Goal: Answer question/provide support

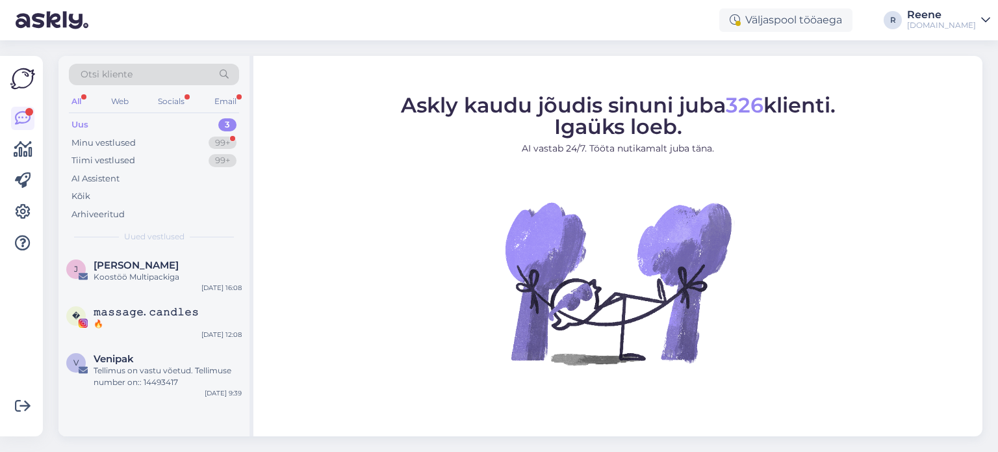
click at [77, 99] on div "All" at bounding box center [76, 101] width 15 height 17
click at [78, 193] on div "Kõik" at bounding box center [80, 196] width 19 height 13
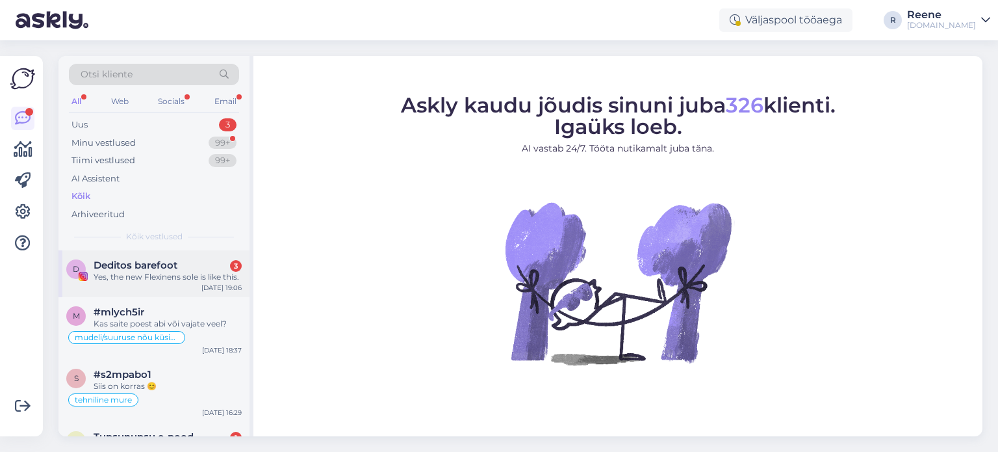
click at [153, 280] on div "Yes, the new Flexinens sole is like this." at bounding box center [168, 277] width 148 height 12
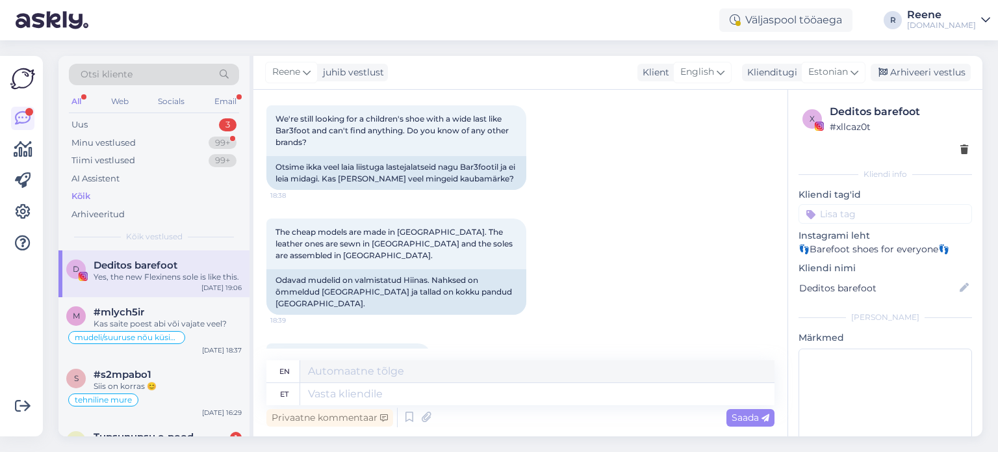
scroll to position [1327, 0]
click at [176, 315] on div "#mlych5ir" at bounding box center [168, 312] width 148 height 12
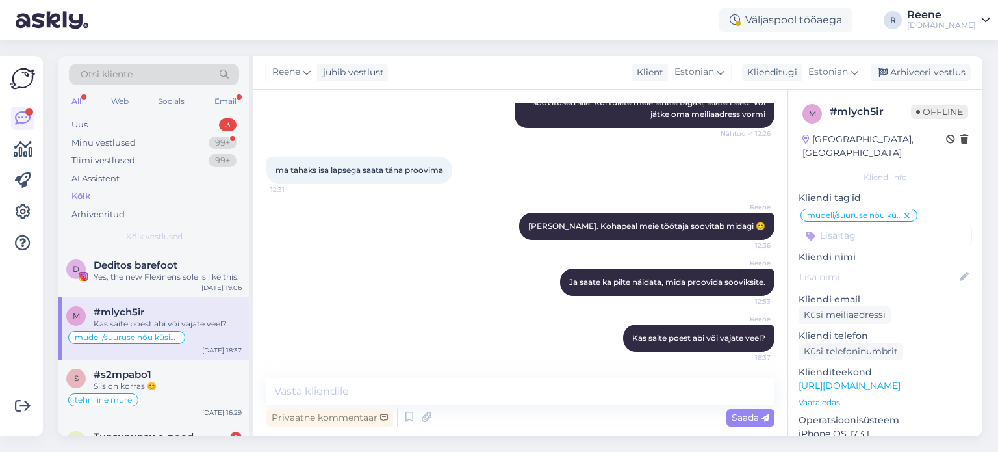
scroll to position [65, 0]
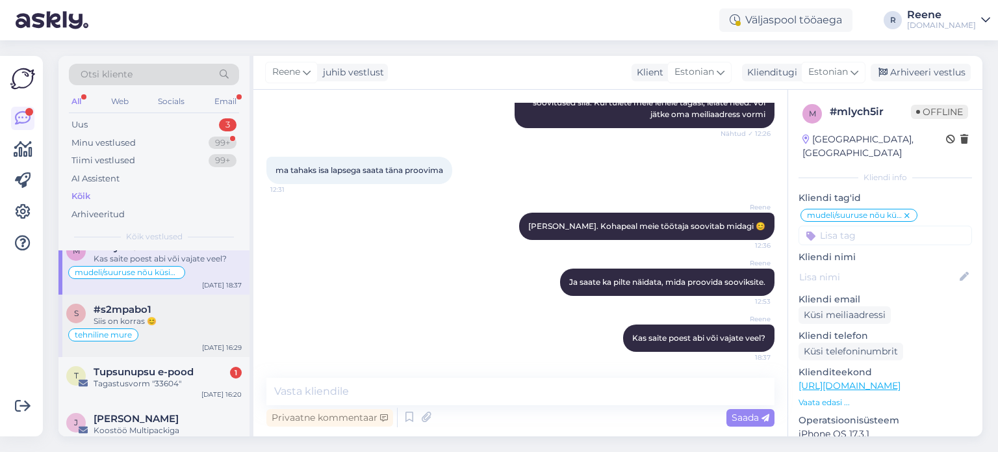
click at [167, 317] on div "Siis on korras 😊" at bounding box center [168, 321] width 148 height 12
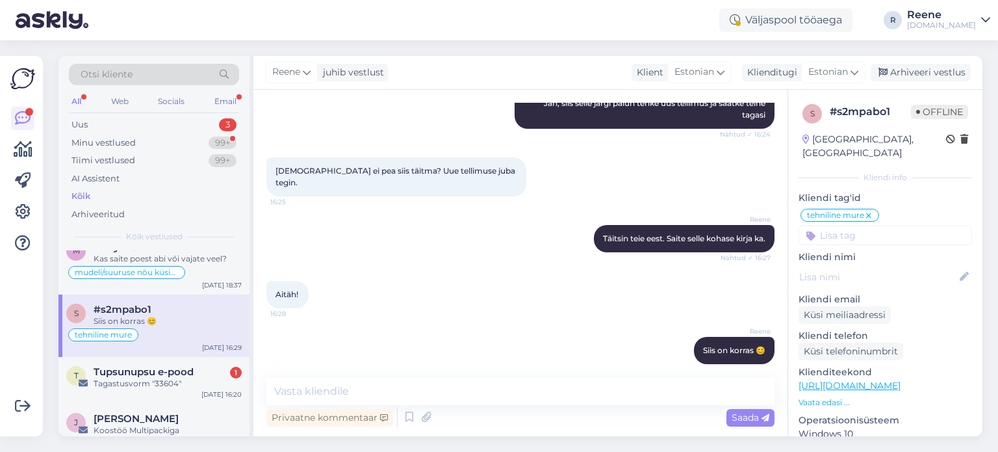
scroll to position [130, 0]
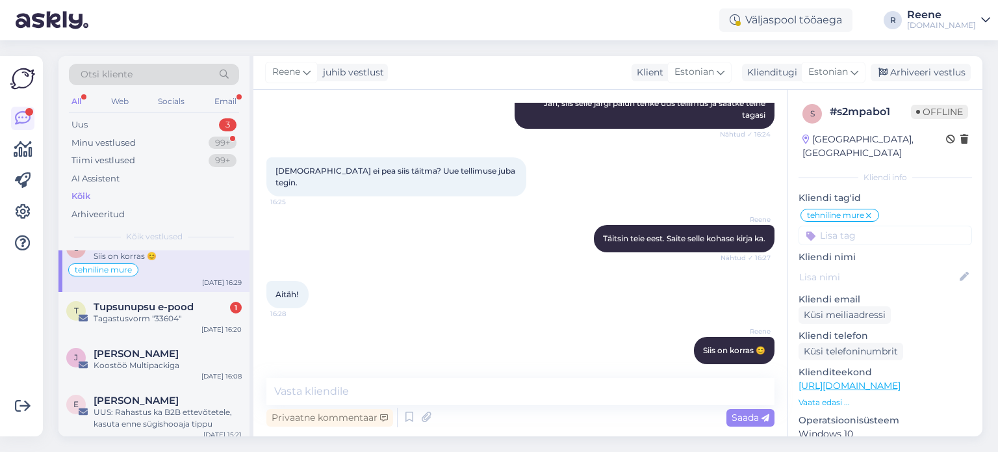
click at [177, 320] on div "Tagastusvorm "33604"" at bounding box center [168, 319] width 148 height 12
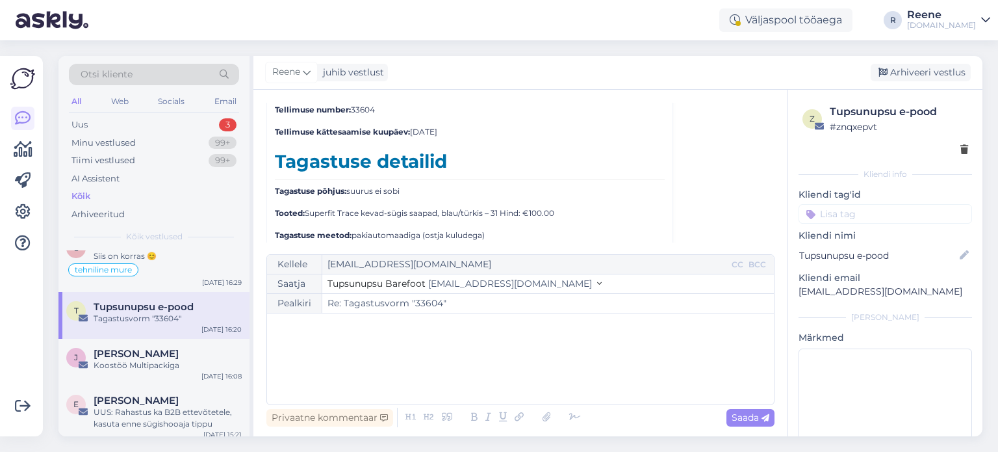
scroll to position [5893, 0]
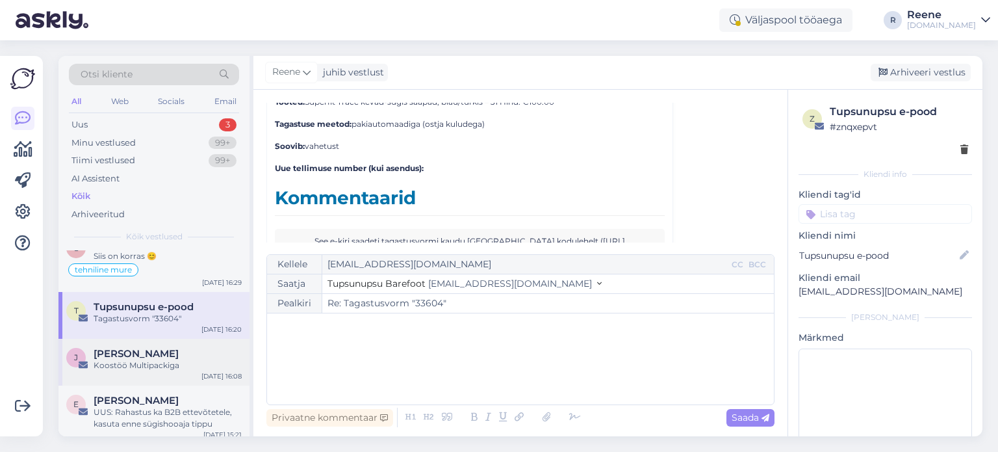
click at [144, 355] on span "[PERSON_NAME]" at bounding box center [136, 354] width 85 height 12
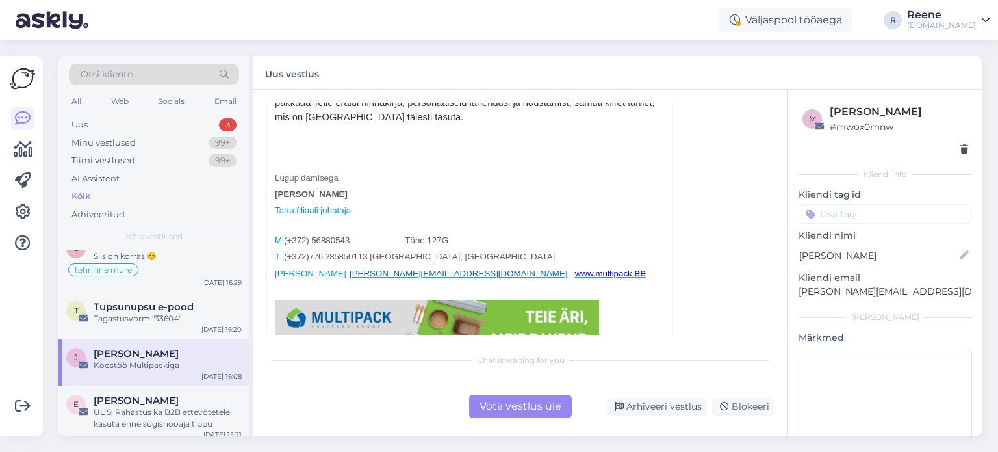
scroll to position [195, 0]
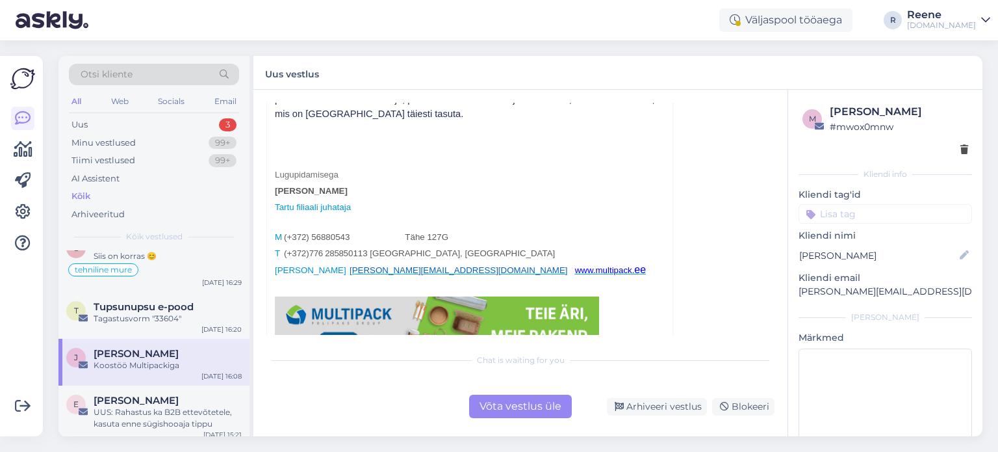
click at [539, 407] on div "Võta vestlus üle" at bounding box center [520, 405] width 103 height 23
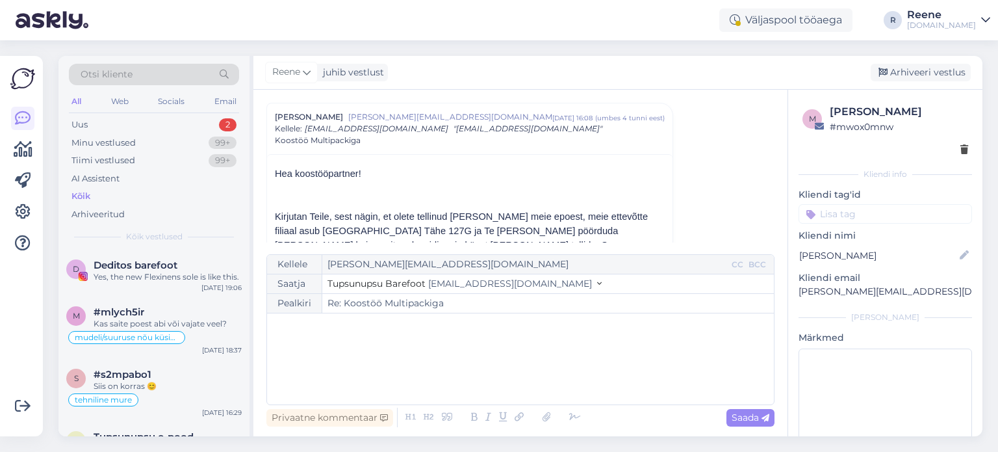
click at [340, 345] on div "﻿" at bounding box center [521, 359] width 494 height 78
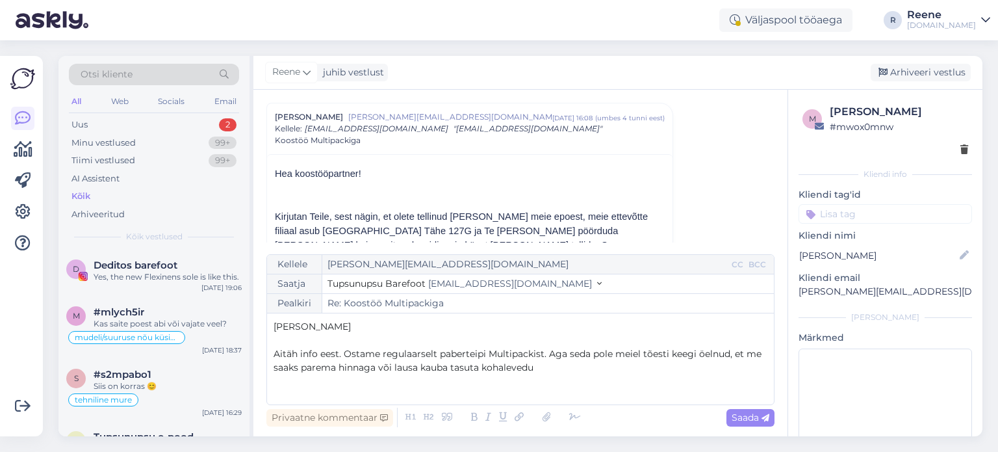
scroll to position [100, 0]
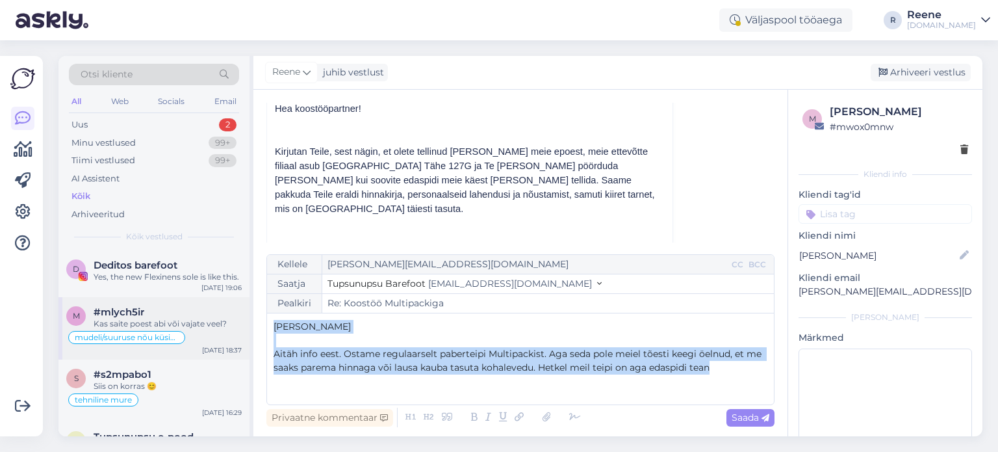
drag, startPoint x: 730, startPoint y: 366, endPoint x: 202, endPoint y: 307, distance: 531.5
click at [202, 307] on div "Otsi kliente All Web Socials Email Uus 2 Minu vestlused 99+ Tiimi vestlused 99+…" at bounding box center [520, 246] width 924 height 380
copy div "Tere, [PERSON_NAME] ﻿ Aitäh info eest. Ostame regulaarselt paberteipi Multipack…"
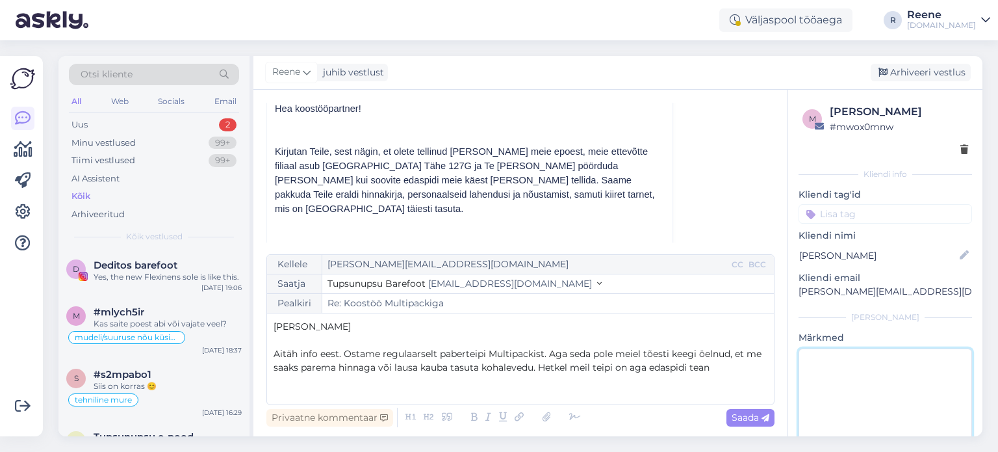
click at [851, 371] on textarea at bounding box center [885, 406] width 173 height 117
type textarea "vastatud"
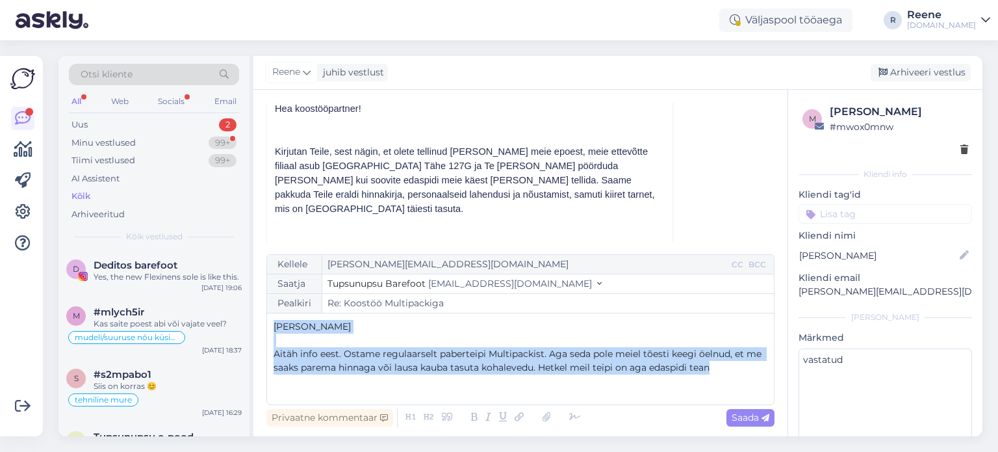
drag, startPoint x: 722, startPoint y: 371, endPoint x: 270, endPoint y: 327, distance: 455.0
click at [270, 327] on div "Kellele [PERSON_NAME][EMAIL_ADDRESS][DOMAIN_NAME] CC BCC Saatja Tupsunupsu Bare…" at bounding box center [520, 329] width 508 height 151
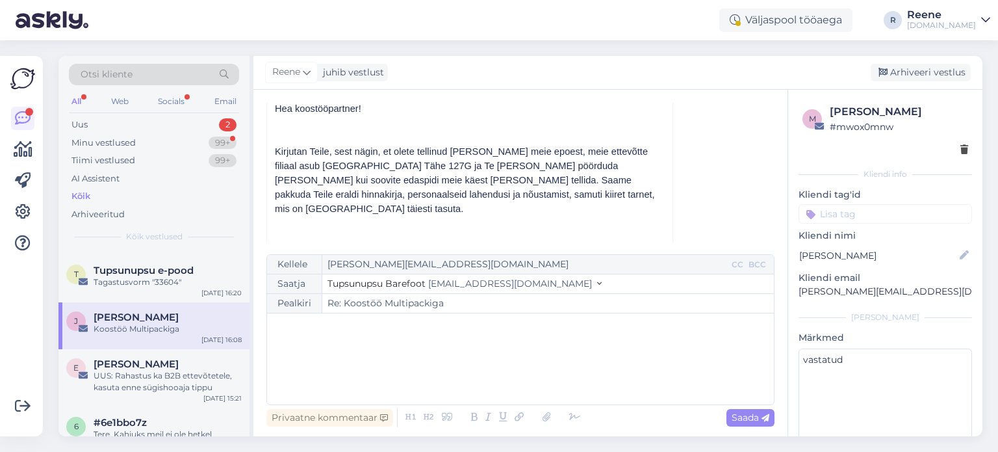
scroll to position [195, 0]
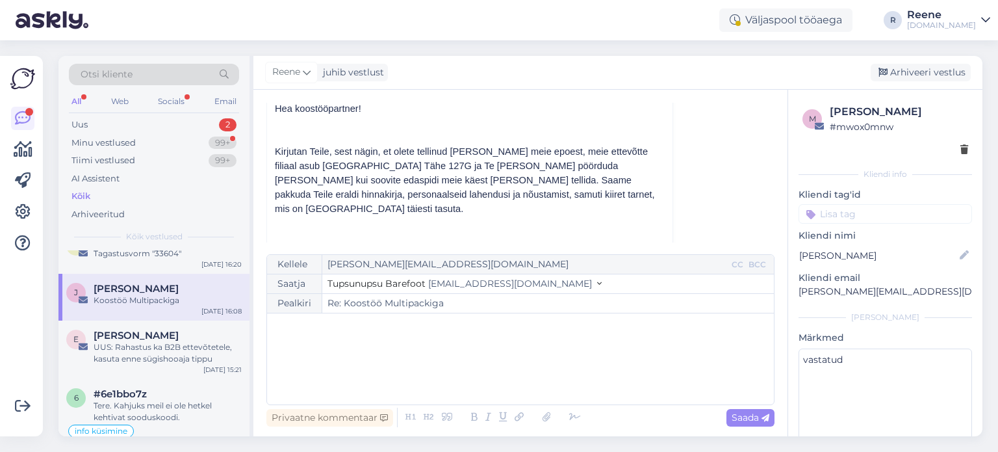
click at [165, 351] on div "UUS: Rahastus ka B2B ettevõtetele, kasuta enne sügishooaja tippu" at bounding box center [168, 352] width 148 height 23
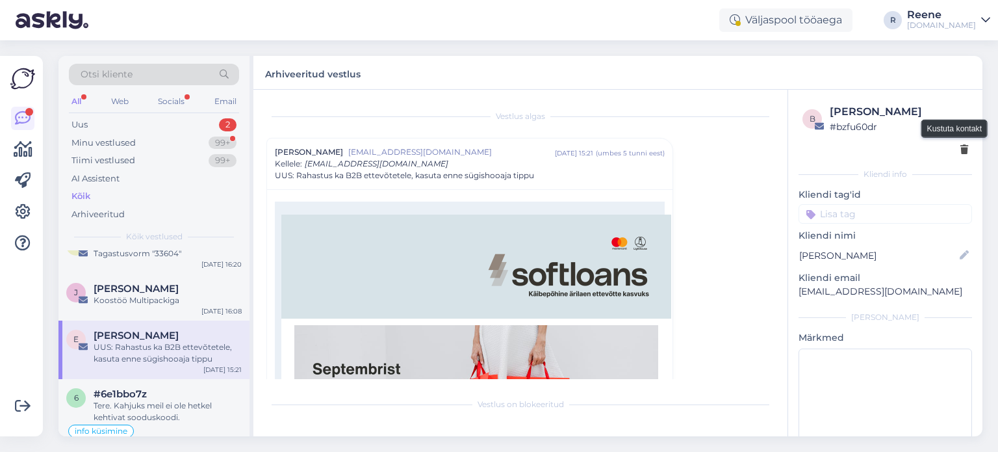
click at [960, 148] on icon at bounding box center [964, 150] width 8 height 9
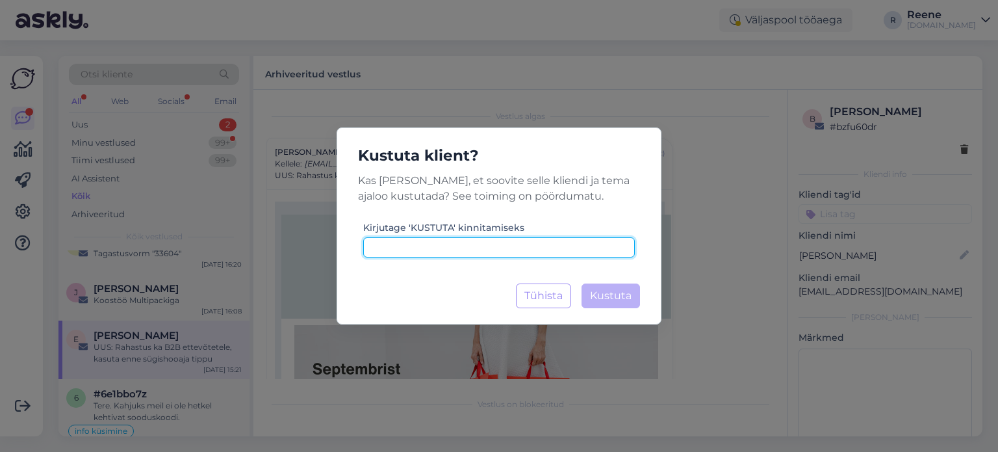
click at [512, 241] on input at bounding box center [499, 247] width 272 height 20
type input "kustuta"
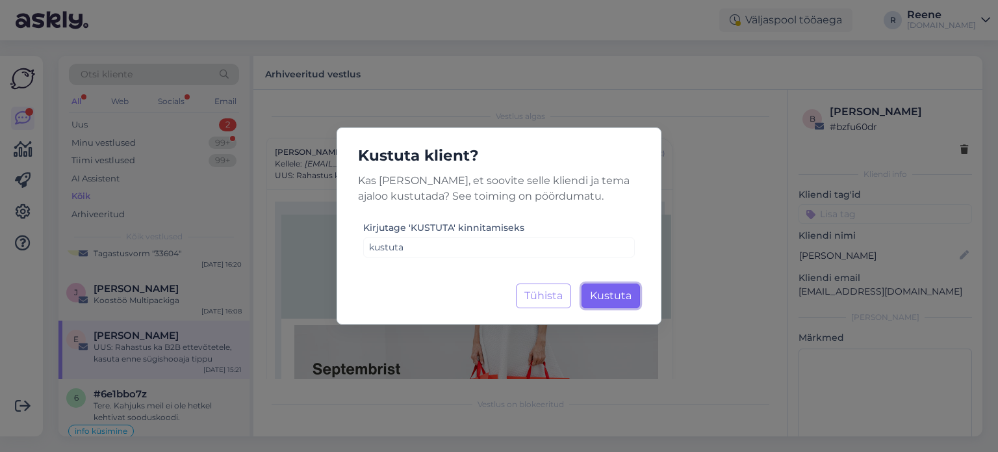
click at [604, 300] on span "Kustuta" at bounding box center [611, 295] width 42 height 12
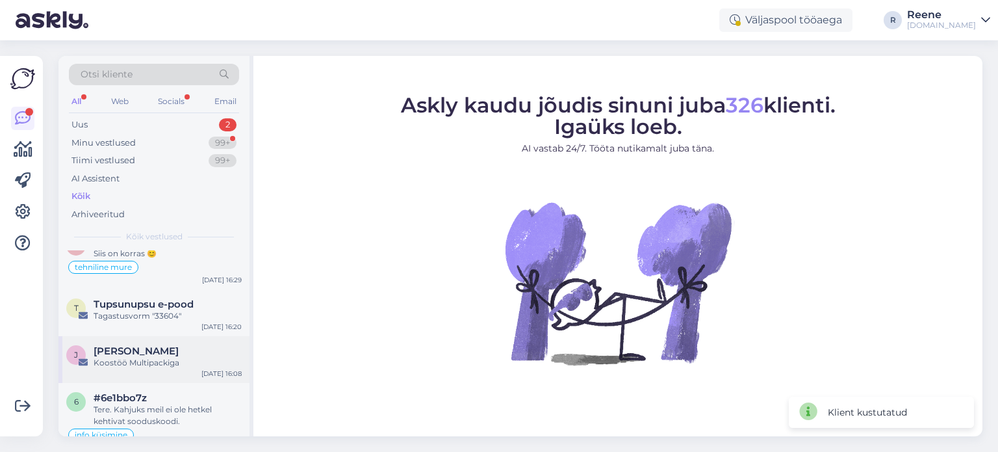
scroll to position [130, 0]
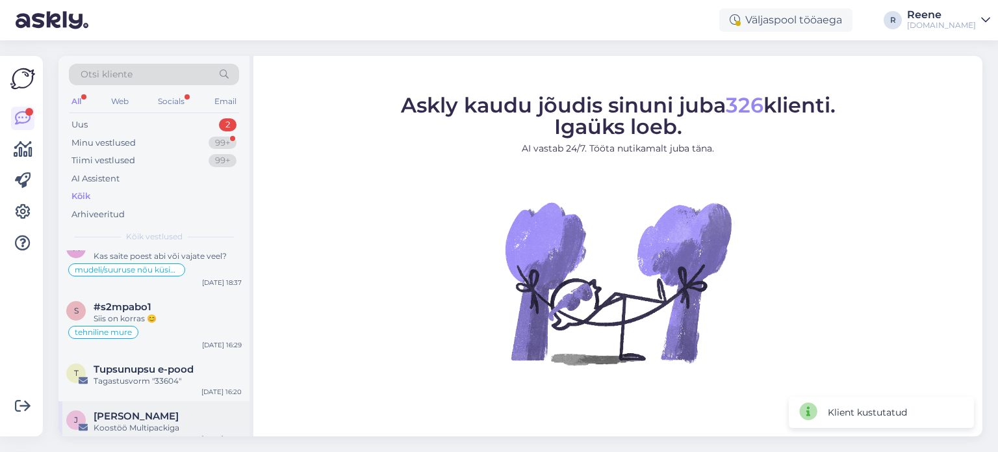
click at [114, 410] on span "[PERSON_NAME]" at bounding box center [136, 416] width 85 height 12
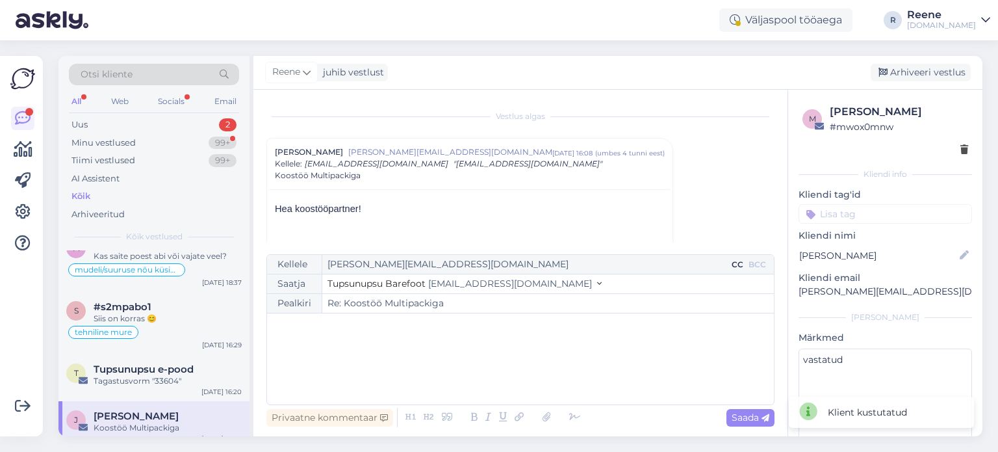
scroll to position [35, 0]
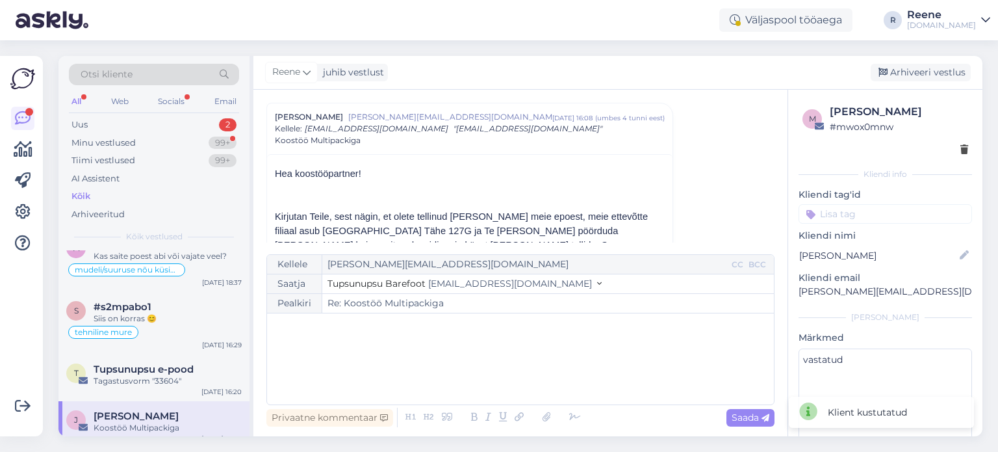
click at [960, 153] on div "m [PERSON_NAME] # mwox0mnw" at bounding box center [885, 130] width 173 height 60
click at [960, 148] on icon at bounding box center [964, 150] width 8 height 9
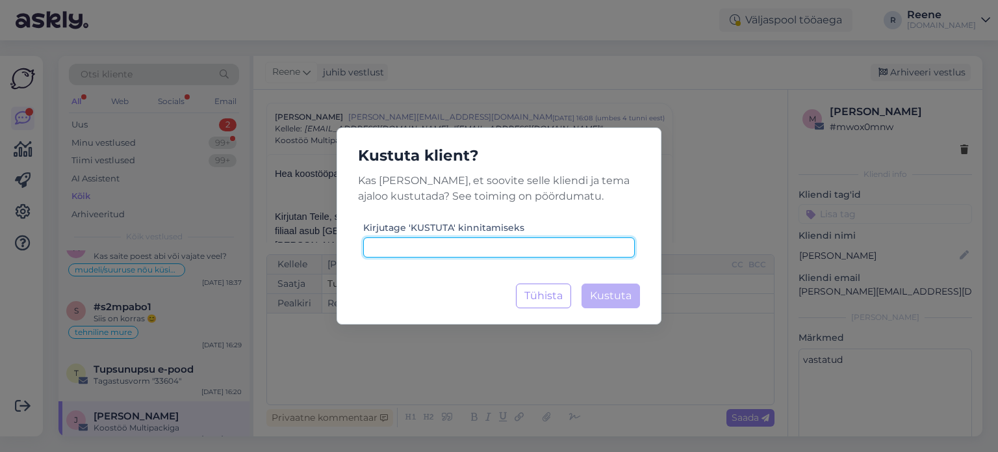
click at [544, 250] on input at bounding box center [499, 247] width 272 height 20
paste input "kustuta"
type input "kustuta"
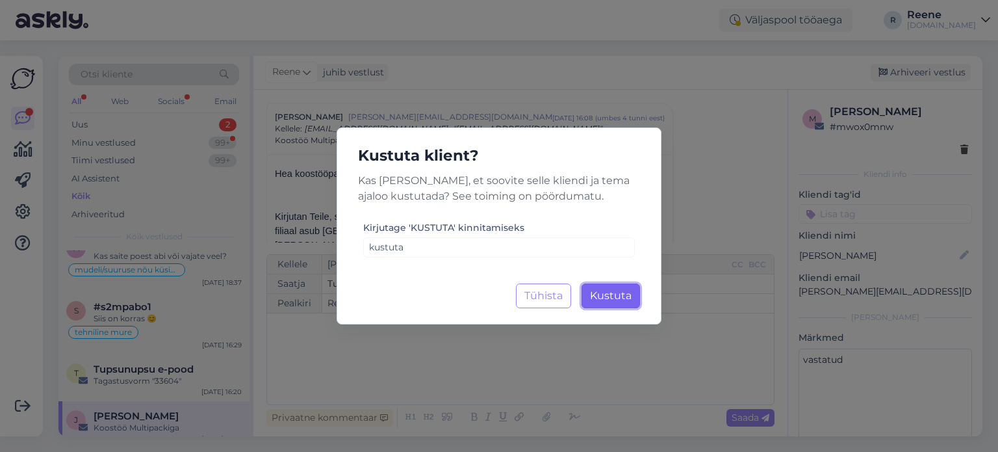
click at [626, 294] on span "Kustuta" at bounding box center [611, 295] width 42 height 12
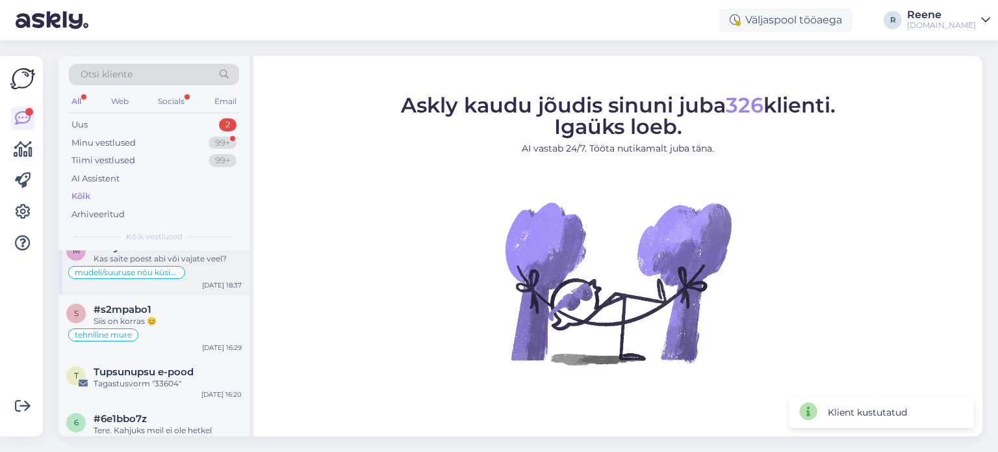
scroll to position [130, 0]
click at [174, 313] on div "Siis on korras 😊" at bounding box center [168, 319] width 148 height 12
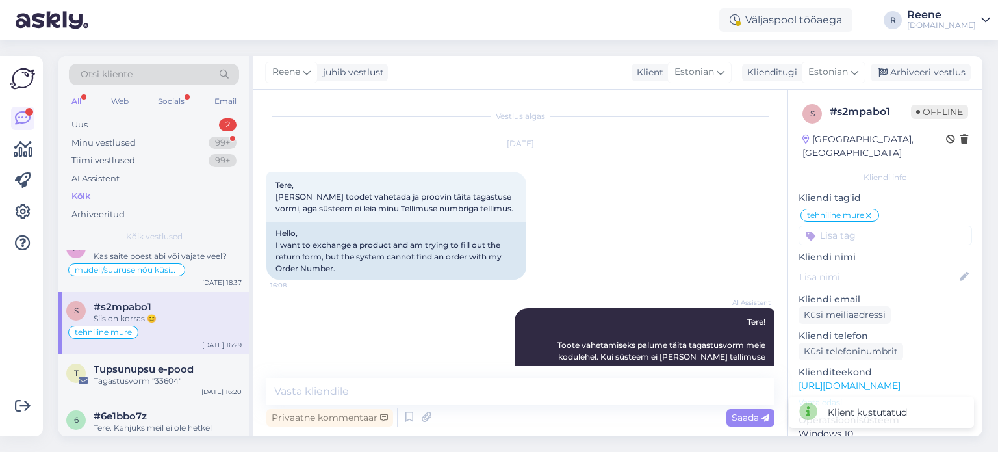
scroll to position [903, 0]
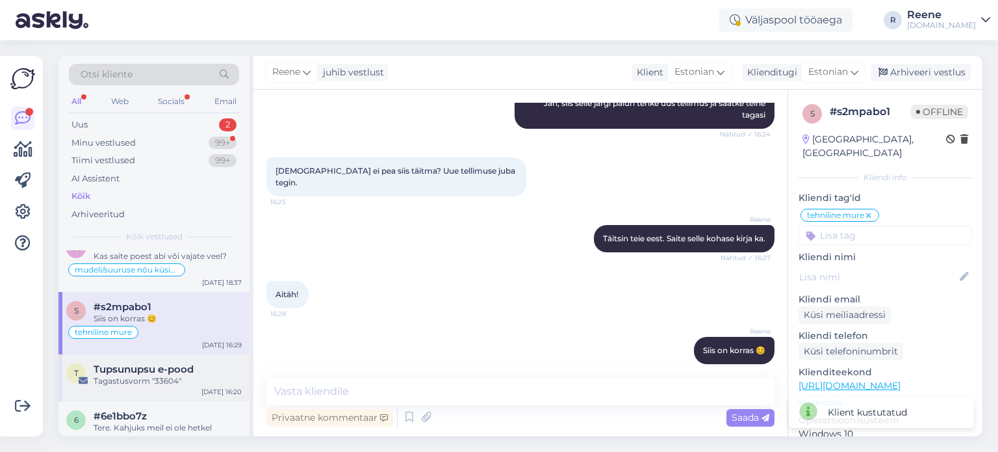
click at [164, 369] on span "Tupsunupsu e-pood" at bounding box center [144, 369] width 100 height 12
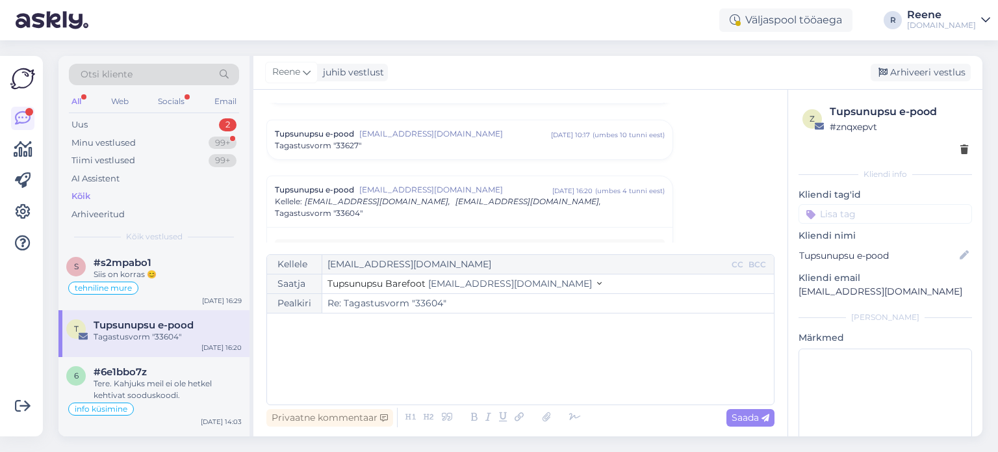
scroll to position [195, 0]
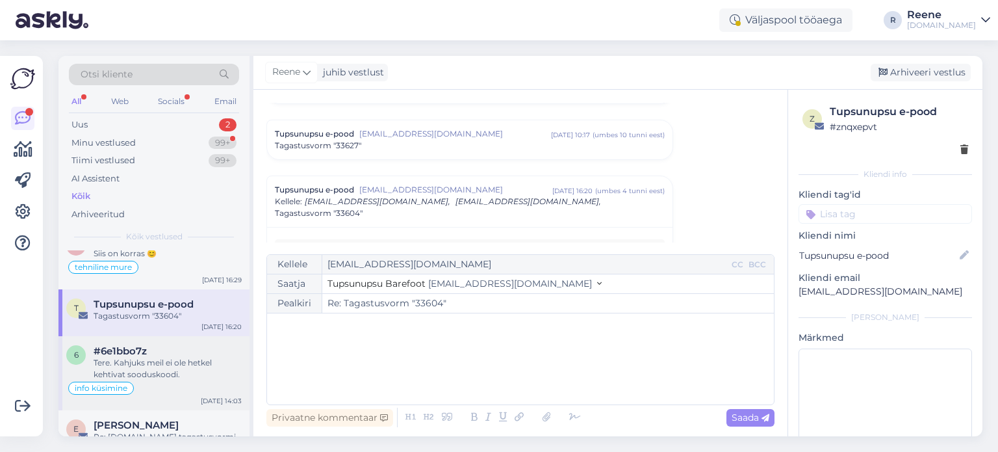
click at [153, 363] on div "Tere. Kahjuks meil ei ole hetkel kehtivat sooduskoodi." at bounding box center [168, 368] width 148 height 23
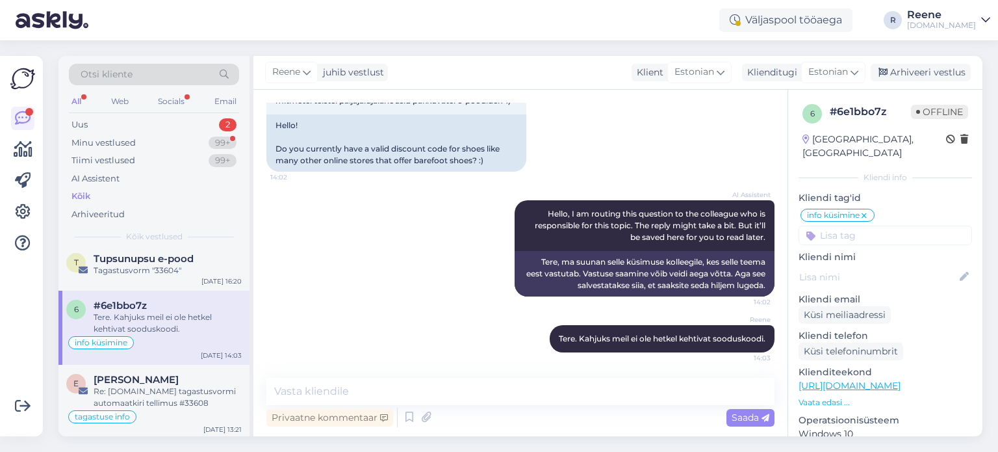
scroll to position [260, 0]
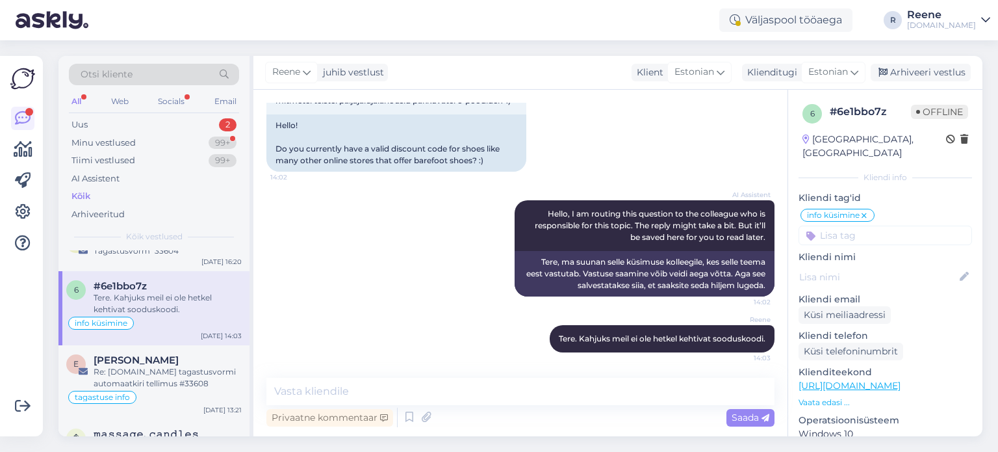
click at [153, 363] on div "[PERSON_NAME]" at bounding box center [168, 360] width 148 height 12
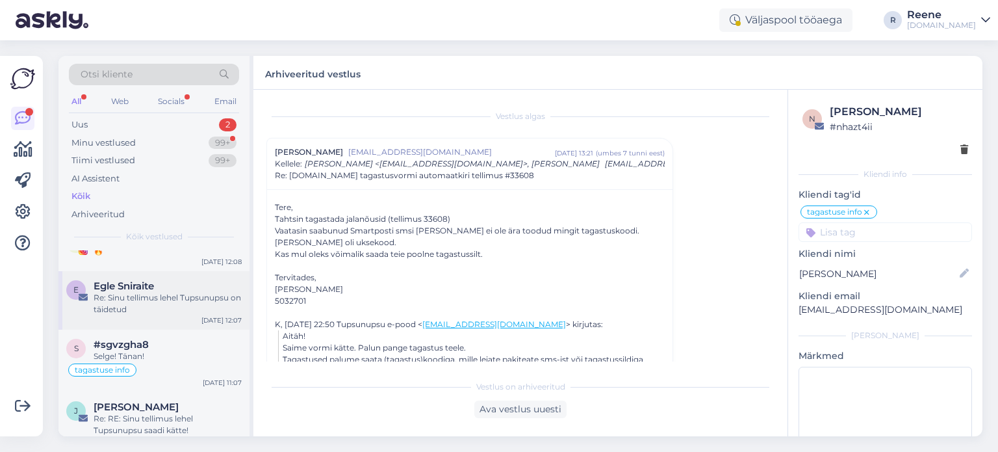
scroll to position [390, 0]
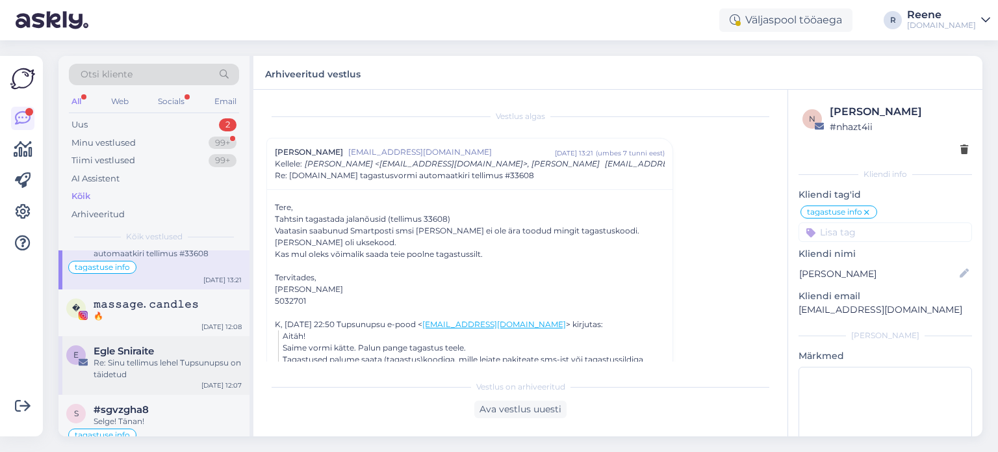
click at [158, 357] on div "Re: Sinu tellimus lehel Tupsunupsu on täidetud" at bounding box center [168, 368] width 148 height 23
type textarea "vastatud"
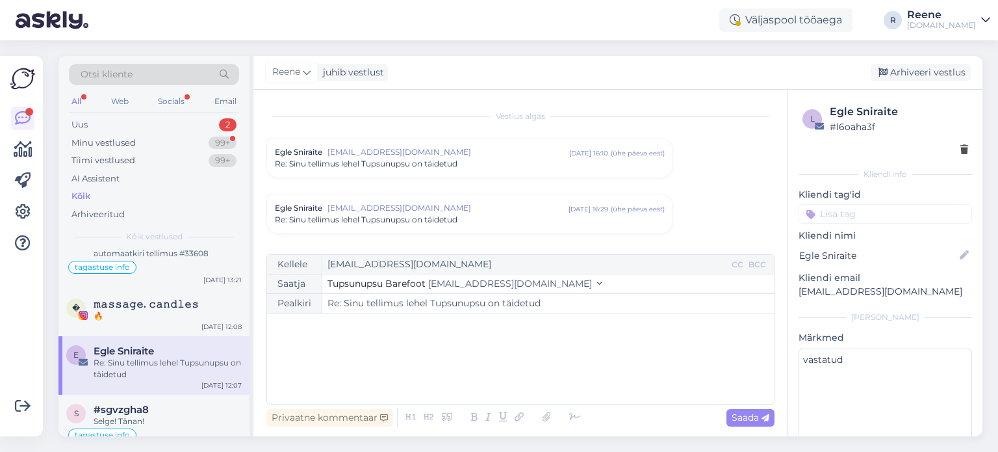
scroll to position [186, 0]
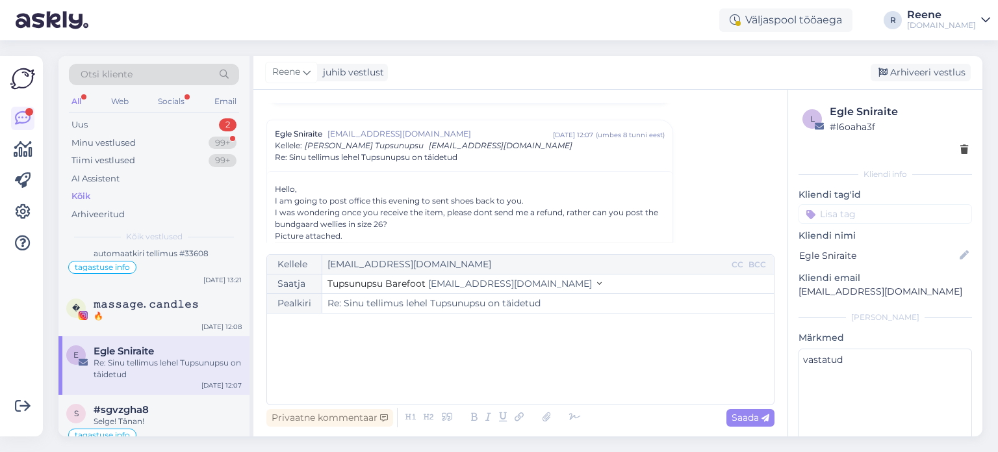
click at [871, 211] on input at bounding box center [885, 213] width 173 height 19
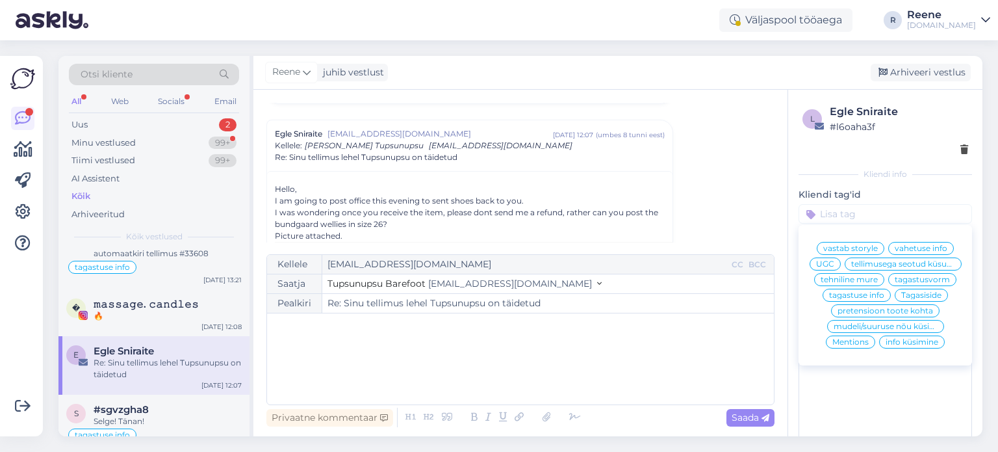
click at [845, 299] on span "tagastuse info" at bounding box center [856, 295] width 55 height 8
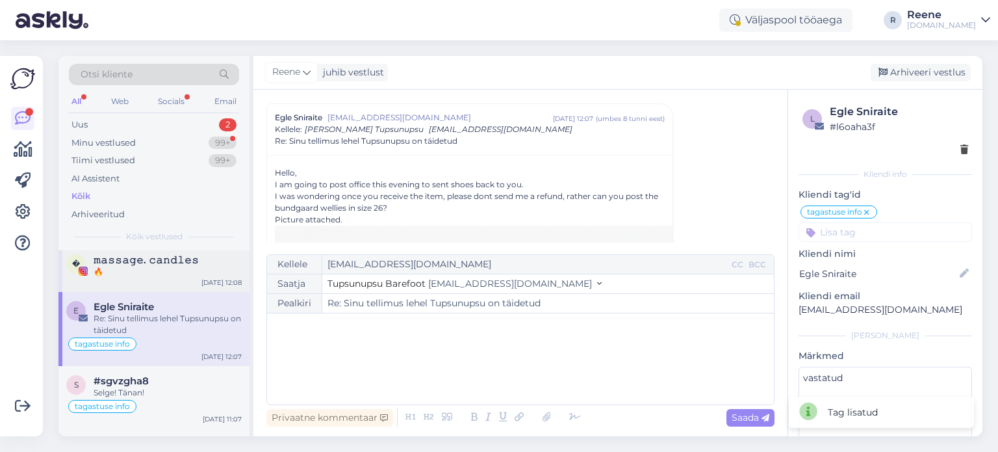
scroll to position [455, 0]
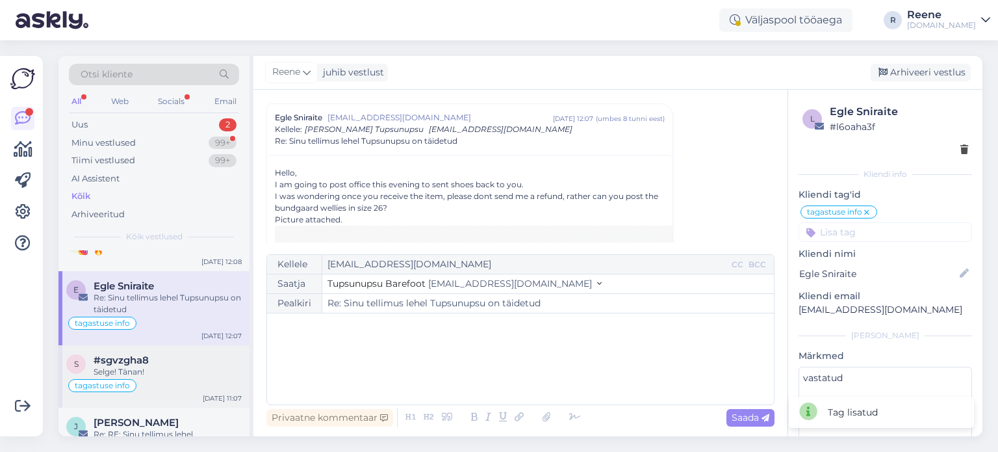
click at [146, 366] on div "Selge! Tänan!" at bounding box center [168, 372] width 148 height 12
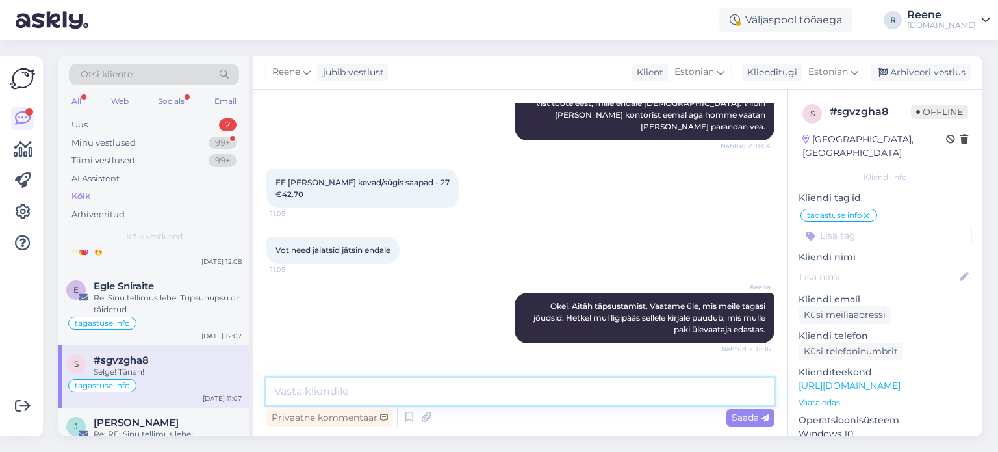
click at [353, 387] on textarea at bounding box center [520, 390] width 508 height 27
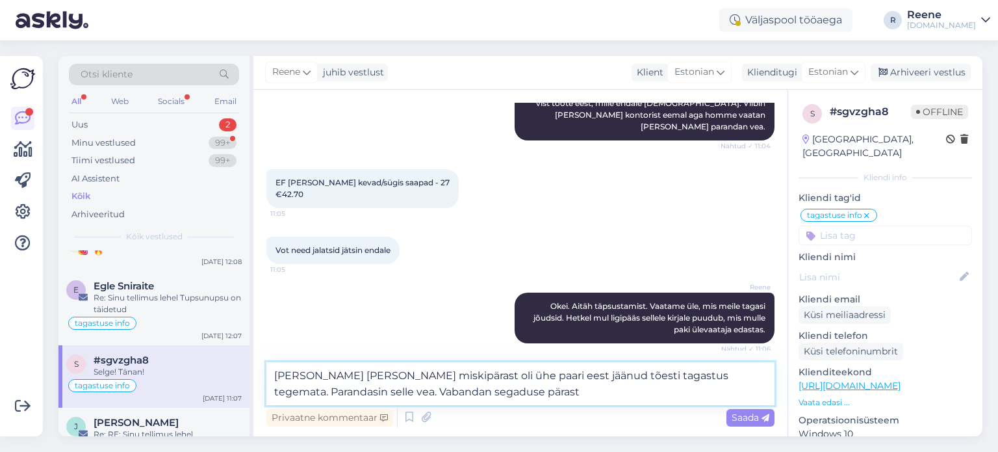
type textarea "[PERSON_NAME] [PERSON_NAME] miskipärast oli ühe paari eest jäänud tõesti tagast…"
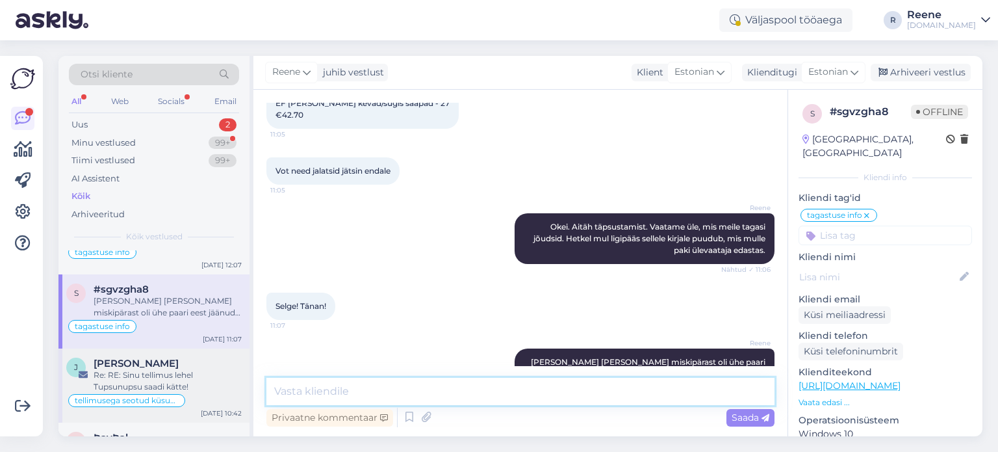
scroll to position [585, 0]
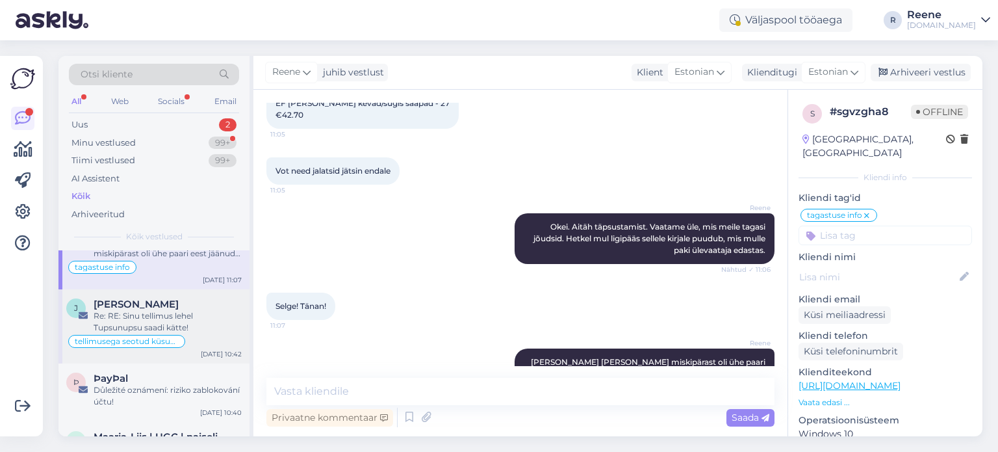
click at [160, 310] on div "Re: RE: Sinu tellimus lehel Tupsunupsu saadi kätte!" at bounding box center [168, 321] width 148 height 23
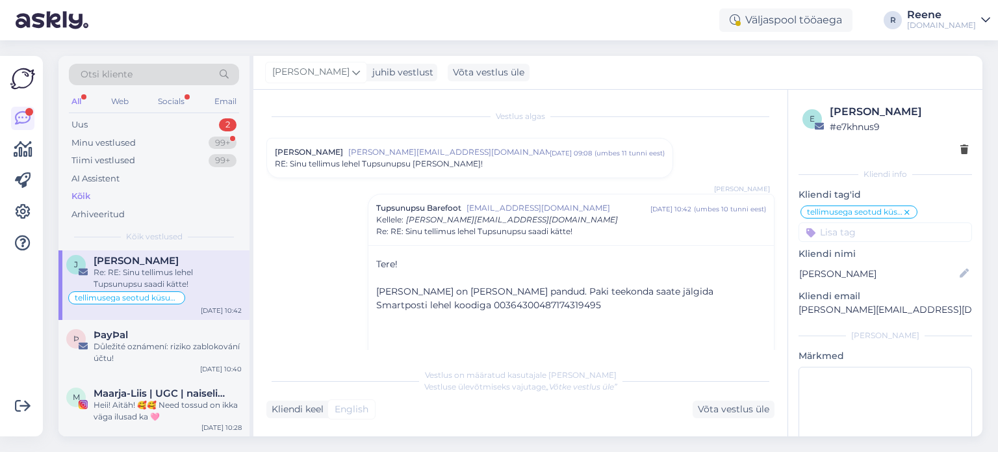
scroll to position [650, 0]
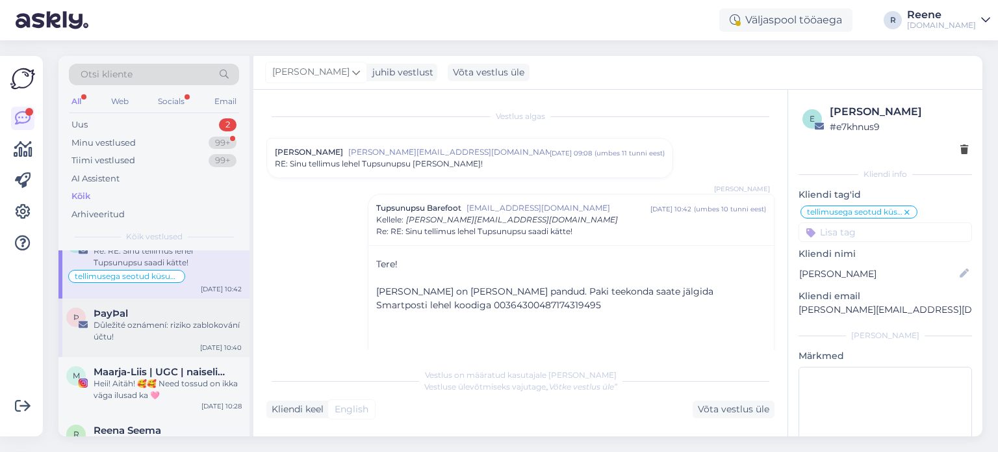
click at [150, 335] on div "Důležité oznámení: riziko zablokování účtu!" at bounding box center [168, 330] width 148 height 23
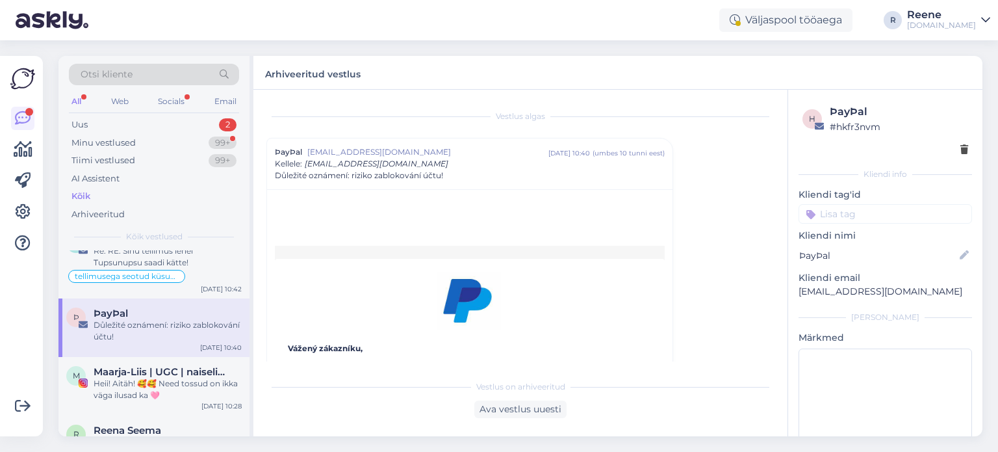
click at [959, 150] on div "h ÞayÞal # hkfr3nvm" at bounding box center [885, 130] width 173 height 60
click at [960, 149] on icon at bounding box center [964, 150] width 8 height 9
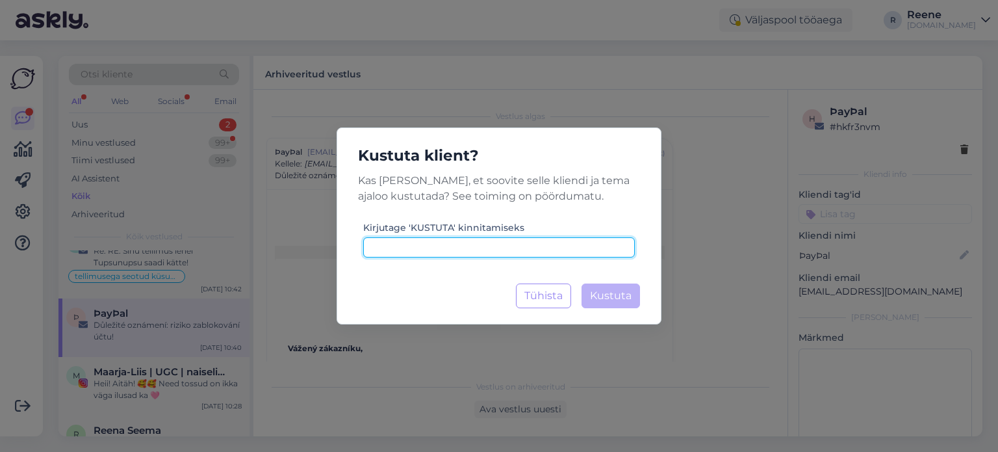
click at [543, 246] on input at bounding box center [499, 247] width 272 height 20
paste input "kustuta"
type input "kustuta"
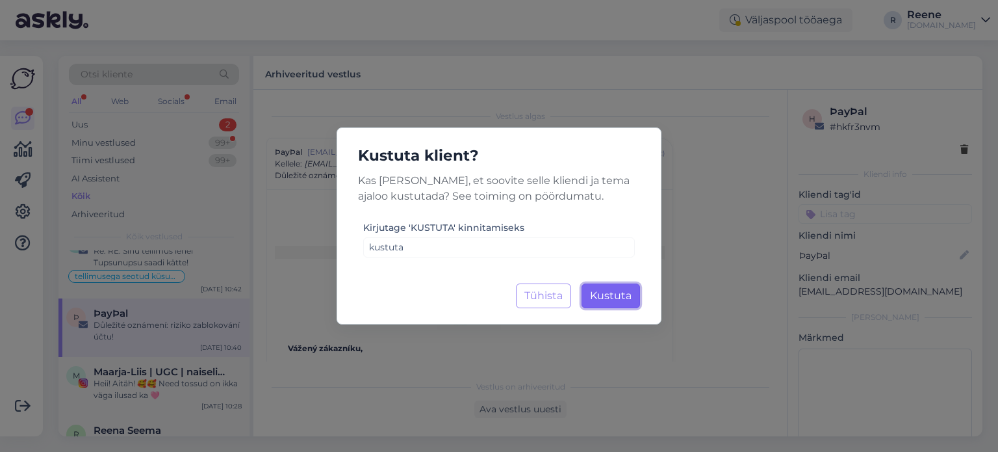
click at [616, 293] on span "Kustuta" at bounding box center [611, 295] width 42 height 12
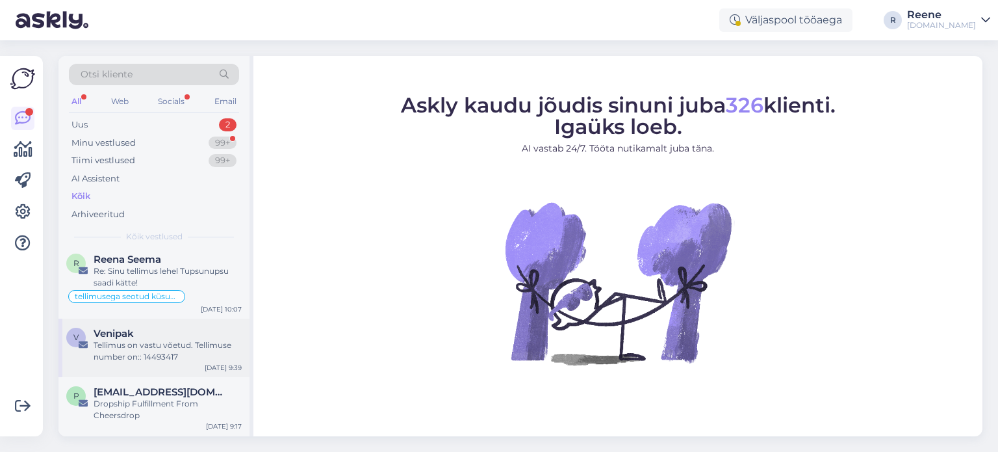
scroll to position [780, 0]
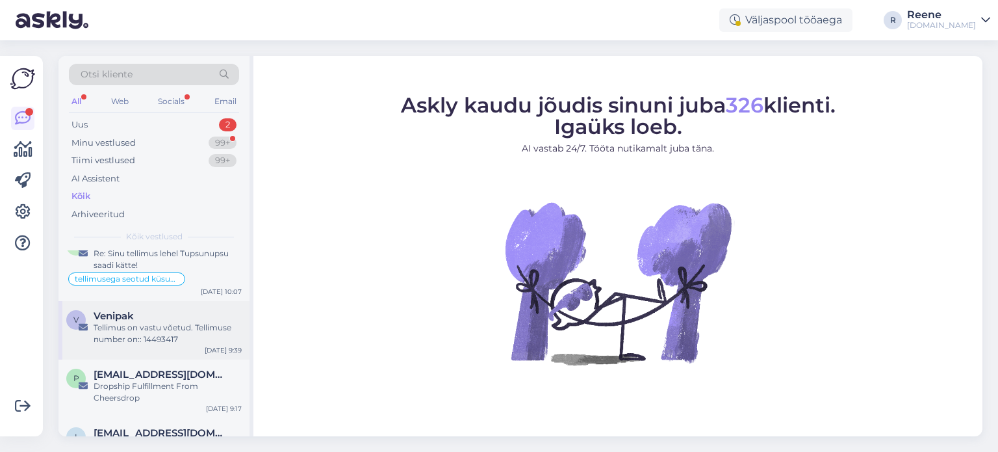
click at [144, 335] on div "Tellimus on vastu võetud. Tellimuse number on:: 14493417" at bounding box center [168, 333] width 148 height 23
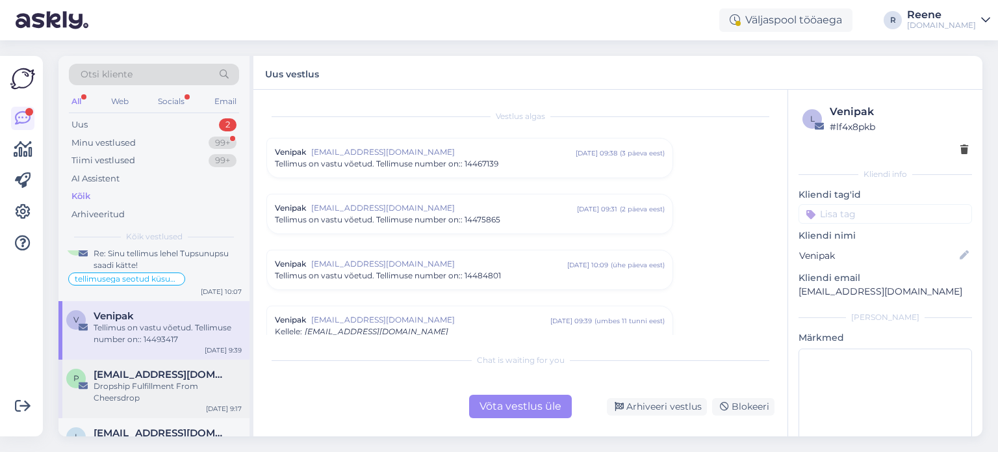
scroll to position [62, 0]
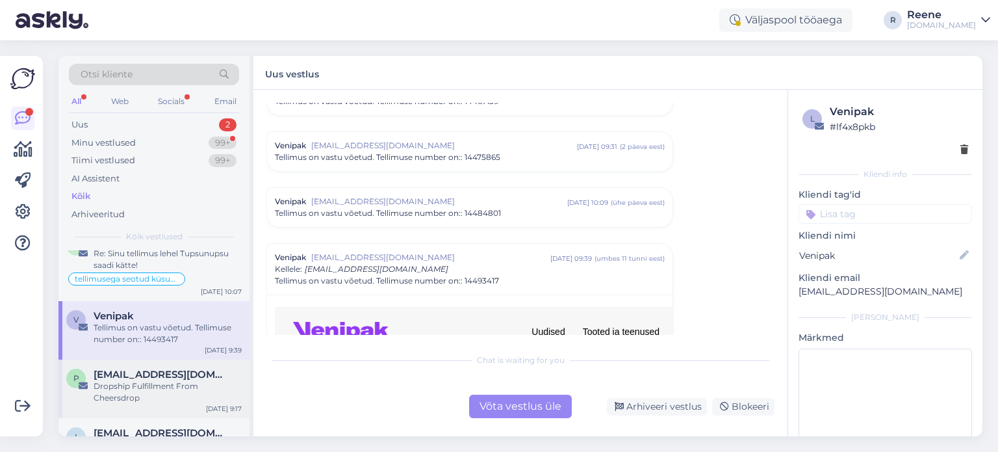
click at [146, 381] on div "Dropship Fulfillment From Cheersdrop" at bounding box center [168, 391] width 148 height 23
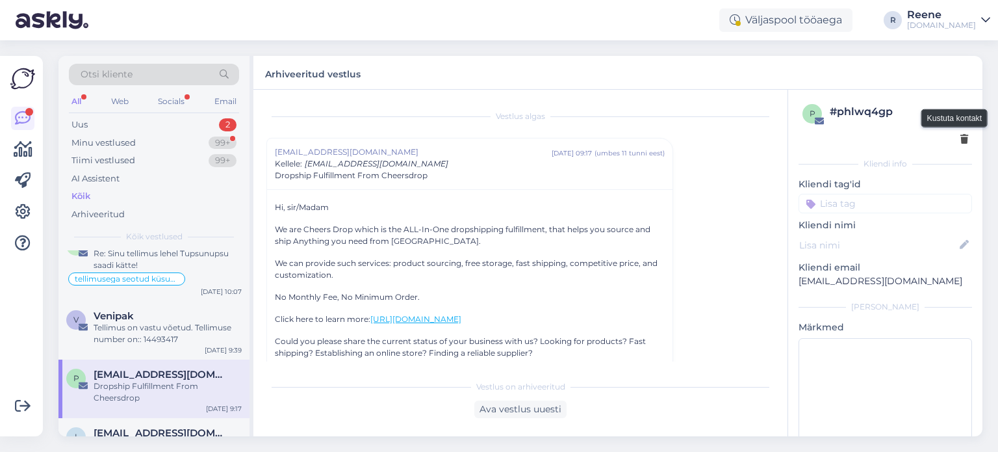
click at [960, 136] on icon at bounding box center [964, 139] width 8 height 9
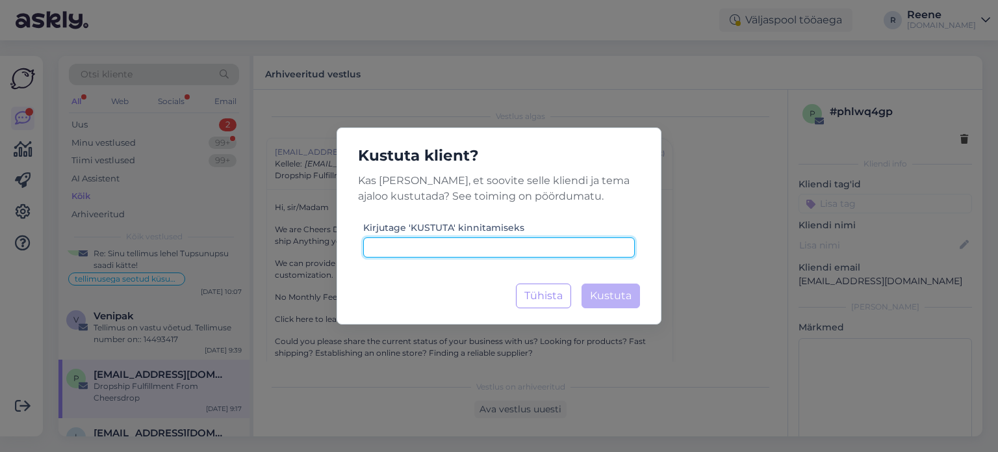
click at [536, 240] on input at bounding box center [499, 247] width 272 height 20
paste input "kustuta"
type input "kustuta"
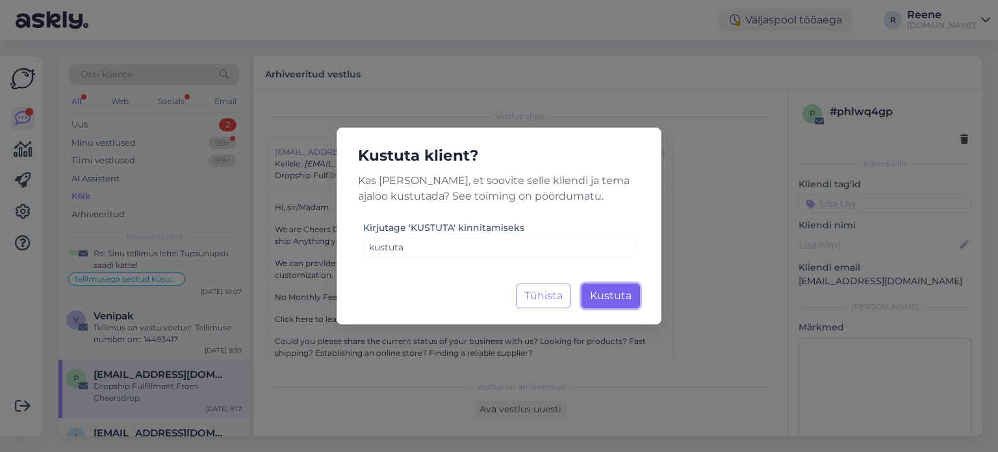
click at [600, 290] on span "Kustuta" at bounding box center [611, 295] width 42 height 12
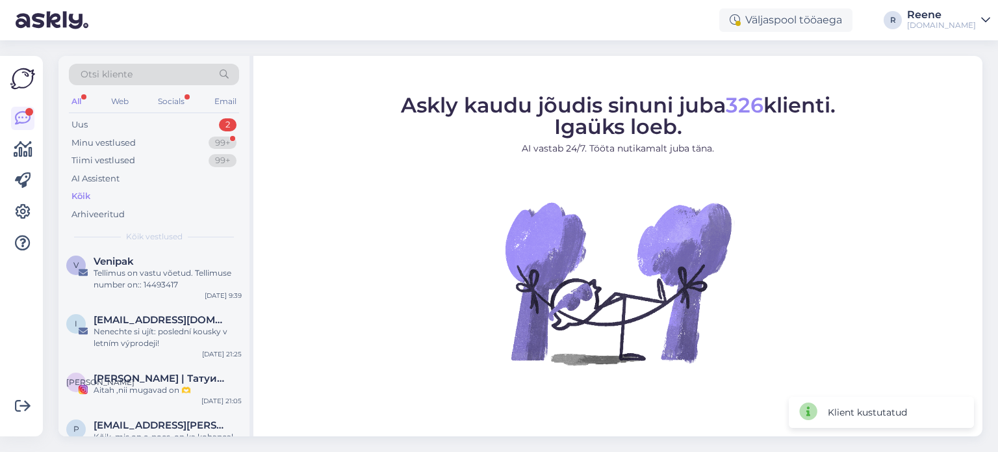
scroll to position [845, 0]
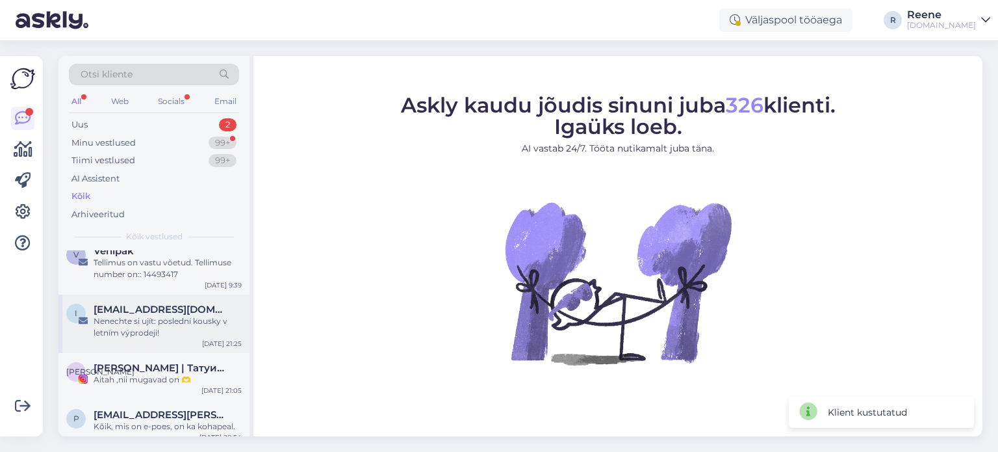
click at [163, 325] on div "Nenechte si ujít: poslední kousky v letním výprodeji!" at bounding box center [168, 326] width 148 height 23
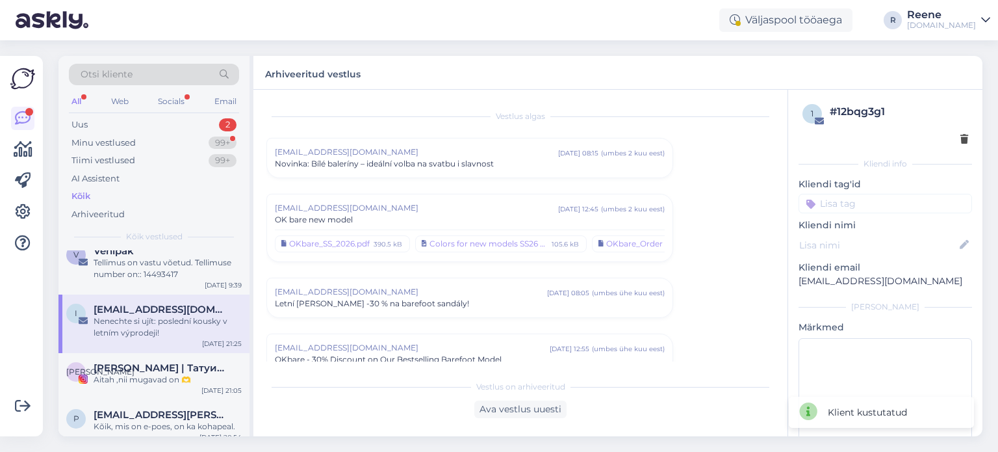
scroll to position [147, 0]
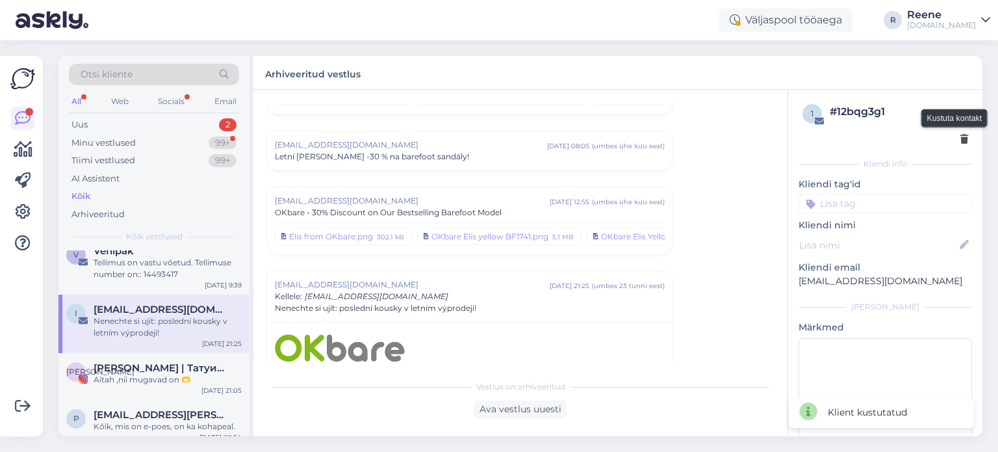
click at [960, 137] on icon at bounding box center [964, 139] width 8 height 9
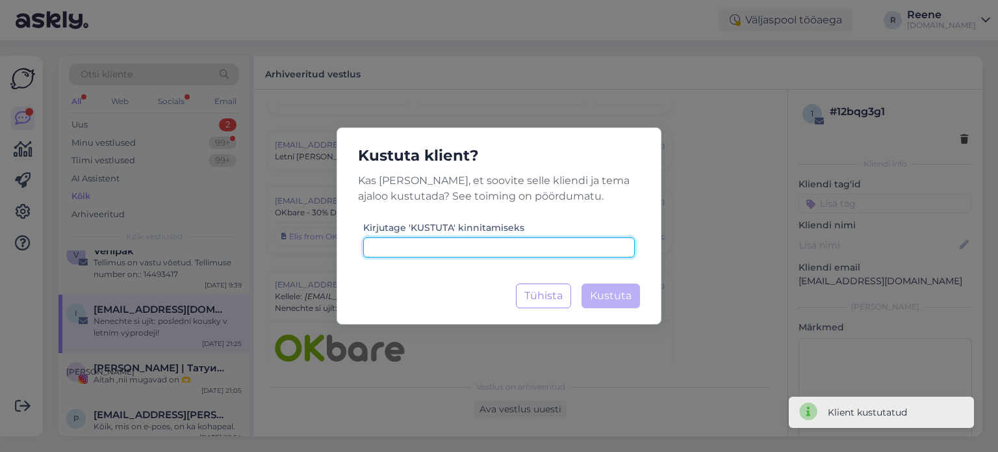
click at [533, 243] on input at bounding box center [499, 247] width 272 height 20
paste input "kustuta"
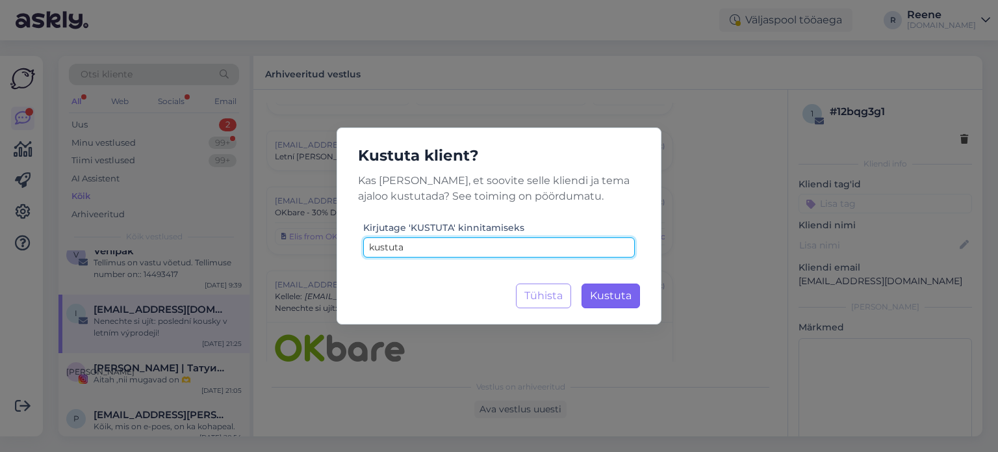
type input "kustuta"
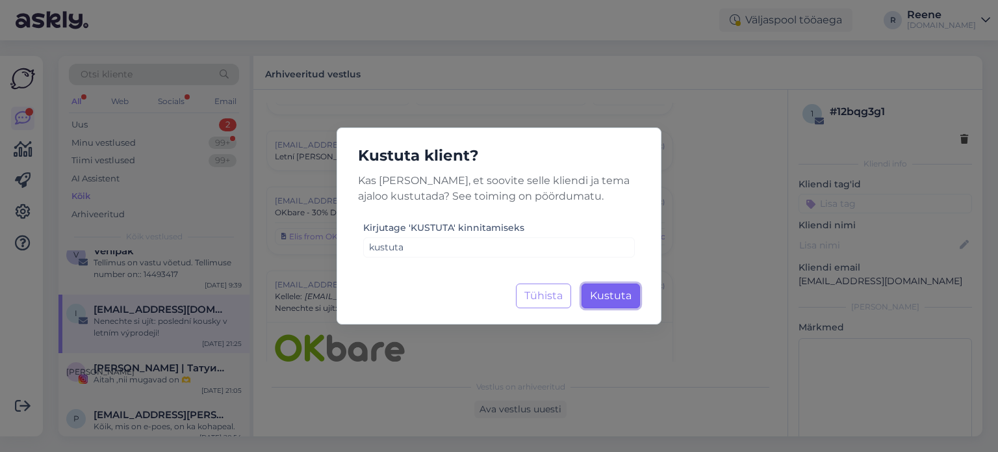
click at [609, 293] on span "Kustuta" at bounding box center [611, 295] width 42 height 12
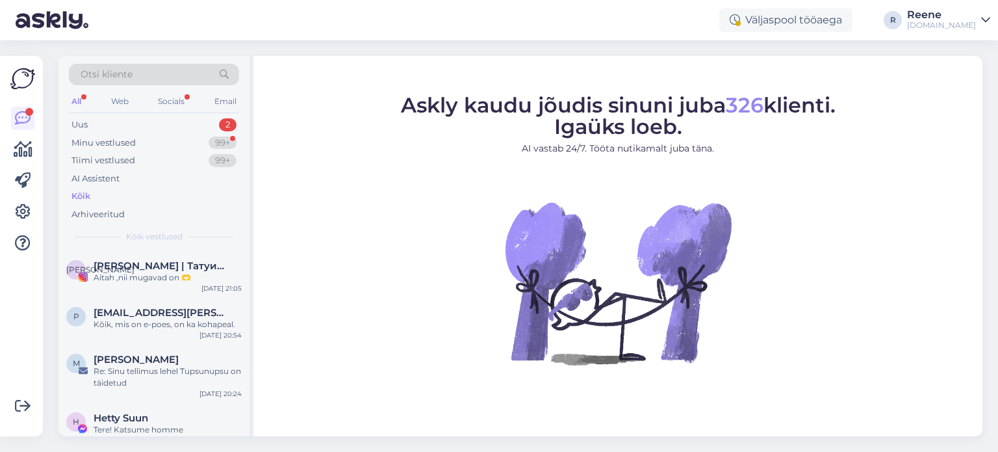
scroll to position [910, 0]
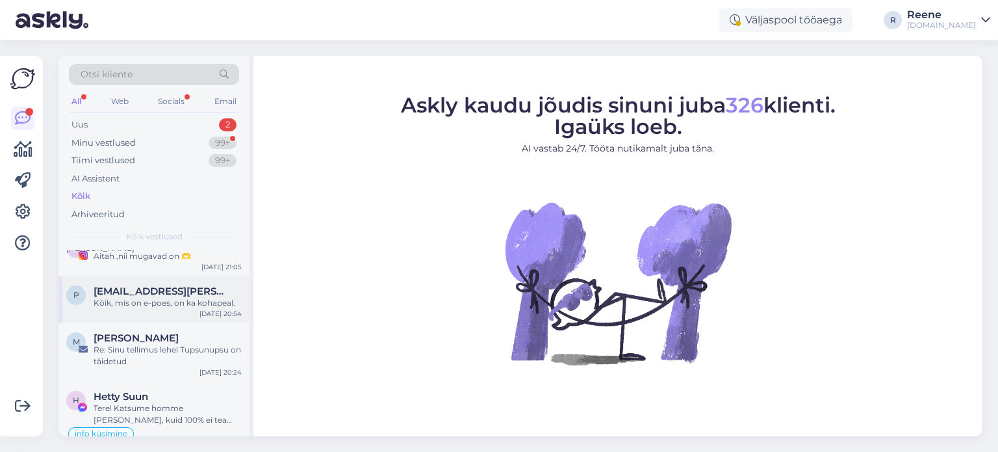
click at [163, 287] on span "[EMAIL_ADDRESS][PERSON_NAME][DOMAIN_NAME]" at bounding box center [161, 291] width 135 height 12
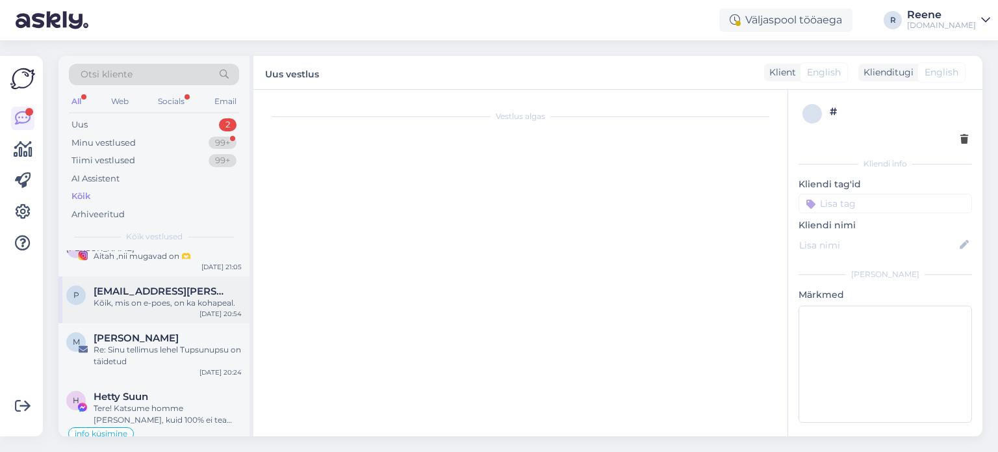
scroll to position [165, 0]
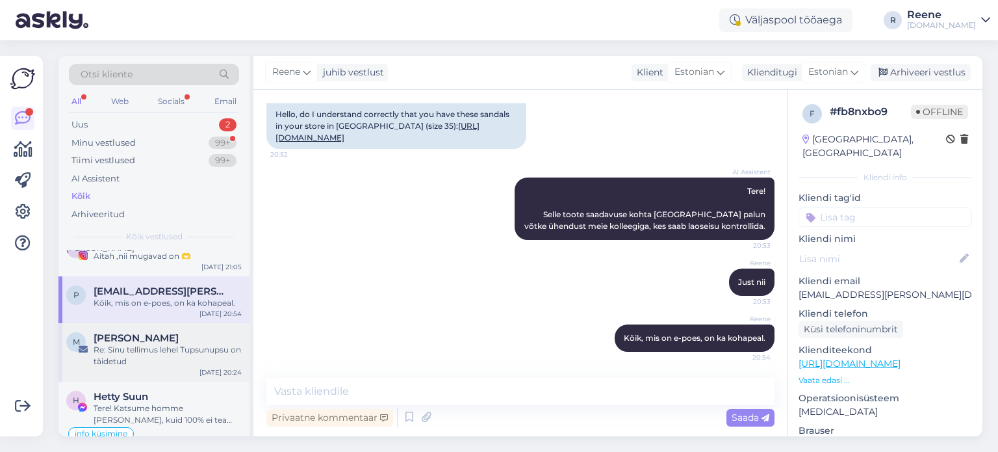
click at [152, 350] on div "Re: Sinu tellimus lehel Tupsunupsu on täidetud" at bounding box center [168, 355] width 148 height 23
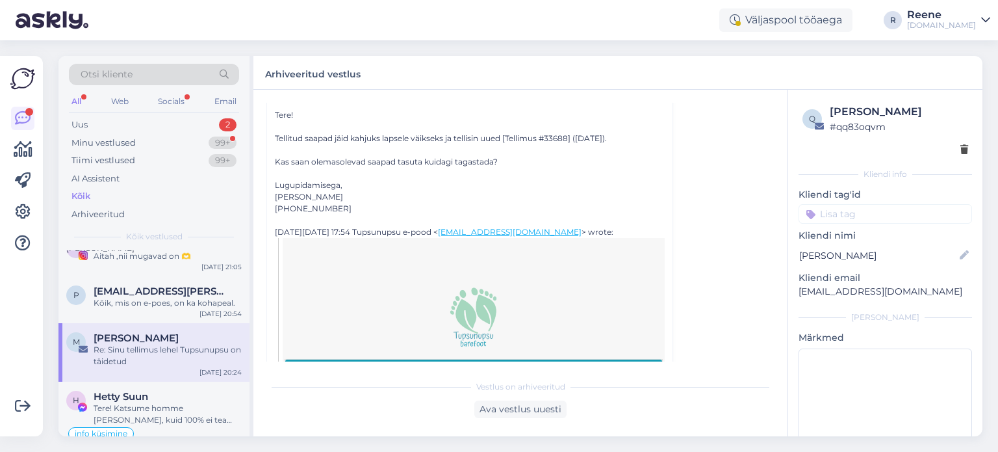
scroll to position [0, 0]
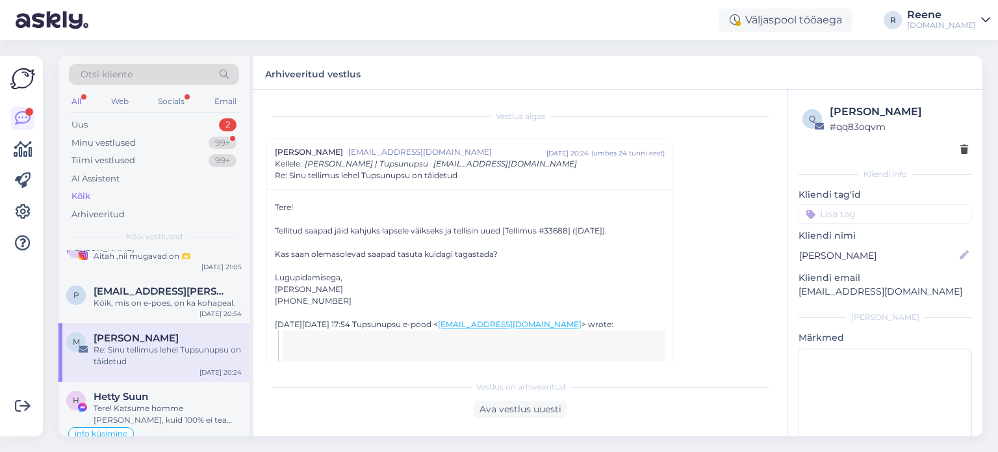
click at [907, 219] on input at bounding box center [885, 213] width 173 height 19
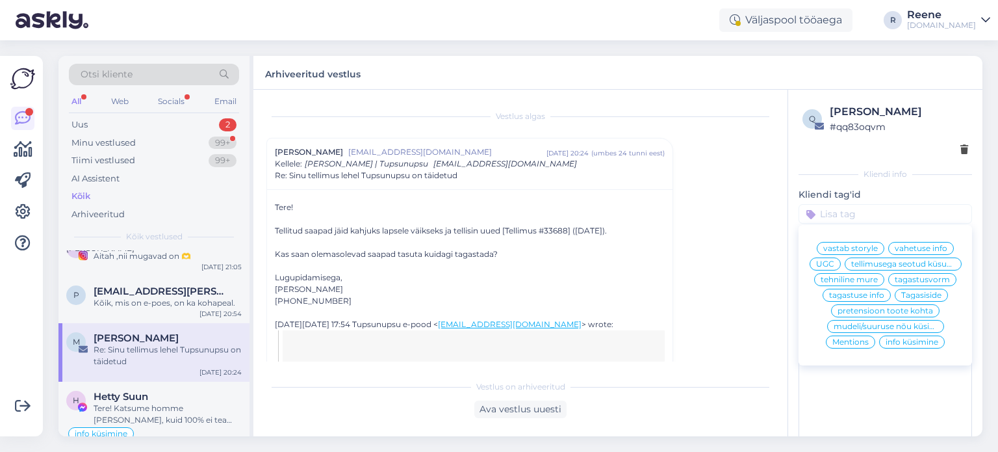
click at [865, 299] on span "tagastuse info" at bounding box center [856, 295] width 55 height 8
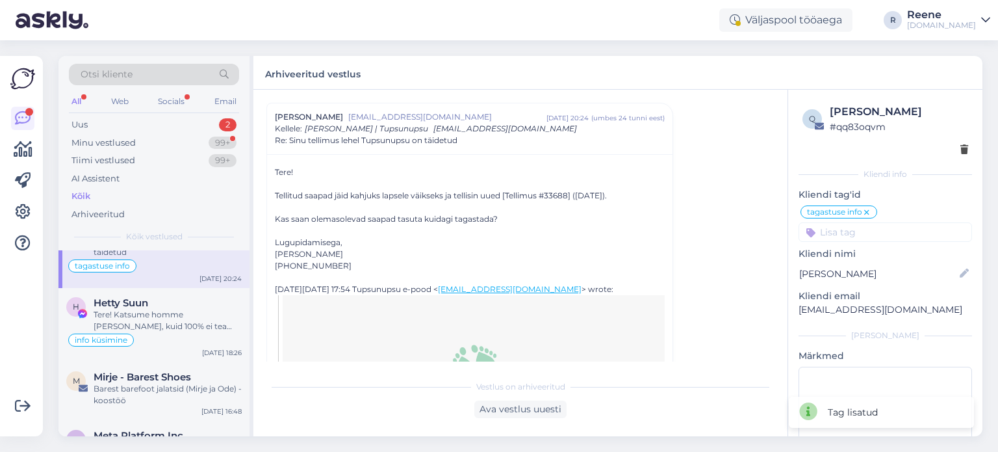
scroll to position [1040, 0]
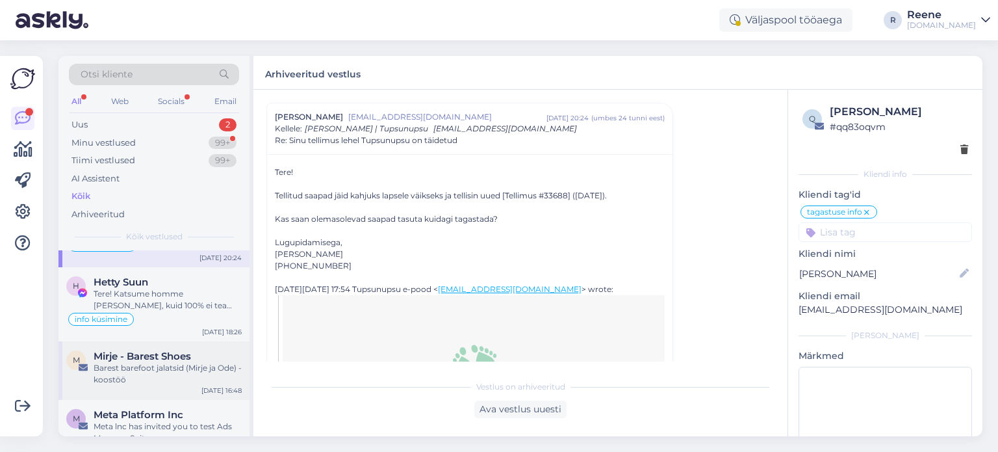
click at [159, 362] on div "Barest barefoot jalatsid (Mirje ja Ode) - koostöö" at bounding box center [168, 373] width 148 height 23
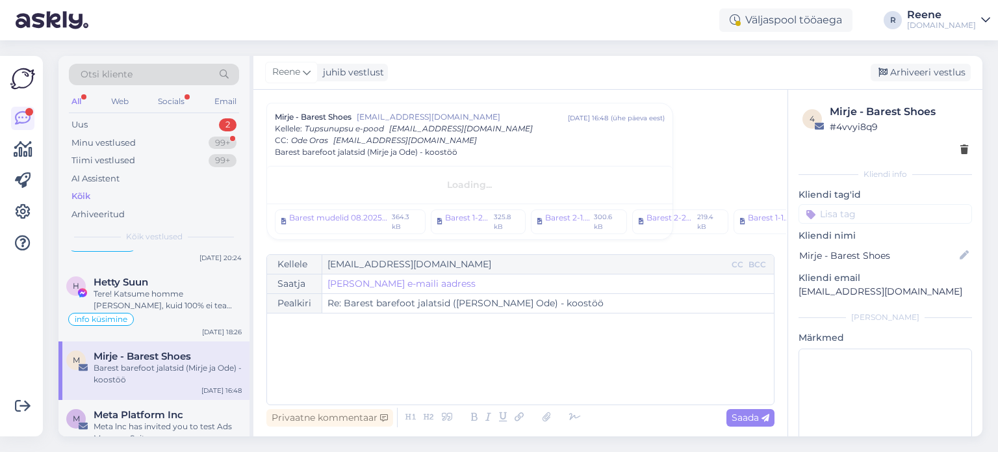
scroll to position [35, 0]
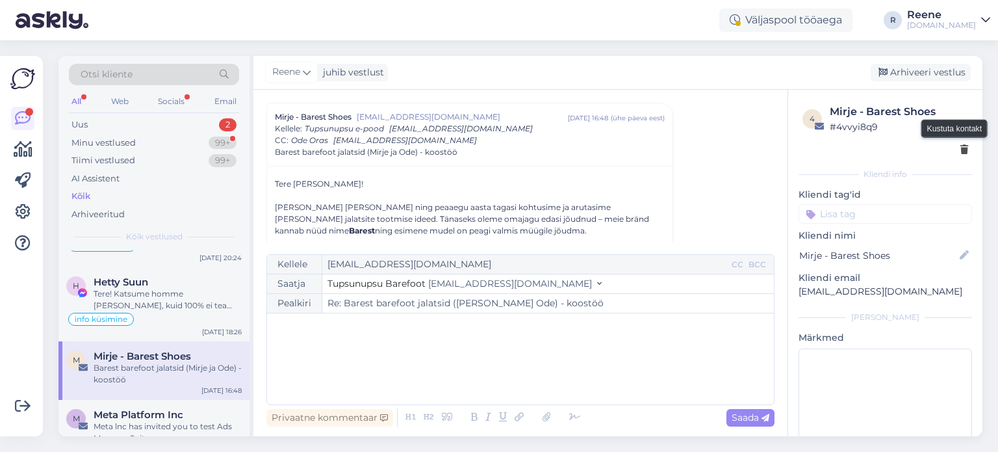
click at [960, 153] on icon at bounding box center [964, 150] width 8 height 9
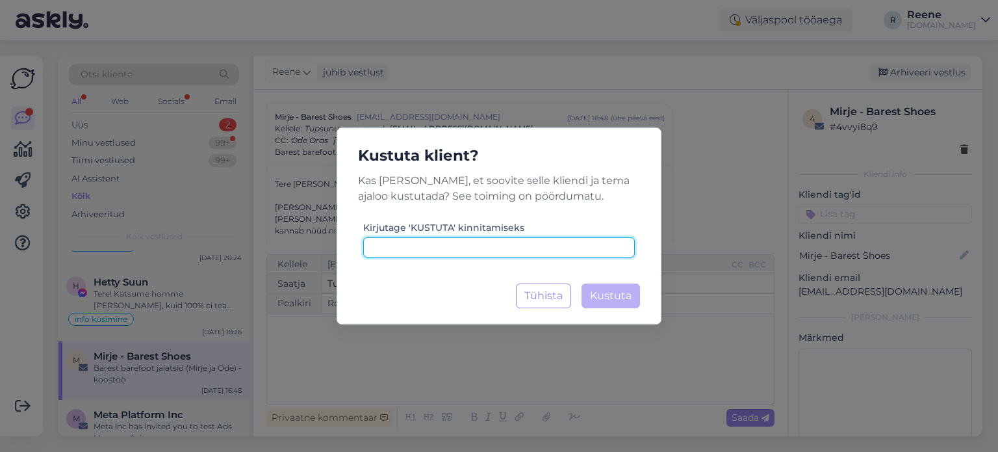
click at [564, 249] on input at bounding box center [499, 247] width 272 height 20
paste input "kustuta"
type input "kustuta"
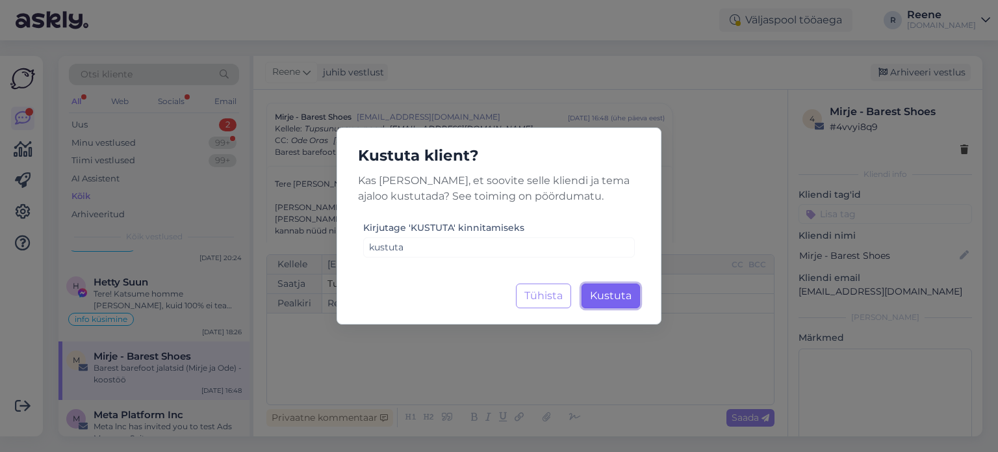
click at [609, 285] on button "Kustuta Laadimine..." at bounding box center [610, 295] width 58 height 25
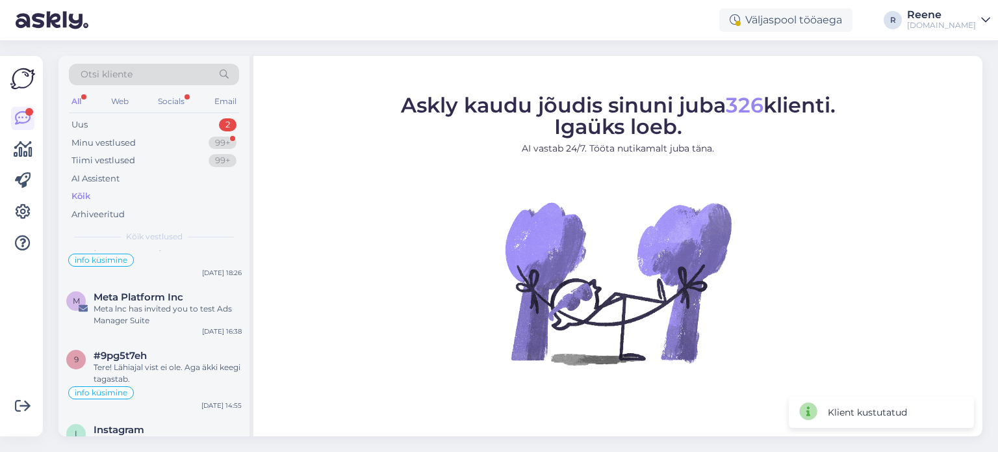
scroll to position [1105, 0]
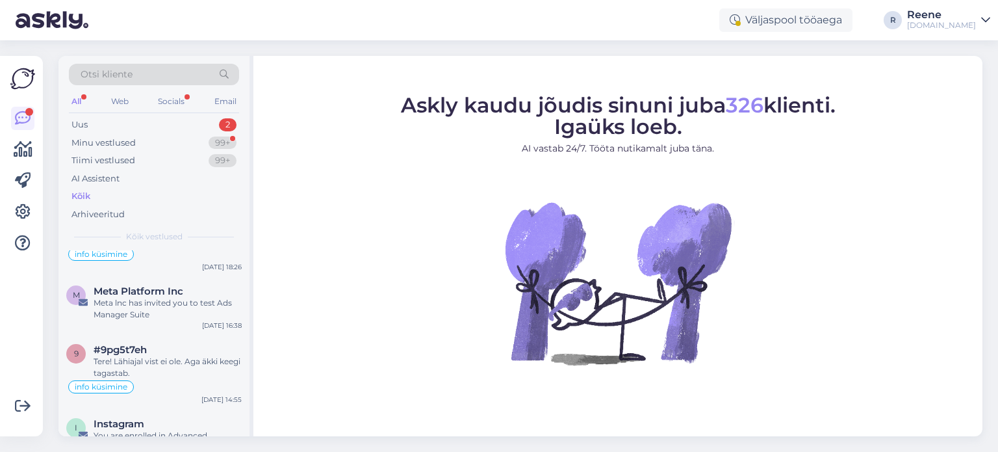
click at [185, 306] on div "Meta lnc has invited you to test Ads Manager Suite" at bounding box center [168, 308] width 148 height 23
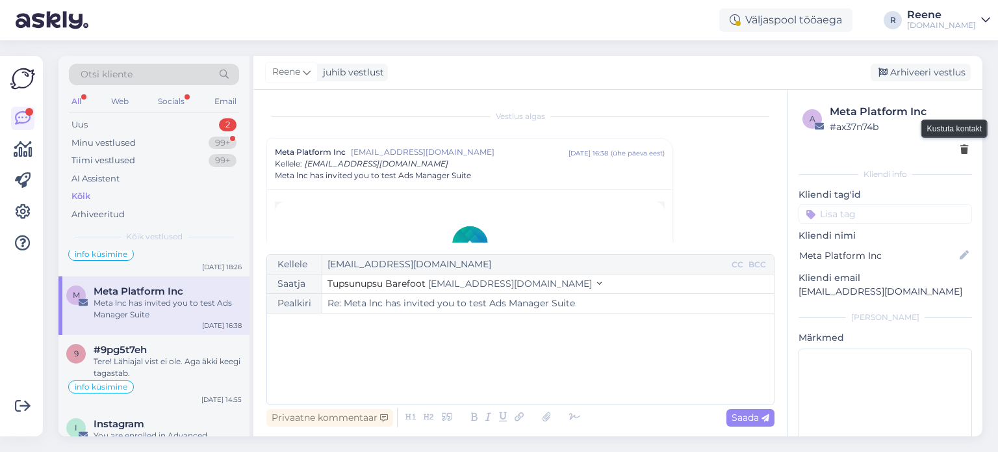
click at [960, 150] on icon at bounding box center [964, 150] width 8 height 9
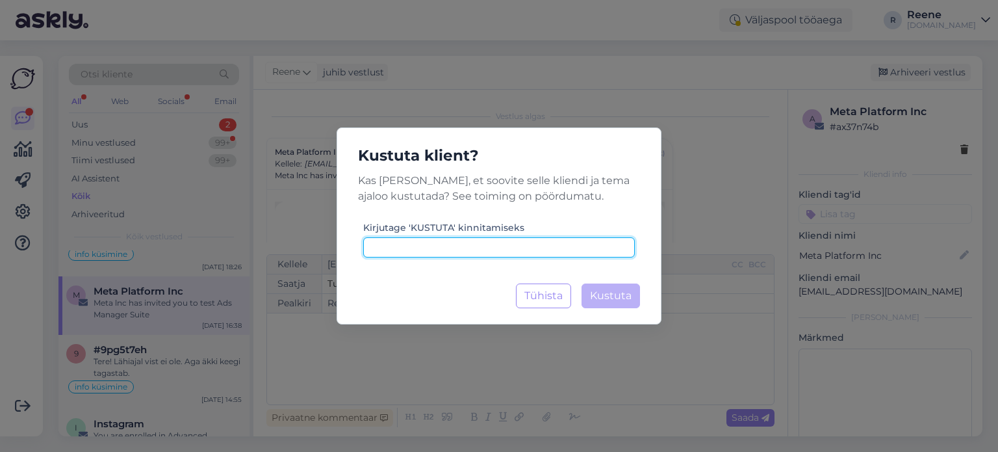
click at [464, 250] on input at bounding box center [499, 247] width 272 height 20
paste input "kustuta"
type input "kustuta"
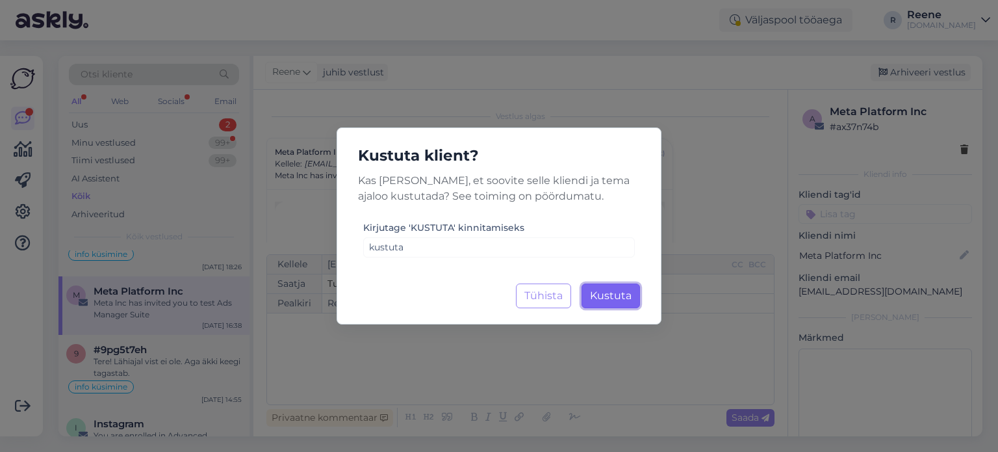
click at [638, 300] on button "Kustuta Laadimine..." at bounding box center [610, 295] width 58 height 25
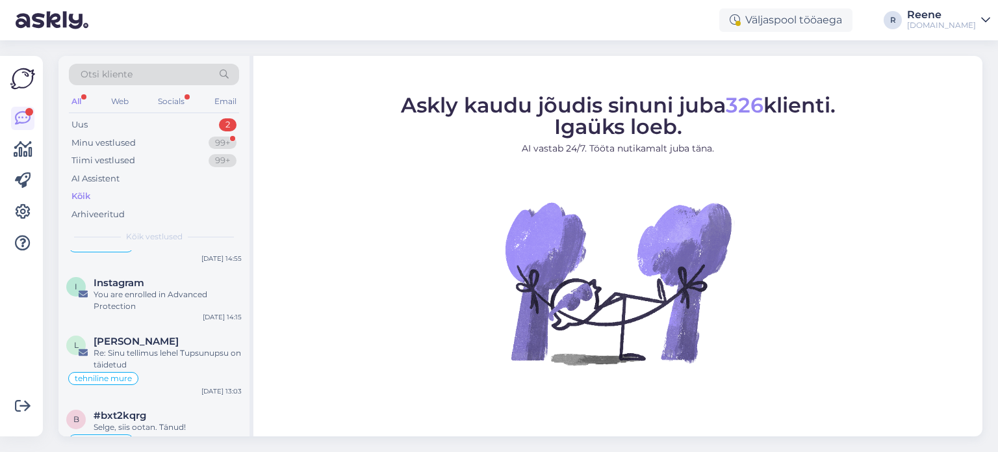
scroll to position [1169, 0]
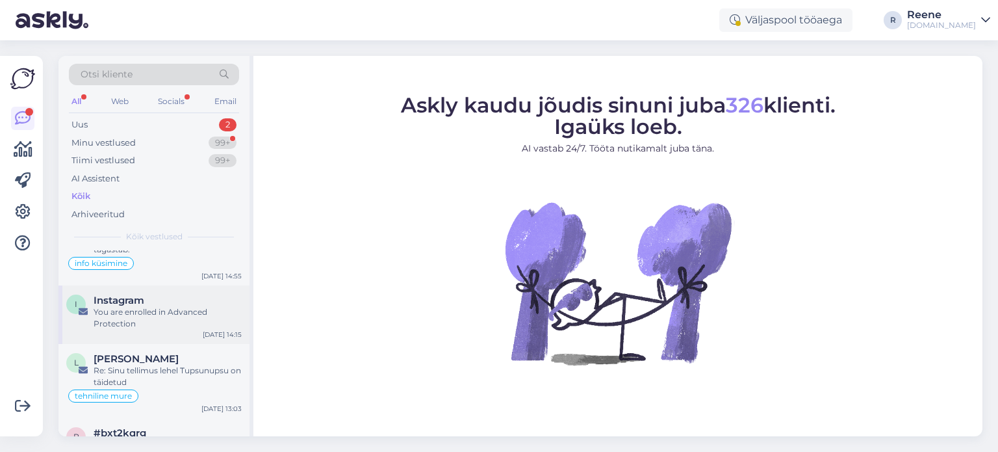
click at [144, 319] on div "You are enrolled in Advanced Protection" at bounding box center [168, 317] width 148 height 23
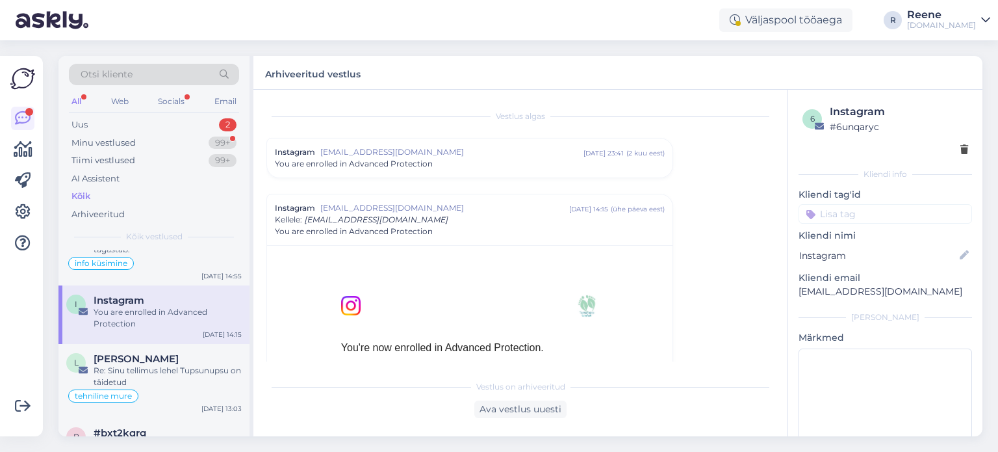
click at [960, 147] on div "6 Instagram # 6unqaryc" at bounding box center [885, 130] width 173 height 60
click at [960, 148] on icon at bounding box center [964, 150] width 8 height 9
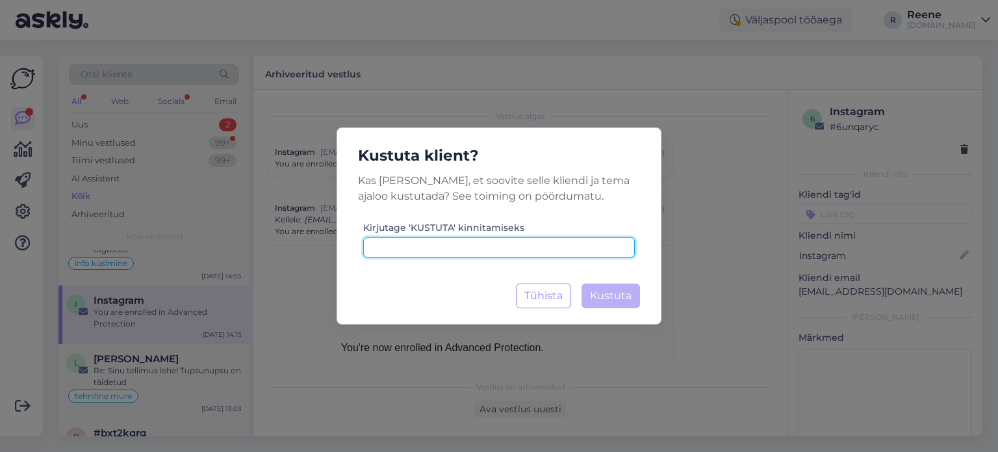
click at [477, 250] on input at bounding box center [499, 247] width 272 height 20
paste input "kustuta"
type input "kustuta"
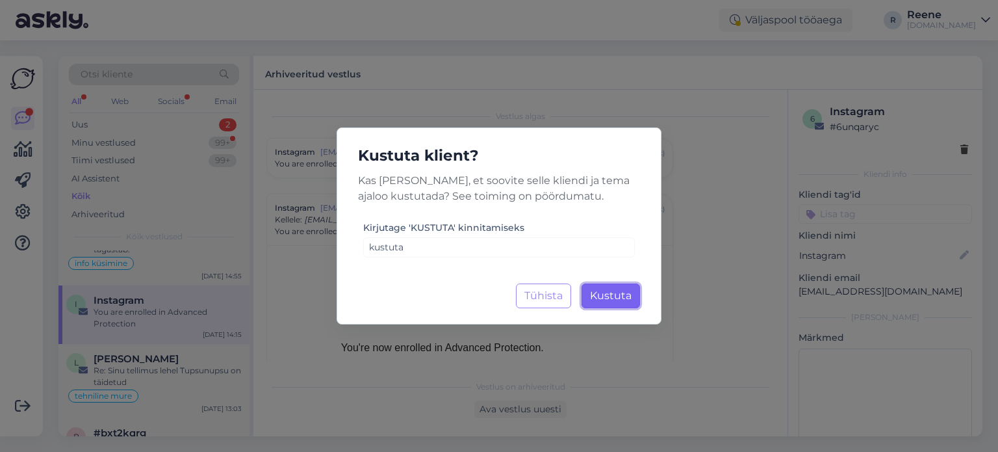
click at [611, 298] on span "Kustuta" at bounding box center [611, 295] width 42 height 12
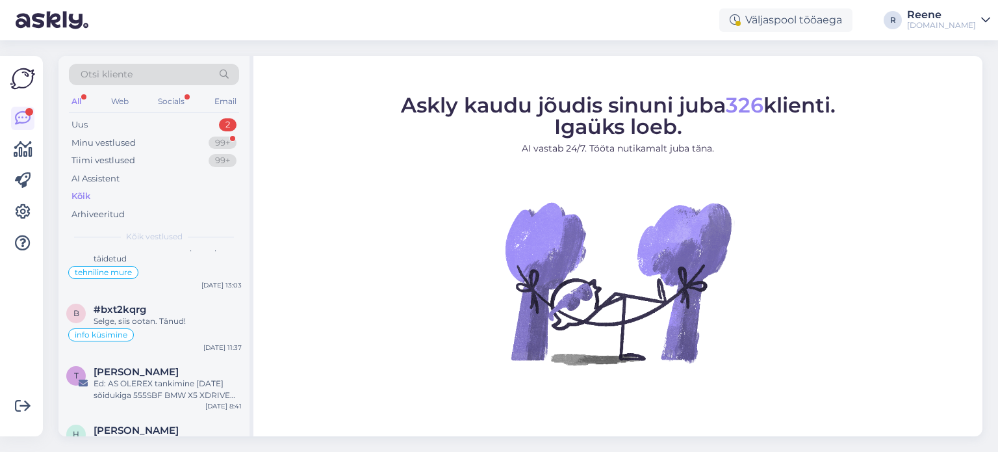
scroll to position [1299, 0]
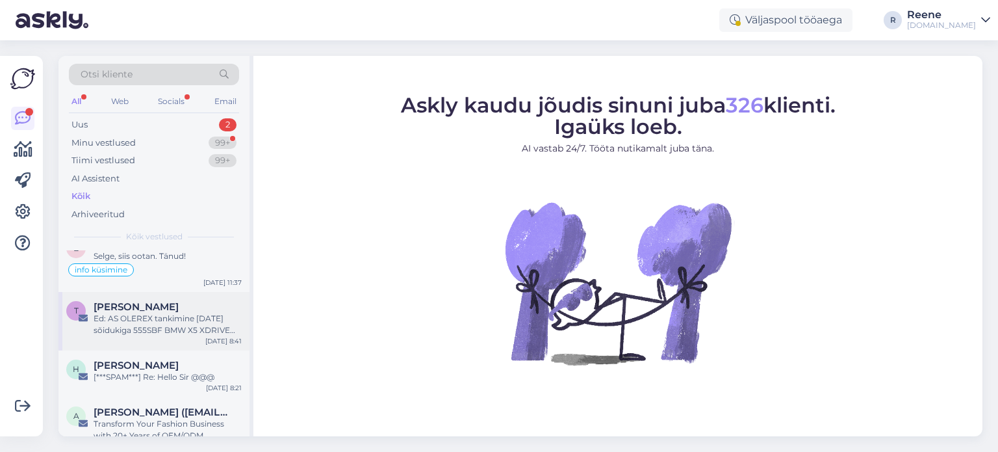
click at [166, 314] on div "Ed: AS OLEREX tankimine [DATE] sõidukiga 555SBF BMW X5 XDRIVE 30D // MEELDETULE…" at bounding box center [168, 324] width 148 height 23
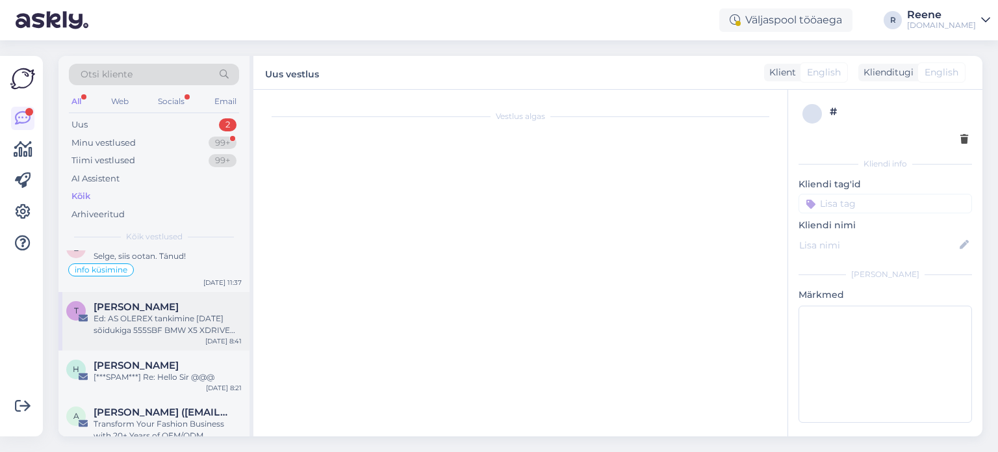
scroll to position [102, 0]
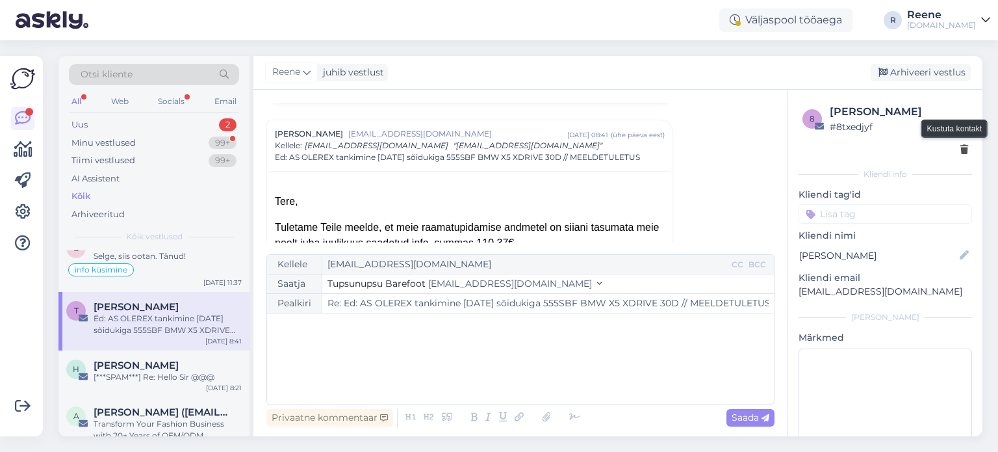
click at [960, 149] on icon at bounding box center [964, 150] width 8 height 9
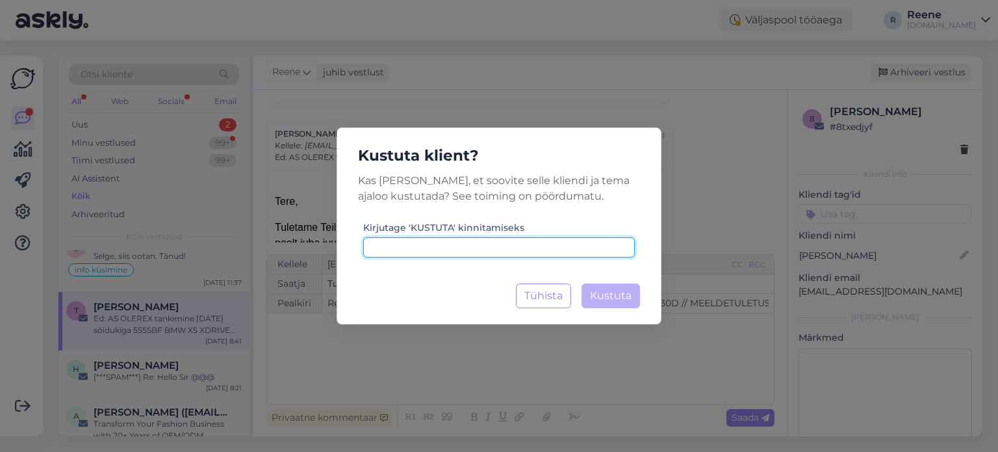
click at [507, 254] on input at bounding box center [499, 247] width 272 height 20
paste input "kustuta"
type input "kustuta"
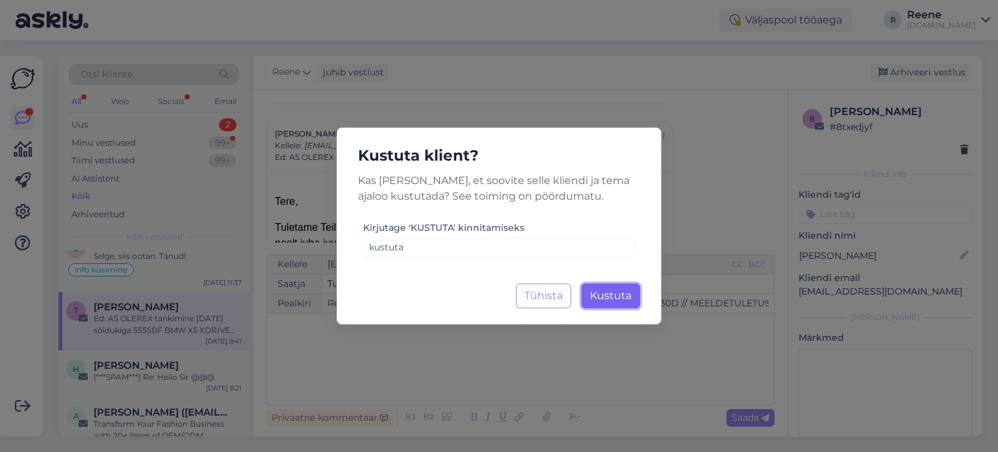
click at [634, 301] on button "Kustuta Laadimine..." at bounding box center [610, 295] width 58 height 25
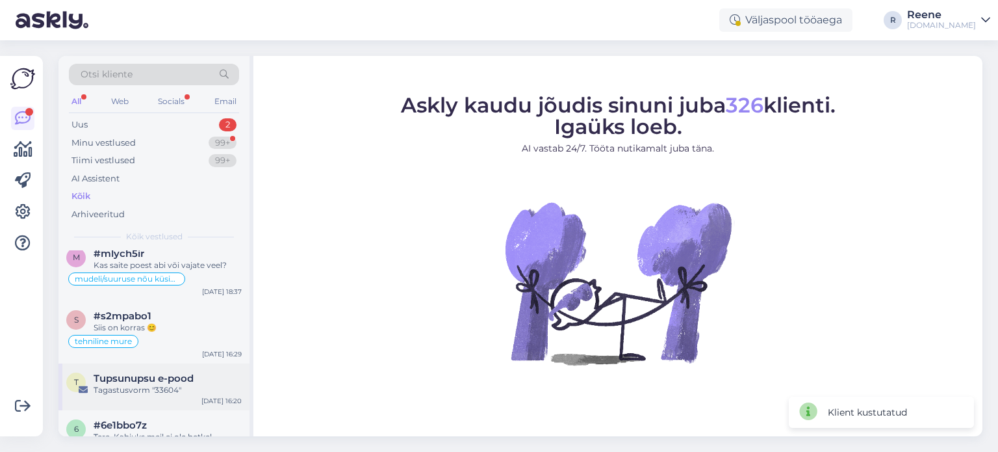
scroll to position [0, 0]
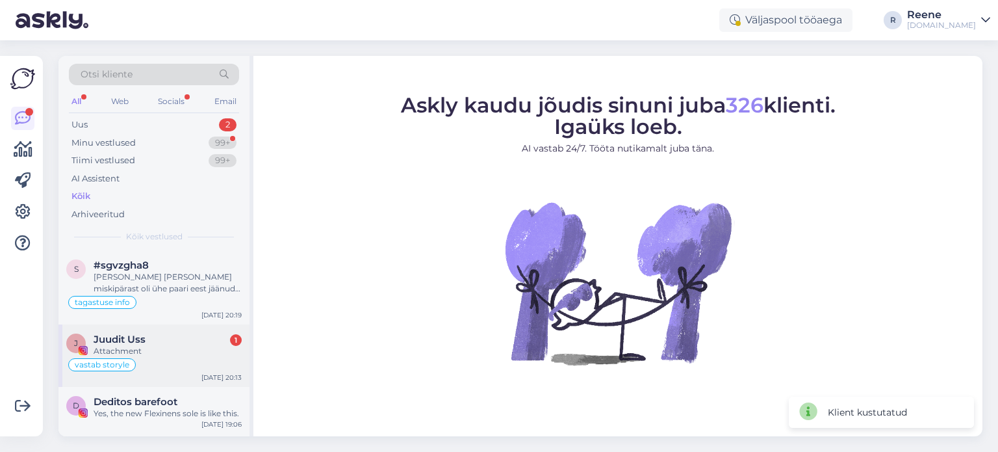
click at [172, 350] on div "Attachment" at bounding box center [168, 351] width 148 height 12
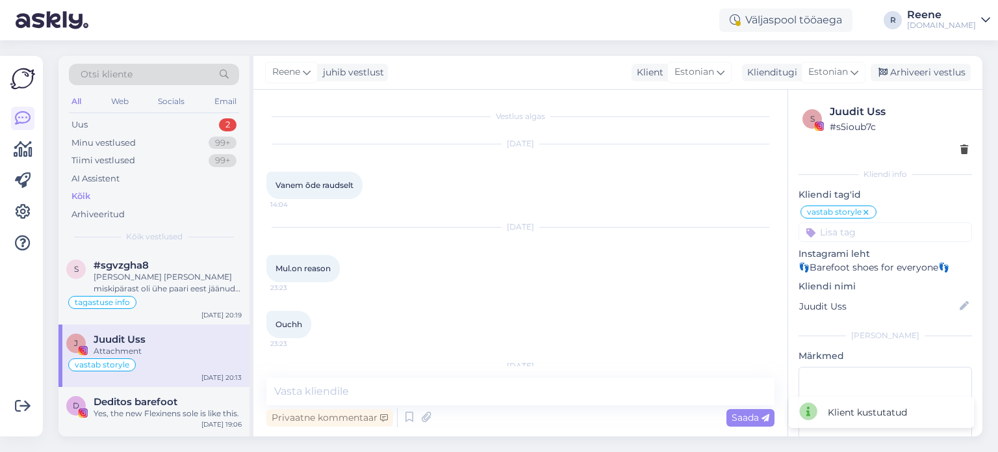
scroll to position [2954, 0]
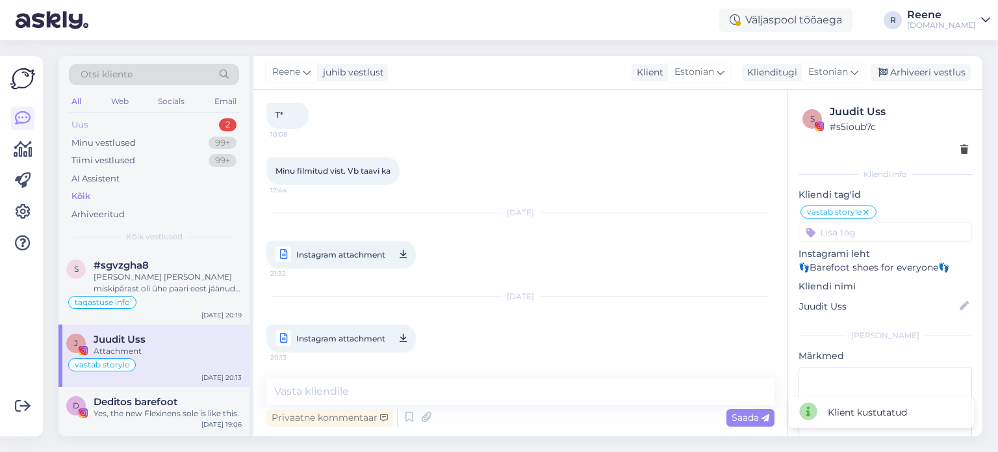
click at [135, 122] on div "Uus 2" at bounding box center [154, 125] width 170 height 18
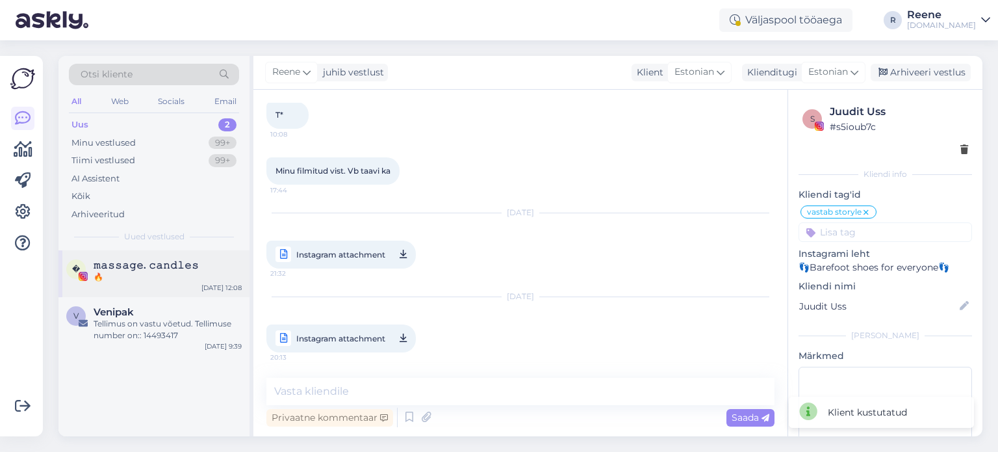
click at [143, 265] on span "𝚖𝚊𝚜𝚜𝚊𝚐𝚎. 𝚌𝚊𝚗𝚍𝚕𝚎𝚜" at bounding box center [146, 265] width 105 height 12
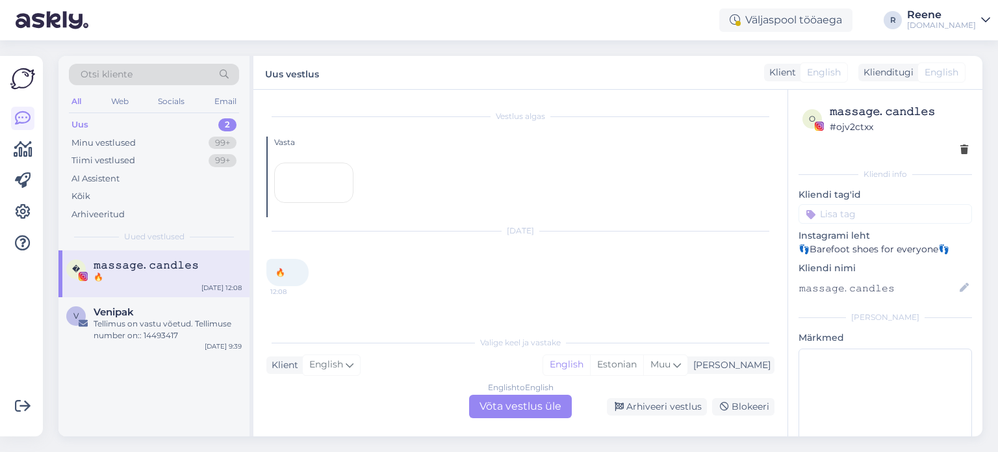
click at [520, 410] on div "English to English Võta vestlus üle" at bounding box center [520, 405] width 103 height 23
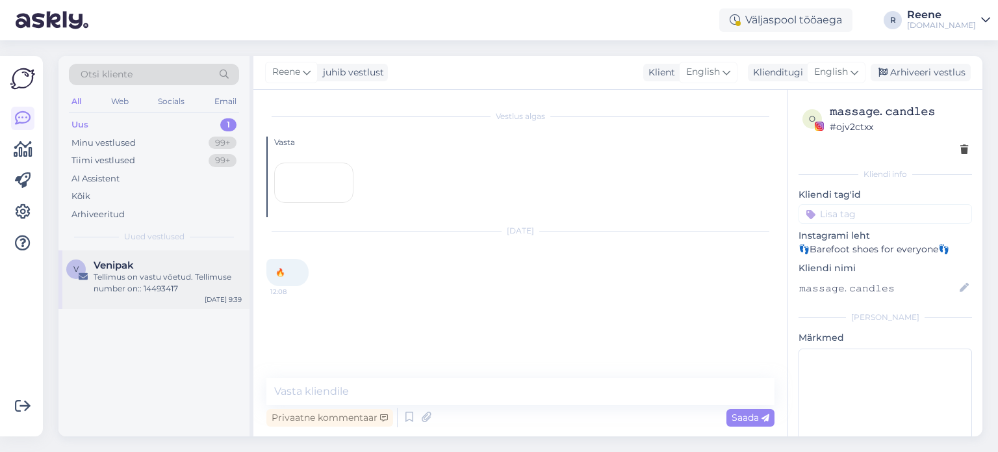
click at [158, 287] on div "Tellimus on vastu võetud. Tellimuse number on:: 14493417" at bounding box center [168, 282] width 148 height 23
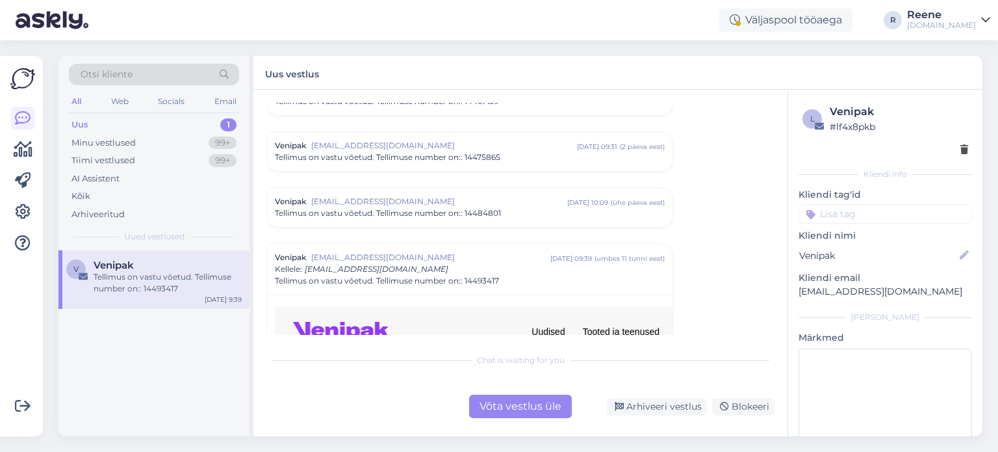
click at [545, 413] on div "Võta vestlus üle" at bounding box center [520, 405] width 103 height 23
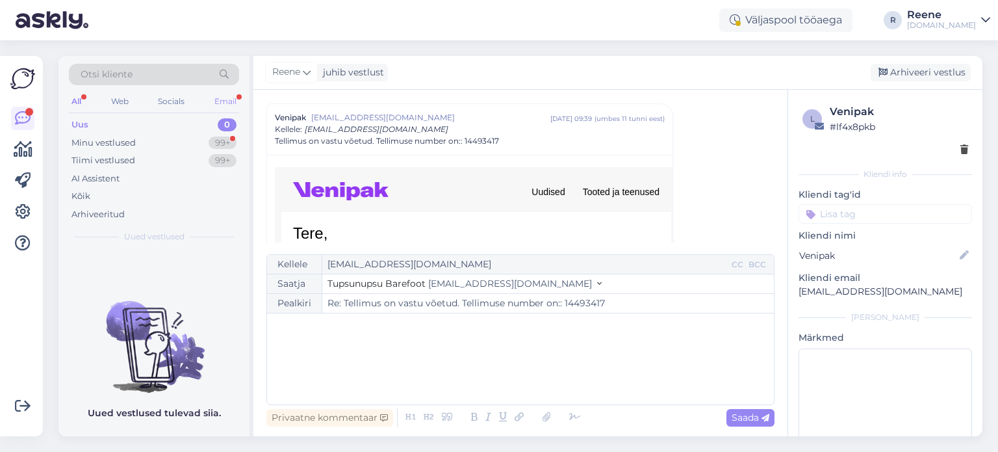
click at [225, 98] on div "Email" at bounding box center [225, 101] width 27 height 17
click at [86, 99] on div "All Web Socials Email" at bounding box center [154, 103] width 170 height 20
click at [76, 101] on div "All" at bounding box center [76, 101] width 15 height 17
click at [84, 194] on div "Kõik" at bounding box center [80, 196] width 19 height 13
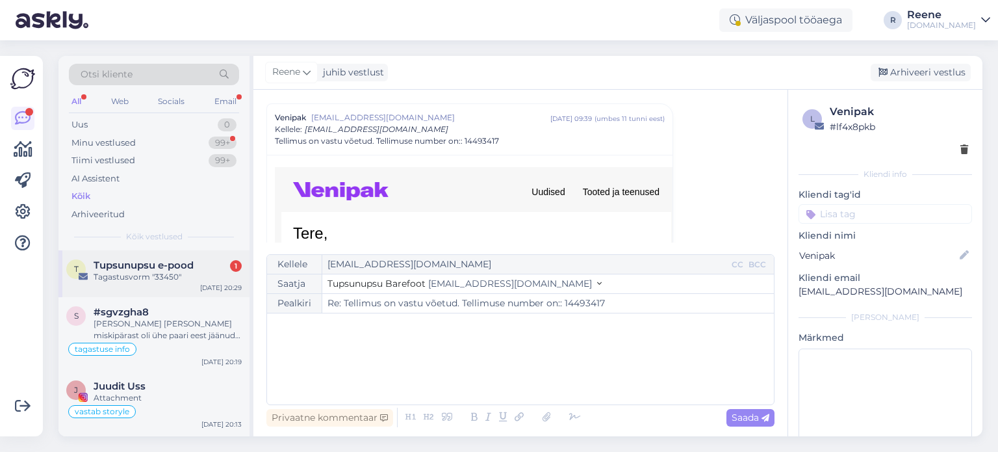
click at [146, 277] on div "Tagastusvorm "33450"" at bounding box center [168, 277] width 148 height 12
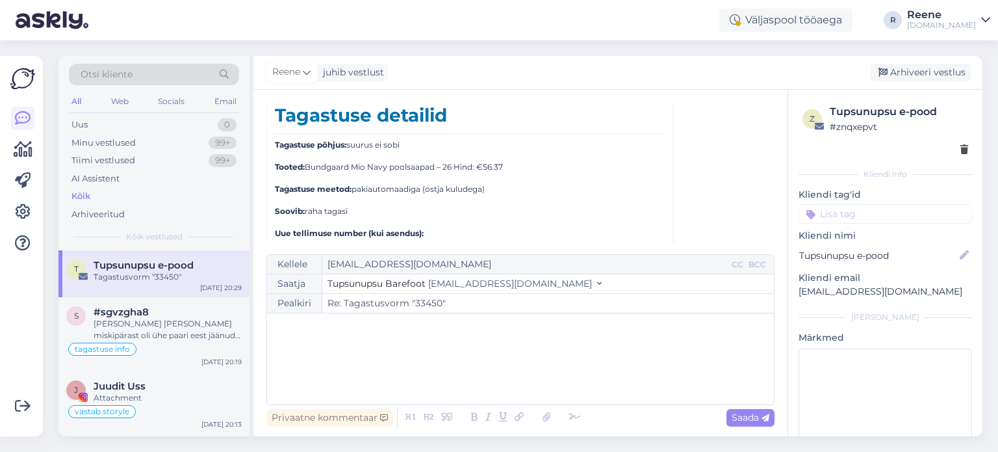
scroll to position [5893, 0]
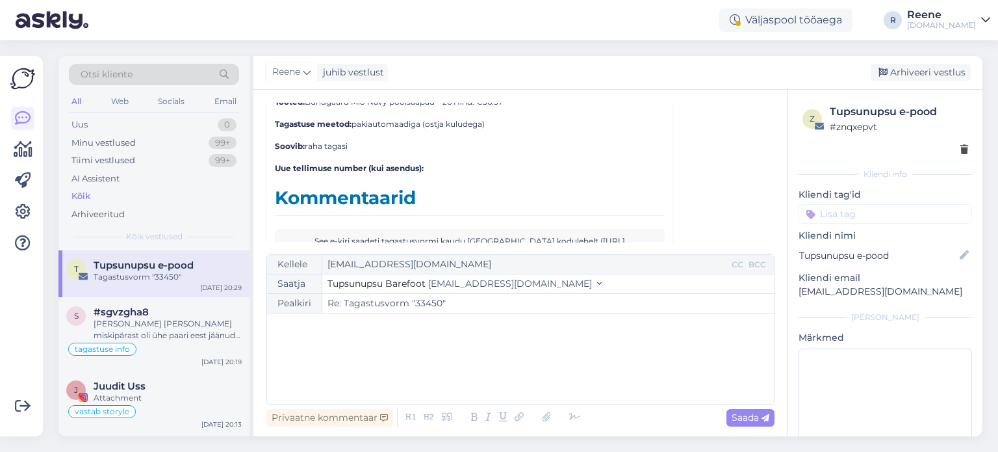
click at [314, 346] on div "﻿" at bounding box center [521, 359] width 494 height 78
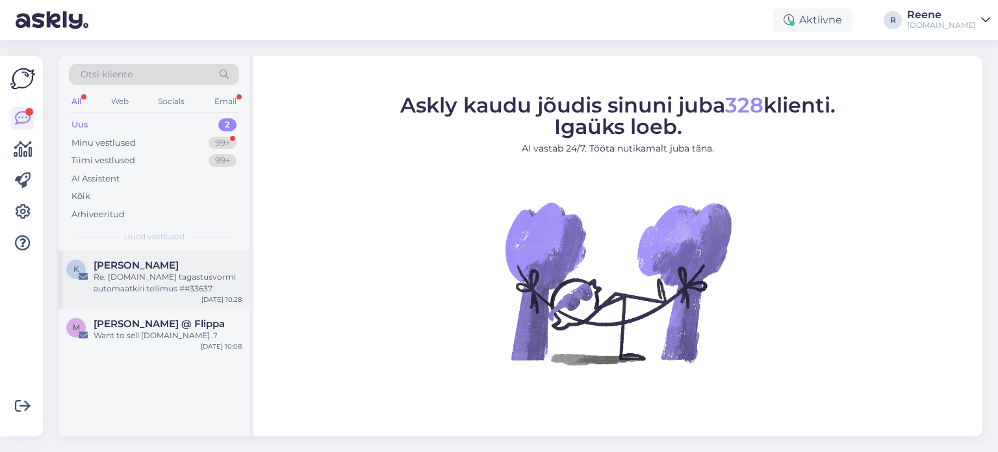
click at [141, 295] on div "K Kätlin Jürine Re: Tupsunupsu.ee tagastusvormi automaatkiri tellimus ##33637 A…" at bounding box center [153, 279] width 191 height 58
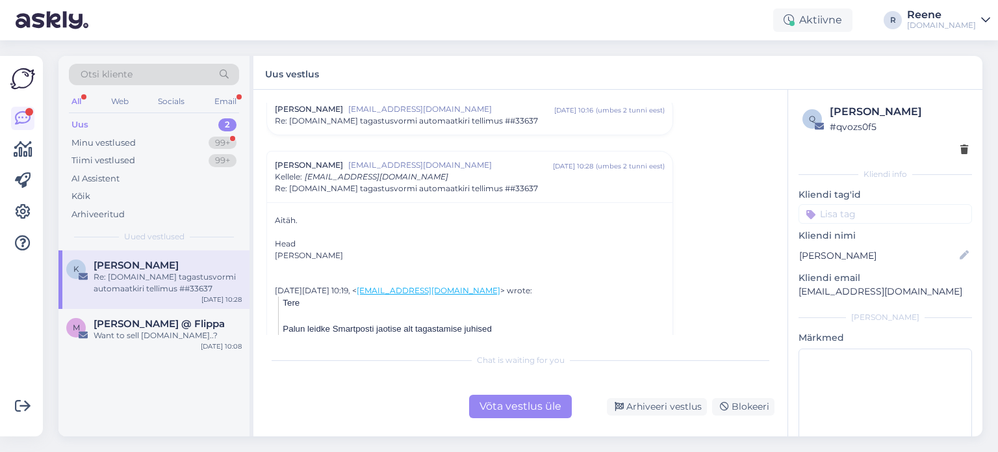
scroll to position [65, 0]
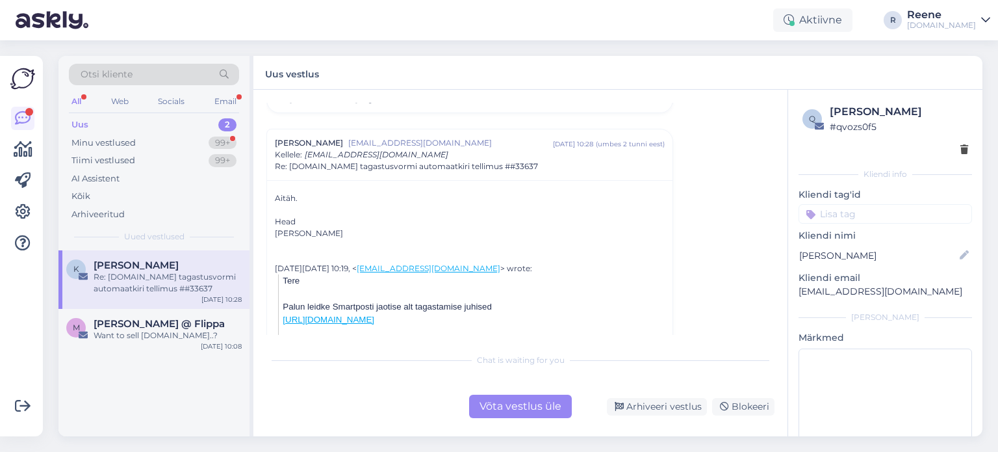
click at [537, 402] on div "Võta vestlus üle" at bounding box center [520, 405] width 103 height 23
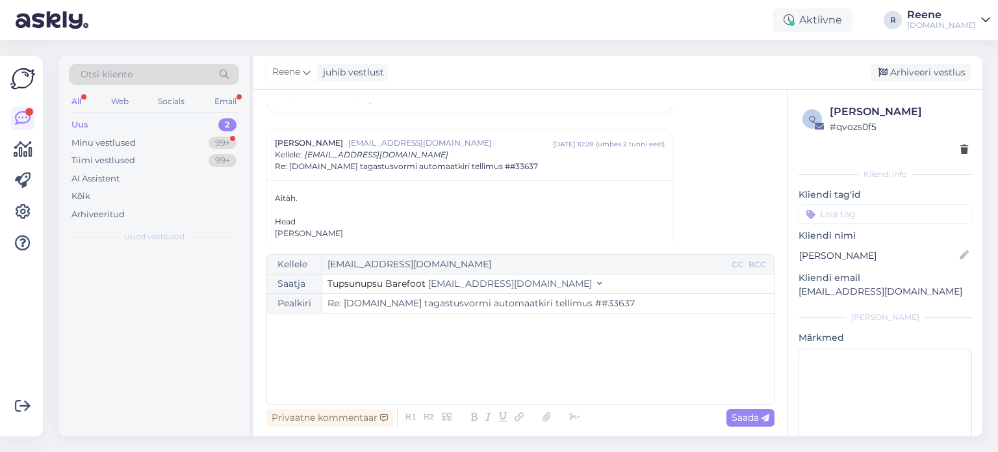
scroll to position [91, 0]
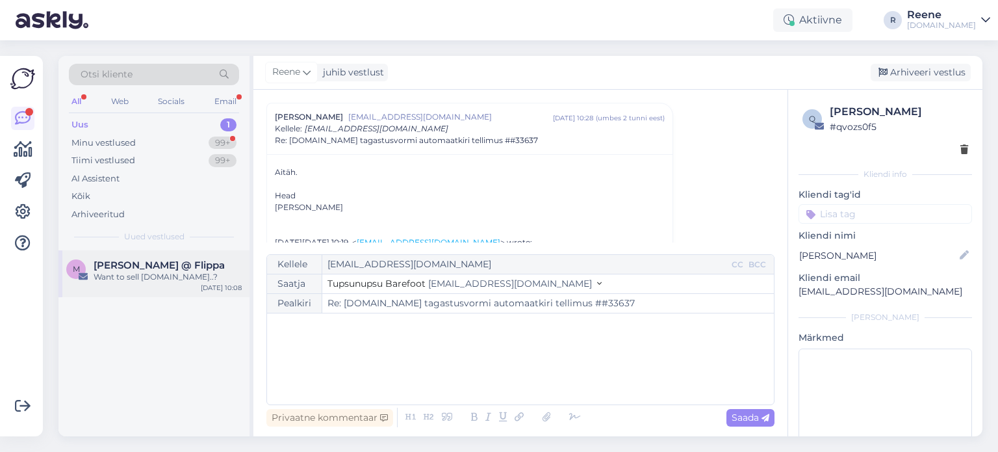
click at [164, 271] on div "Want to sell tupsunupsu.com..?" at bounding box center [168, 277] width 148 height 12
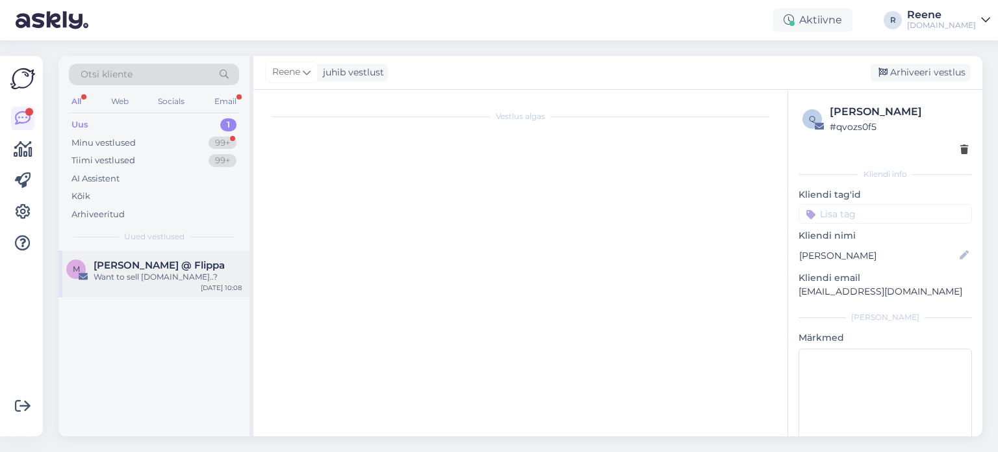
scroll to position [0, 0]
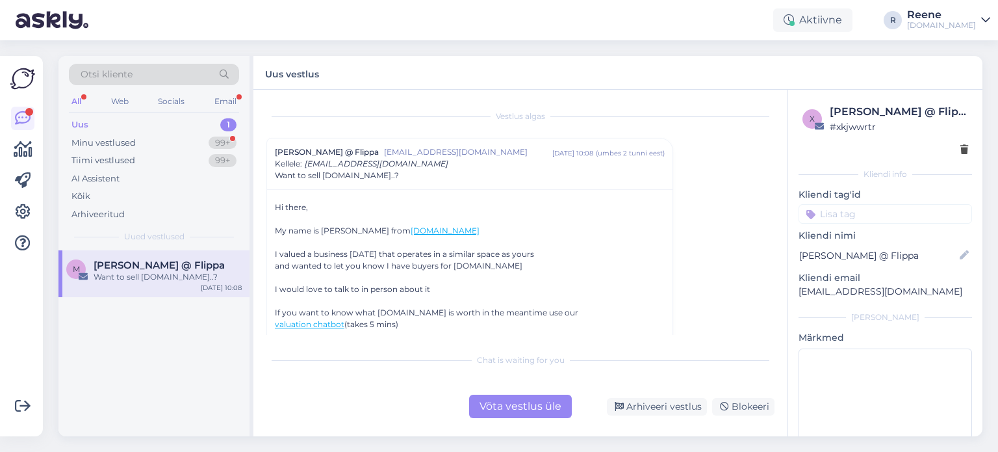
click at [520, 397] on div "Võta vestlus üle" at bounding box center [520, 405] width 103 height 23
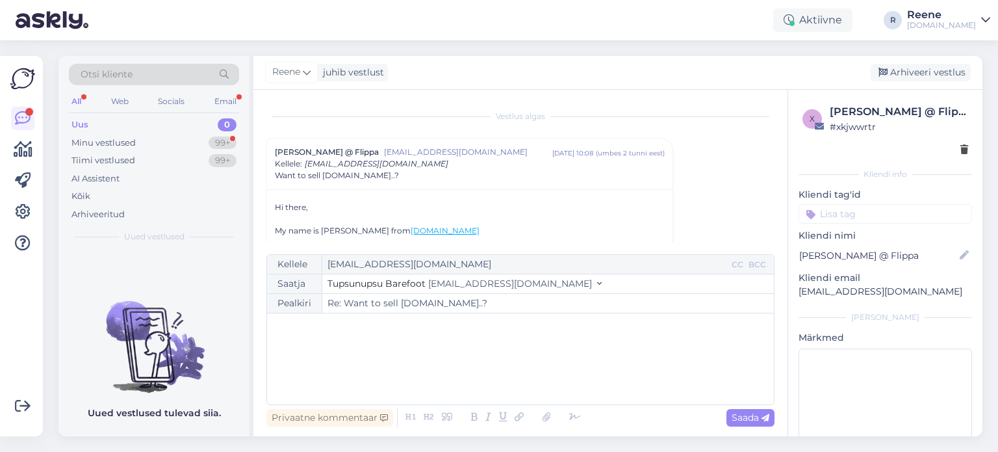
scroll to position [35, 0]
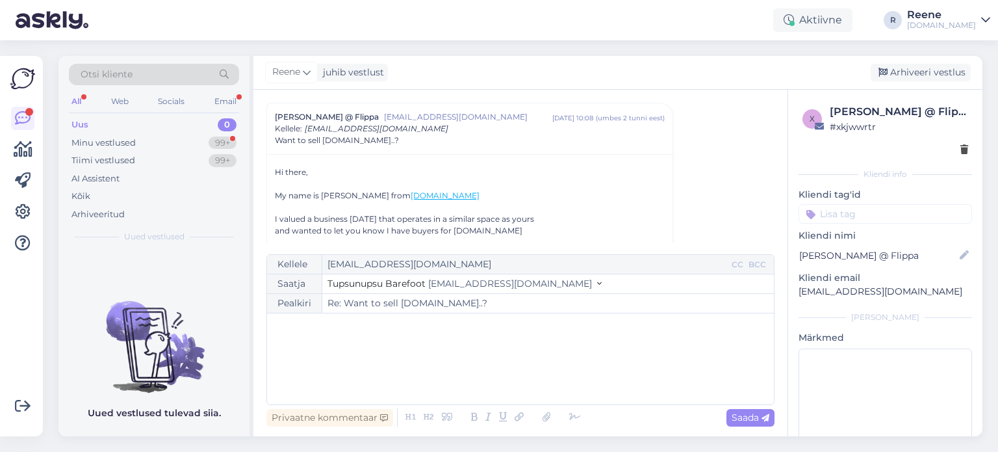
click at [78, 105] on div "All" at bounding box center [76, 101] width 15 height 17
click at [79, 196] on div "Kõik" at bounding box center [80, 196] width 19 height 13
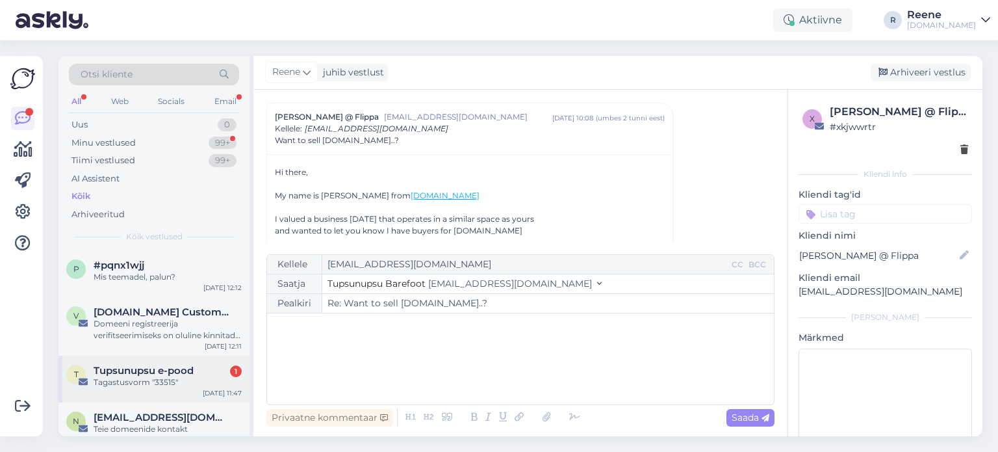
click at [157, 378] on div "Tagastusvorm "33515"" at bounding box center [168, 382] width 148 height 12
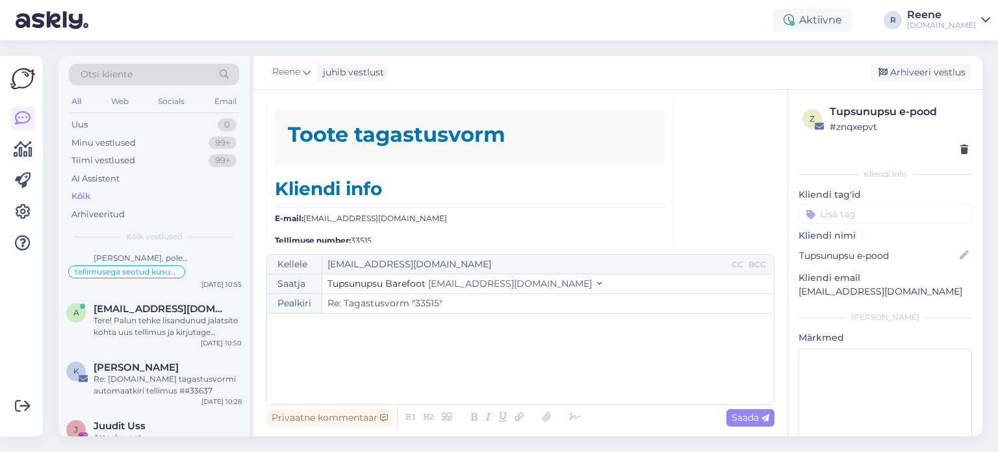
scroll to position [260, 0]
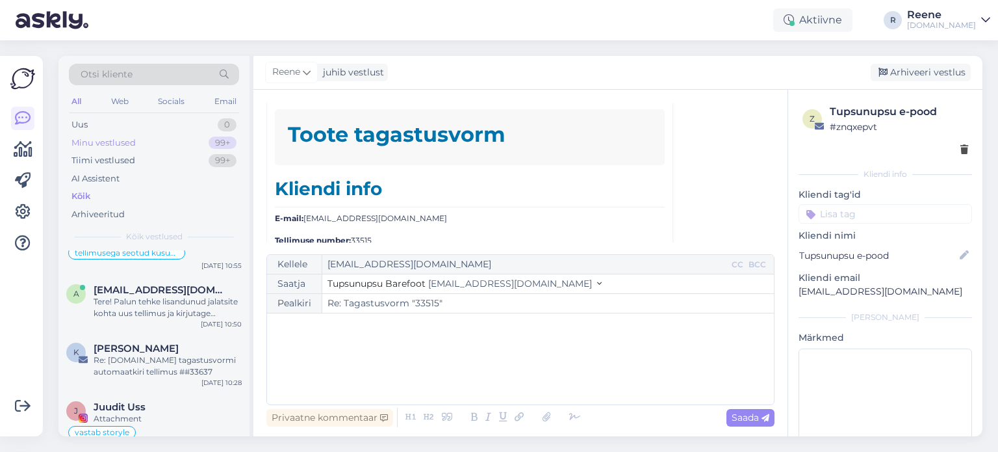
click at [94, 141] on div "Minu vestlused" at bounding box center [103, 142] width 64 height 13
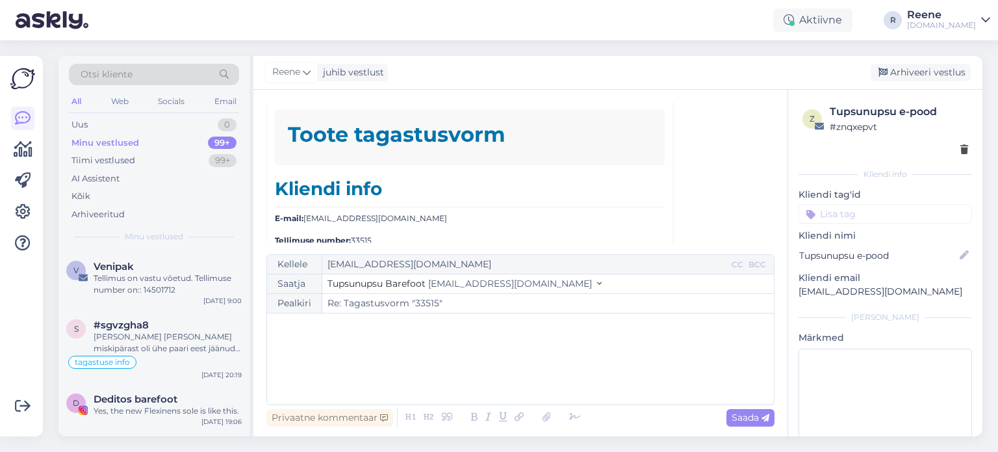
click at [74, 98] on div "All" at bounding box center [76, 101] width 15 height 17
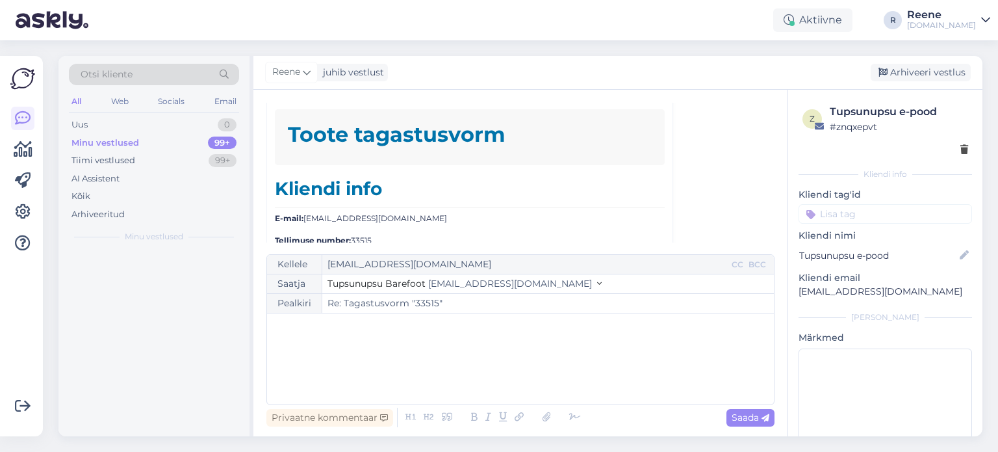
click at [74, 98] on div "All" at bounding box center [76, 101] width 15 height 17
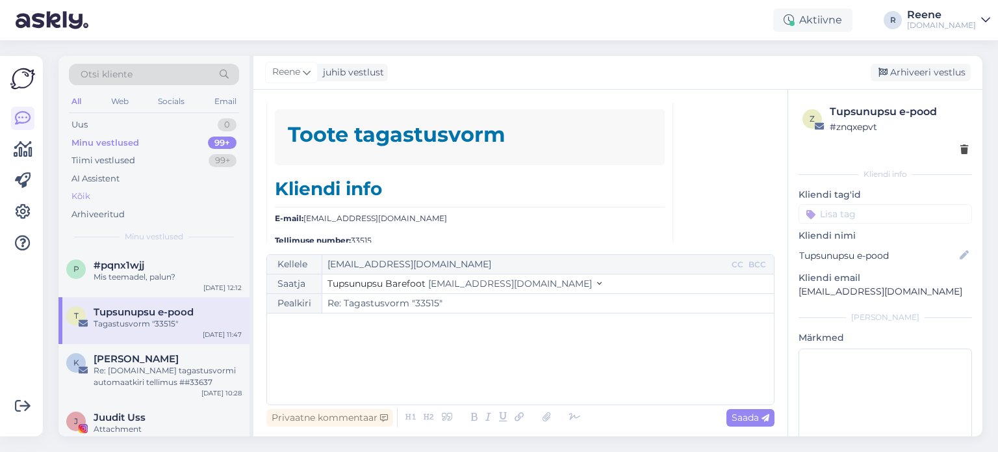
click at [86, 192] on div "Kõik" at bounding box center [80, 196] width 19 height 13
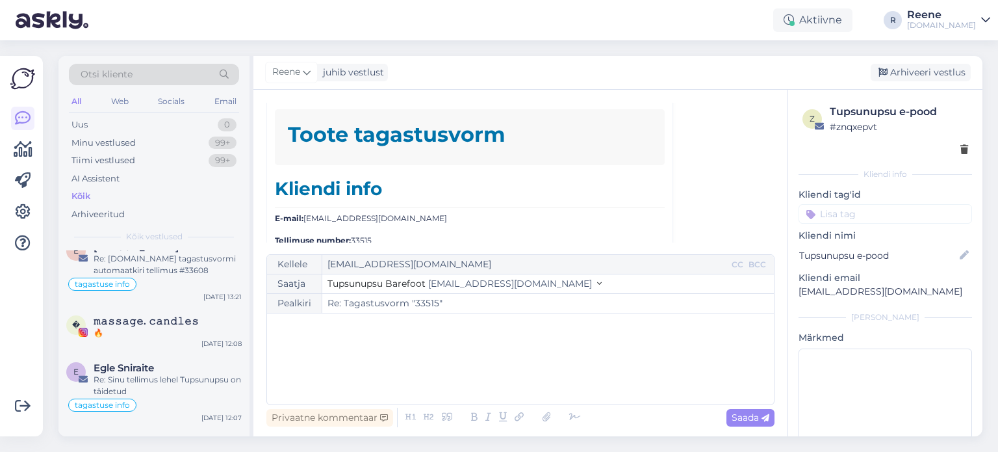
scroll to position [1105, 0]
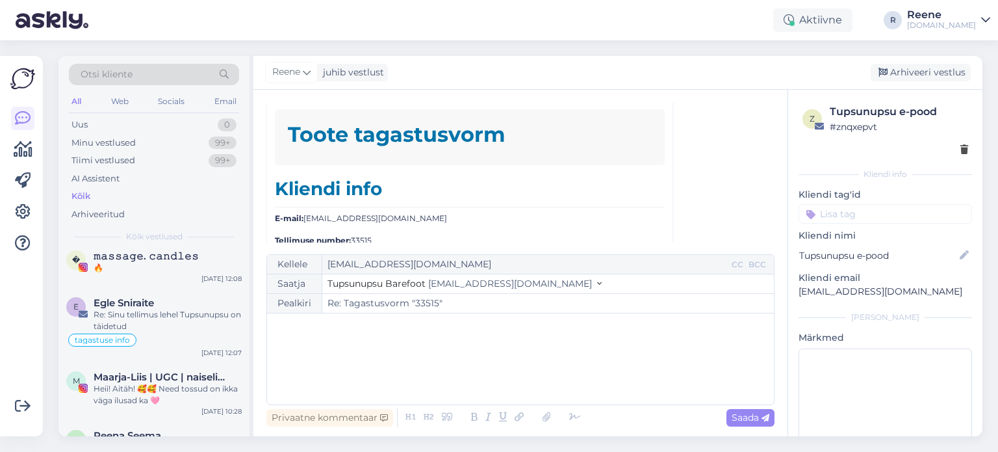
click at [158, 72] on div "Otsi kliente" at bounding box center [154, 74] width 170 height 21
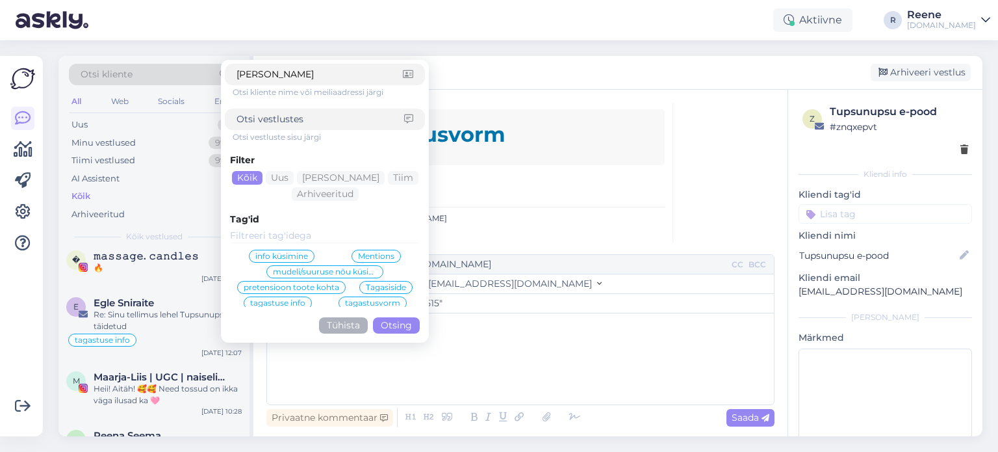
type input "helen"
click at [392, 329] on button "Otsing" at bounding box center [396, 325] width 47 height 16
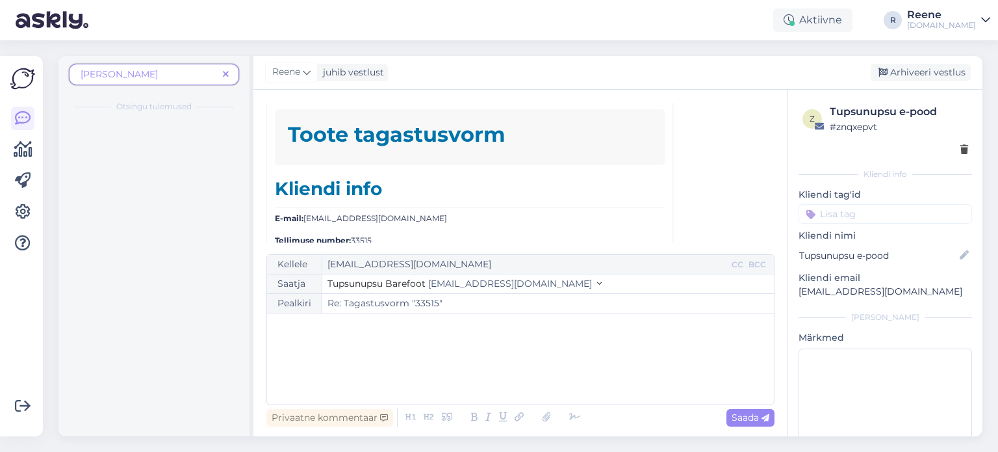
scroll to position [0, 0]
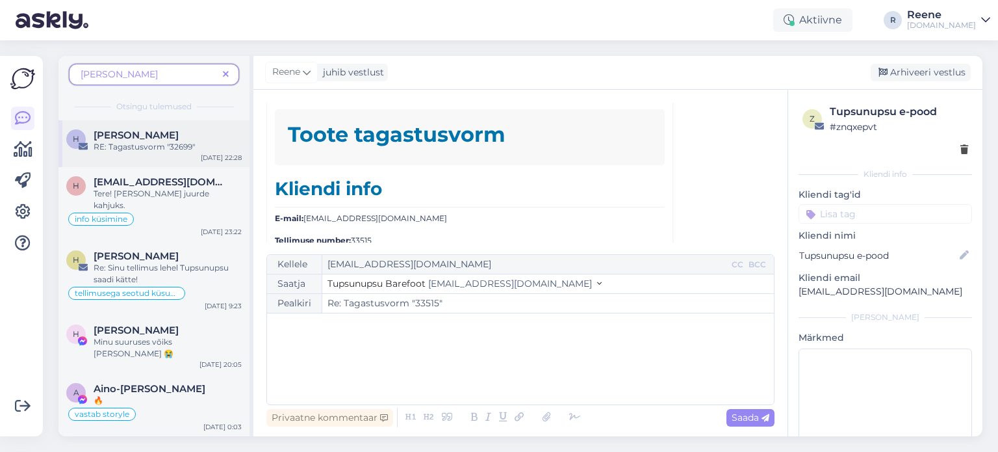
click at [127, 151] on div "RE: Tagastusvorm "32699"" at bounding box center [168, 147] width 148 height 12
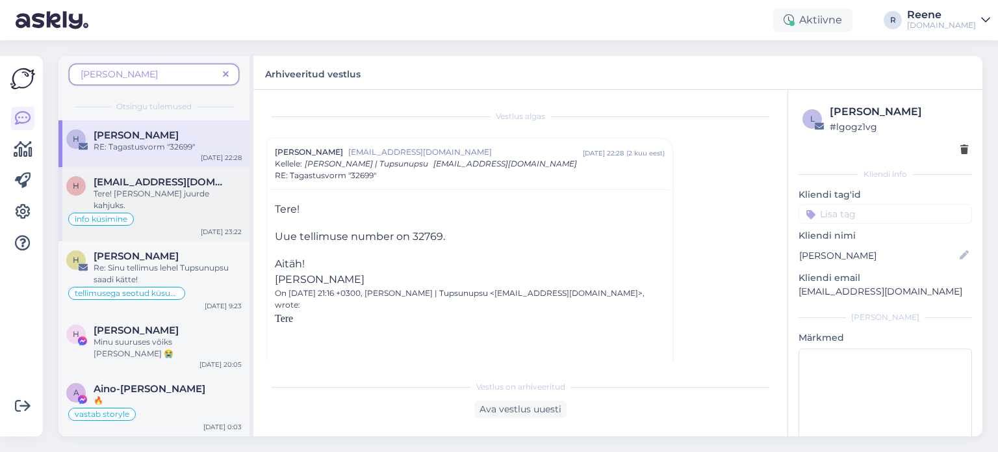
click at [125, 192] on div "Tere! Ei tule juurde kahjuks." at bounding box center [168, 199] width 148 height 23
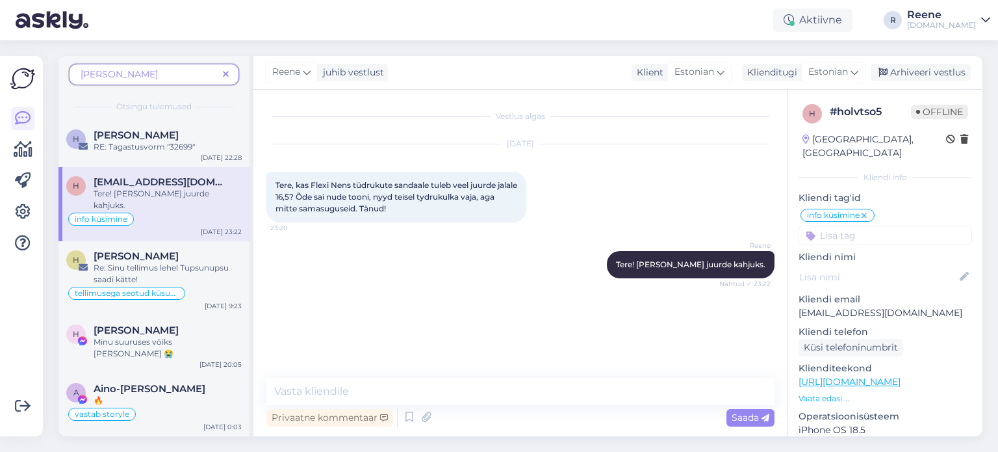
click at [230, 74] on span at bounding box center [226, 75] width 16 height 14
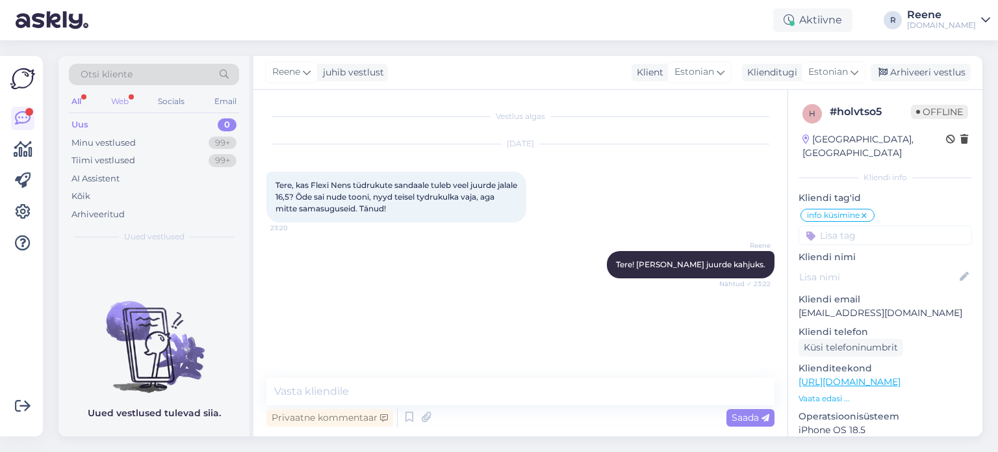
click at [120, 98] on div "Web" at bounding box center [120, 101] width 23 height 17
click at [73, 98] on div "All" at bounding box center [76, 101] width 15 height 17
click at [81, 191] on div "Kõik" at bounding box center [80, 196] width 19 height 13
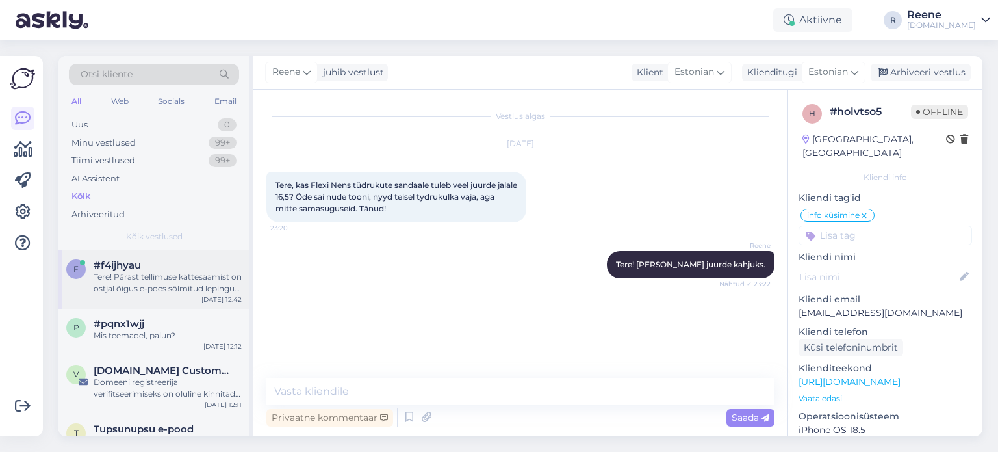
click at [147, 279] on div "Tere! Pärast tellimuse kättesaamist on ostjal õigus e-poes sõlmitud lepingust t…" at bounding box center [168, 282] width 148 height 23
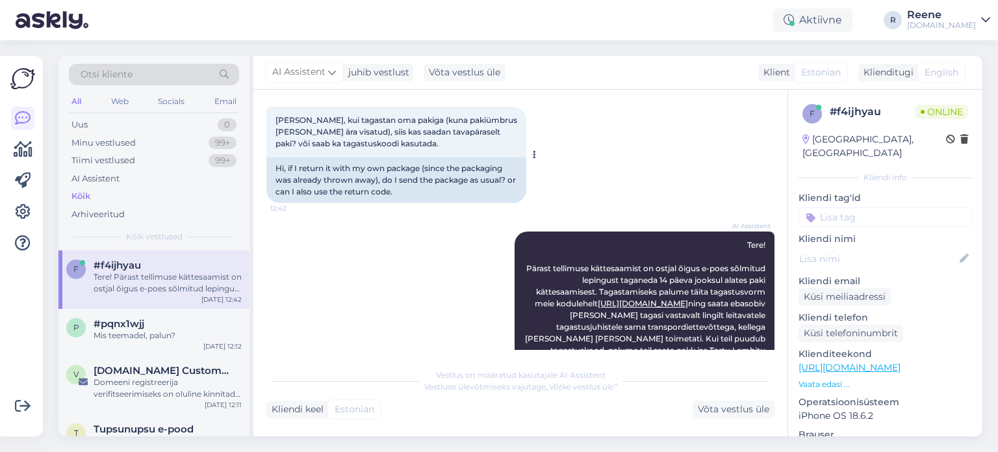
scroll to position [128, 0]
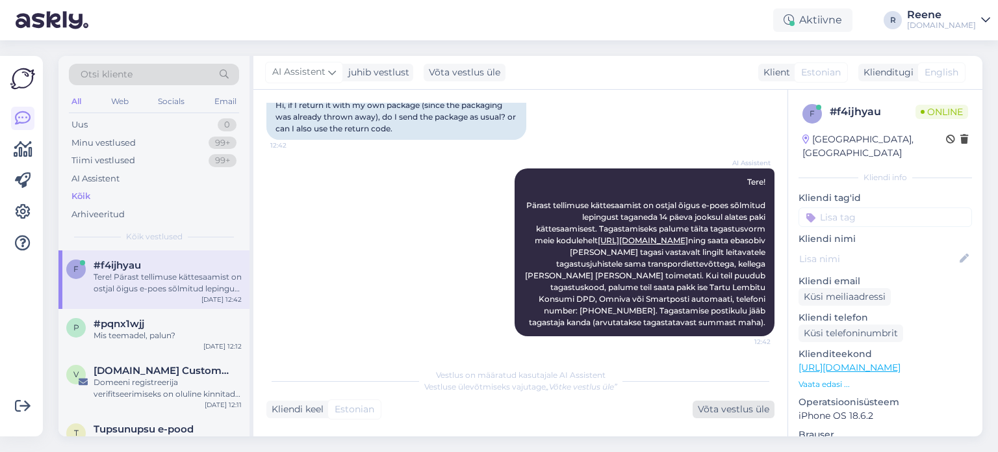
click at [708, 409] on div "Võta vestlus üle" at bounding box center [734, 409] width 82 height 18
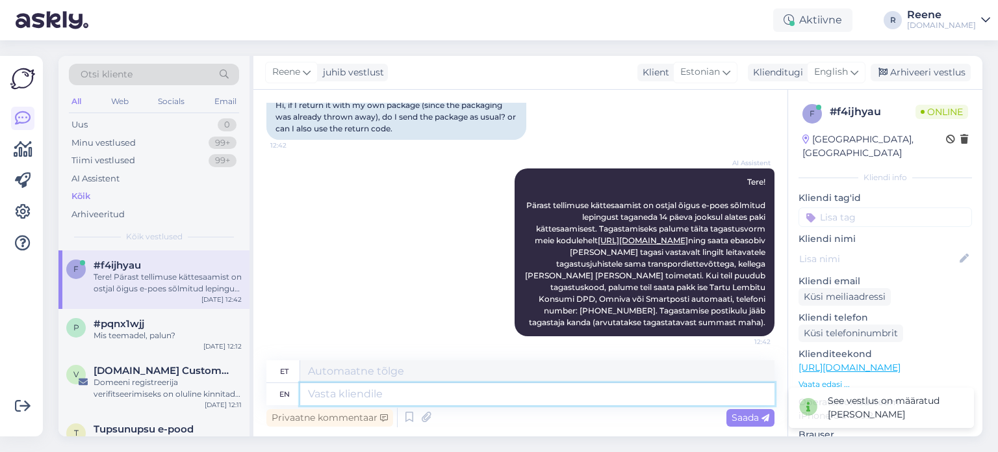
click at [425, 396] on textarea at bounding box center [537, 394] width 474 height 22
click at [408, 370] on textarea at bounding box center [537, 371] width 474 height 22
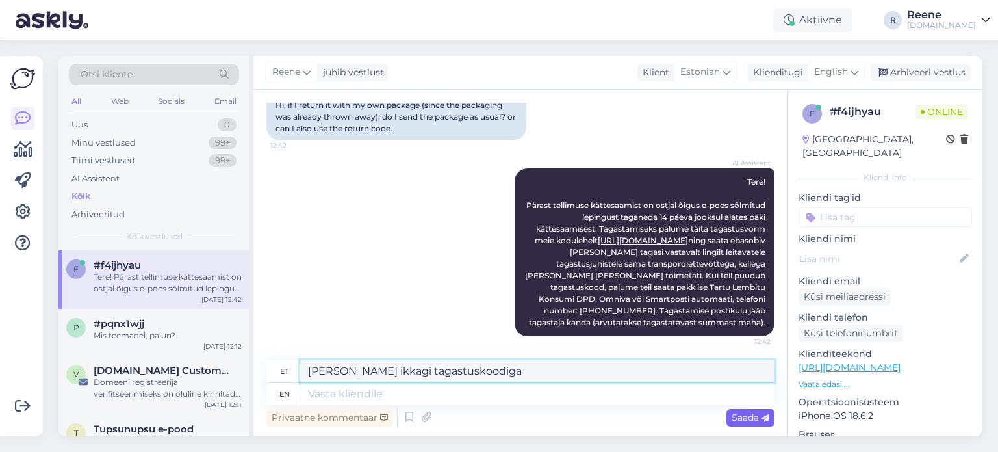
type textarea "Te saadate ikkagi tagastuskoodiga"
click at [750, 418] on span "Saada" at bounding box center [751, 417] width 38 height 12
click at [747, 415] on span "Saada" at bounding box center [751, 417] width 38 height 12
click at [466, 392] on textarea at bounding box center [537, 394] width 474 height 22
click at [526, 361] on textarea "Te saadate ikkagi tagastuskoodiga" at bounding box center [537, 371] width 474 height 22
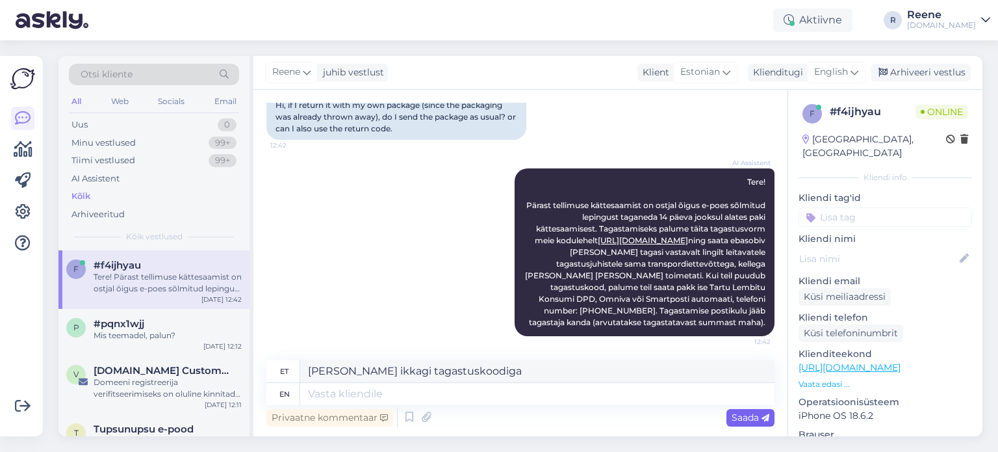
click at [758, 412] on span "Saada" at bounding box center [751, 417] width 38 height 12
click at [839, 73] on span "English" at bounding box center [831, 72] width 34 height 14
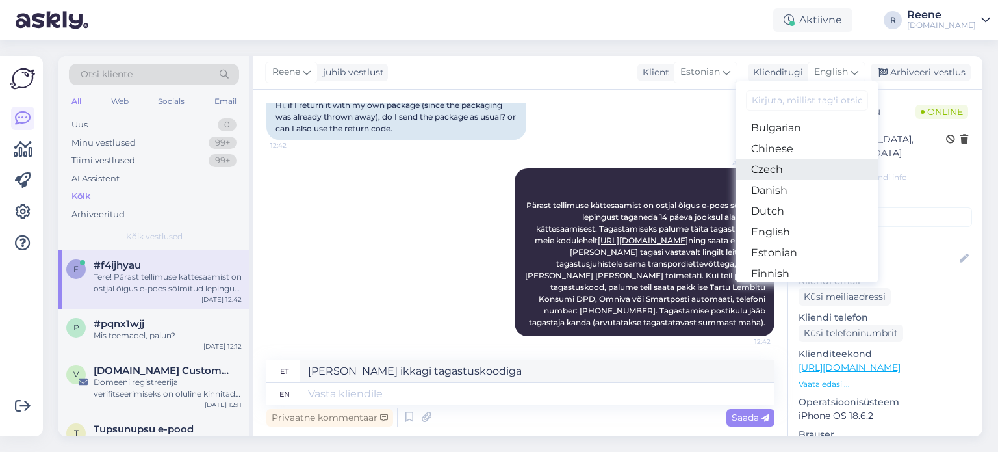
scroll to position [65, 0]
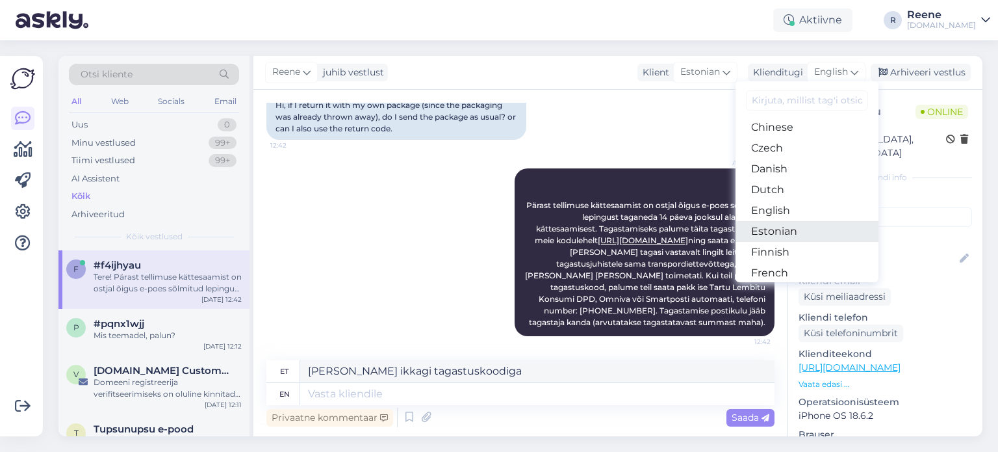
click at [774, 233] on link "Estonian" at bounding box center [806, 231] width 143 height 21
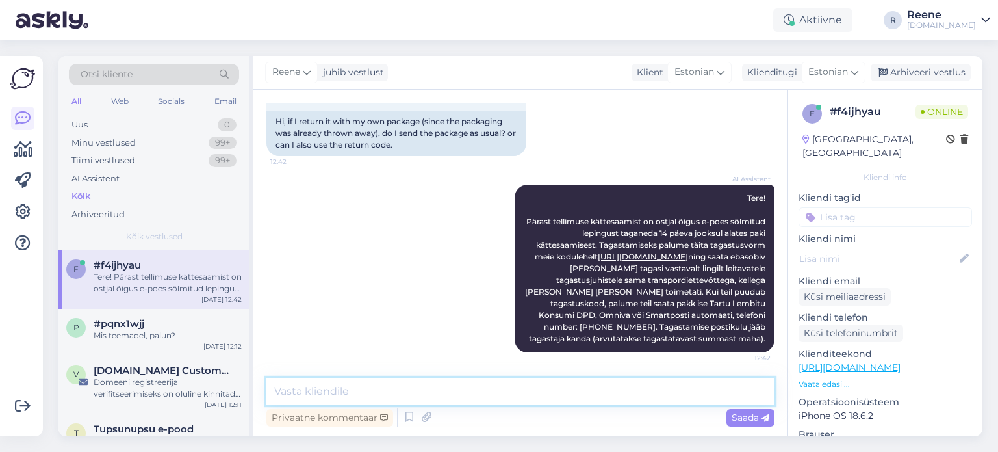
click at [507, 385] on textarea at bounding box center [520, 390] width 508 height 27
type textarea "Te saadate ikkagi tagastuskoodiga"
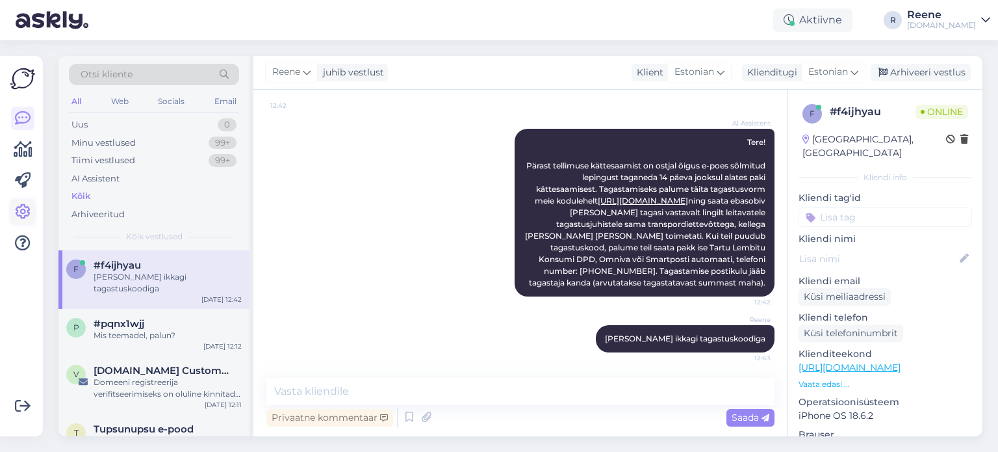
click at [21, 213] on icon at bounding box center [23, 212] width 16 height 16
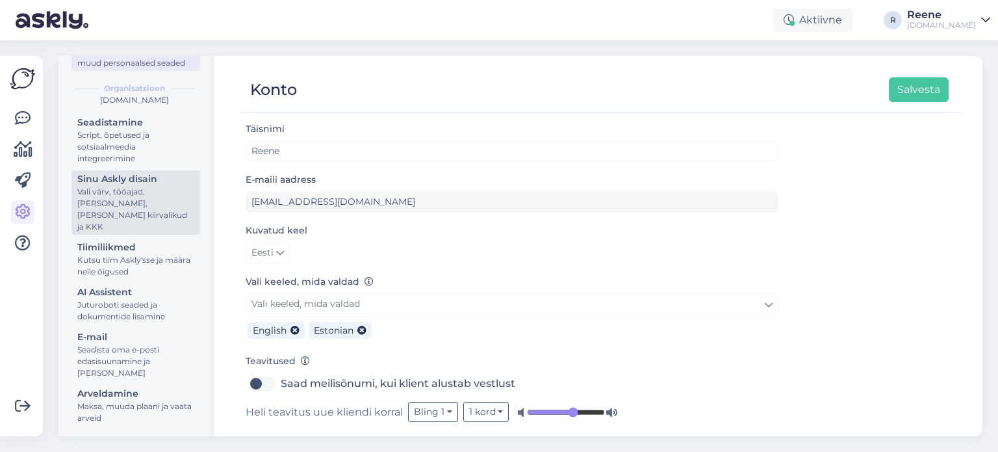
scroll to position [106, 0]
click at [153, 298] on div "Juturoboti seaded ja dokumentide lisamine" at bounding box center [135, 309] width 117 height 23
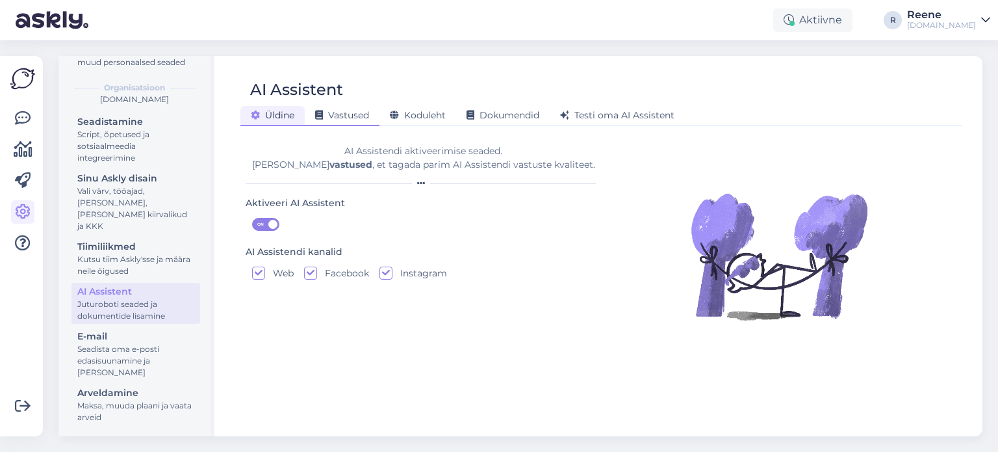
click at [355, 117] on span "Vastused" at bounding box center [342, 115] width 54 height 12
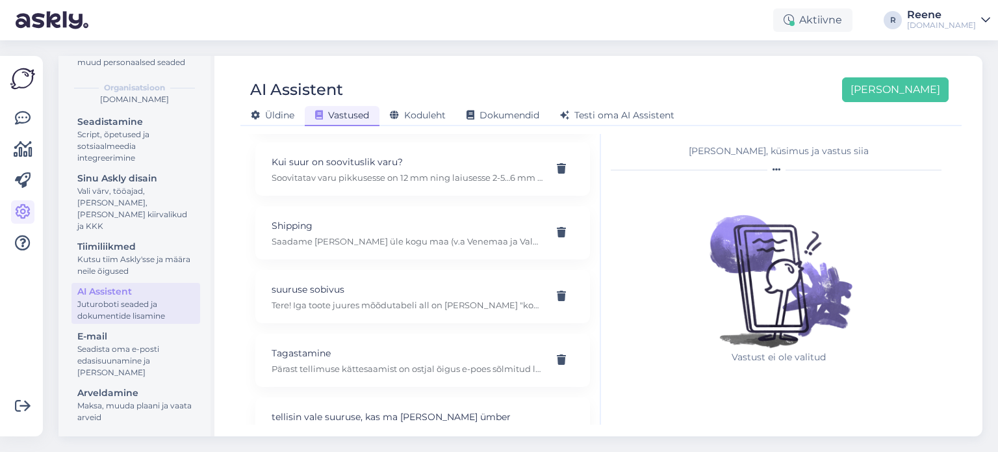
scroll to position [195, 0]
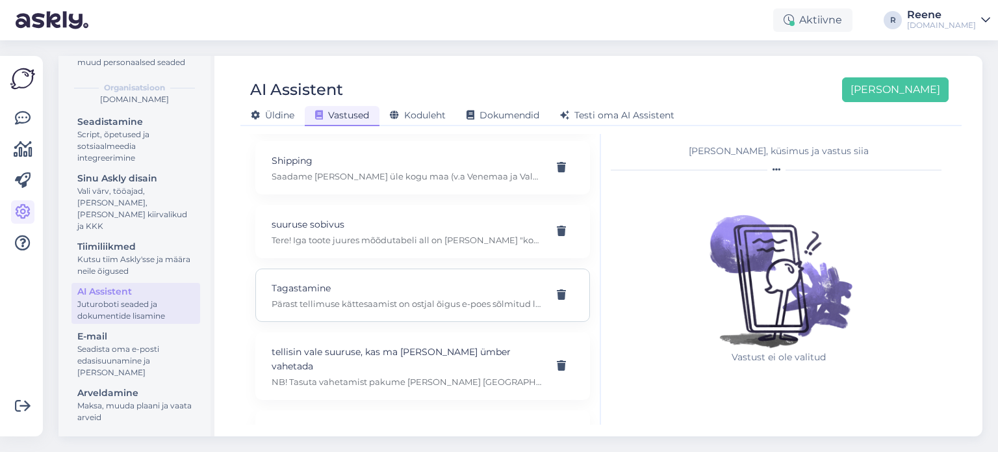
click at [375, 298] on p "Pärast tellimuse kättesaamist on ostjal õigus e-poes sõlmitud lepingust taganed…" at bounding box center [407, 304] width 271 height 12
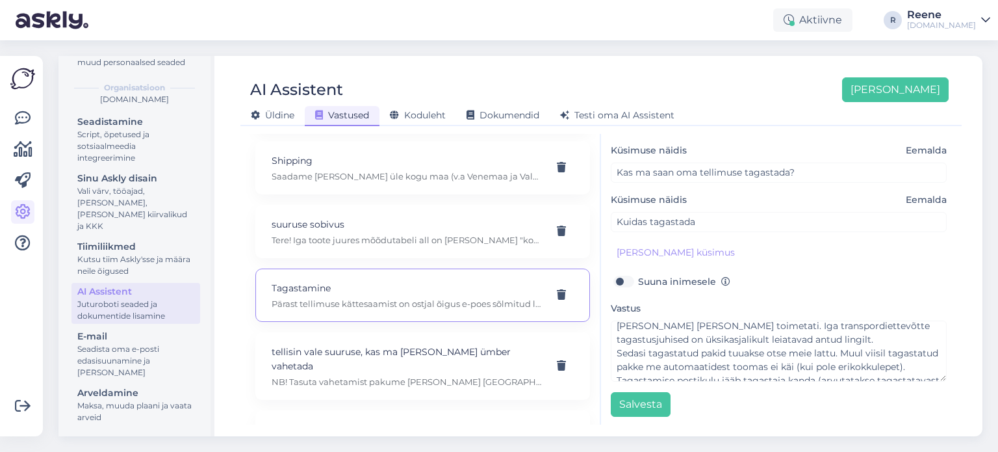
scroll to position [136, 0]
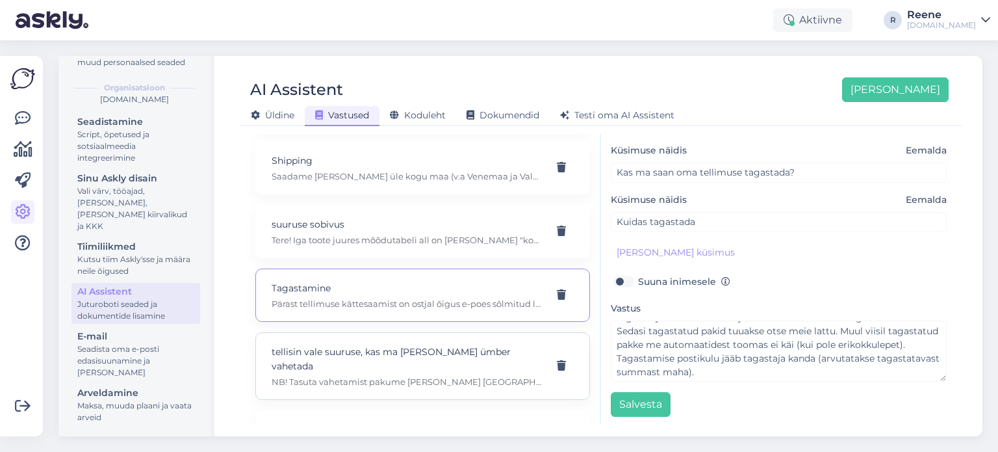
click at [400, 376] on p "NB! Tasuta vahetamist pakume vaid Eestis ning seda saab kasutada ühe korra. Kau…" at bounding box center [407, 382] width 271 height 12
type input "tellisin vale suuruse, kas ma saan kaupa ümber vahetada"
type input "Jalatsid on liiga väiksed/suured. Kas ma saan neid ümber vahetada?"
type textarea "NB! Tasuta vahetamist pakume vaid Eestis ning seda saab kasutada ühe korra. Kau…"
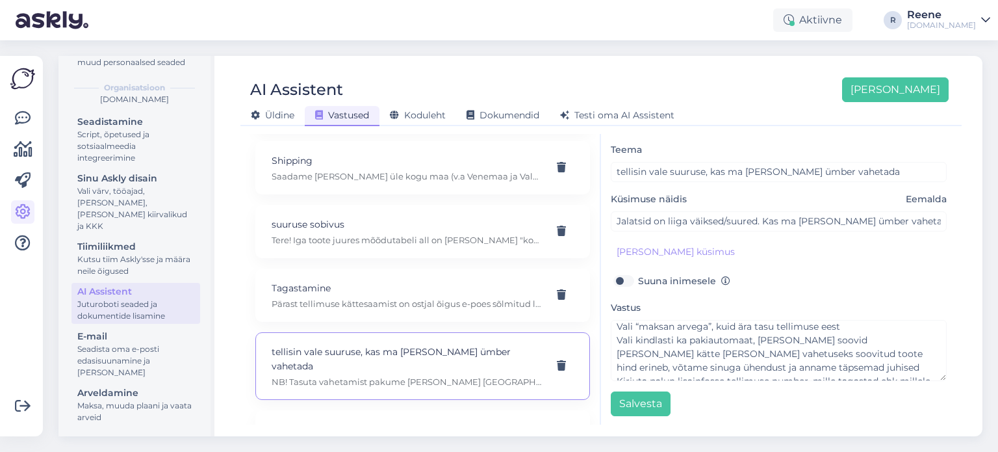
scroll to position [218, 0]
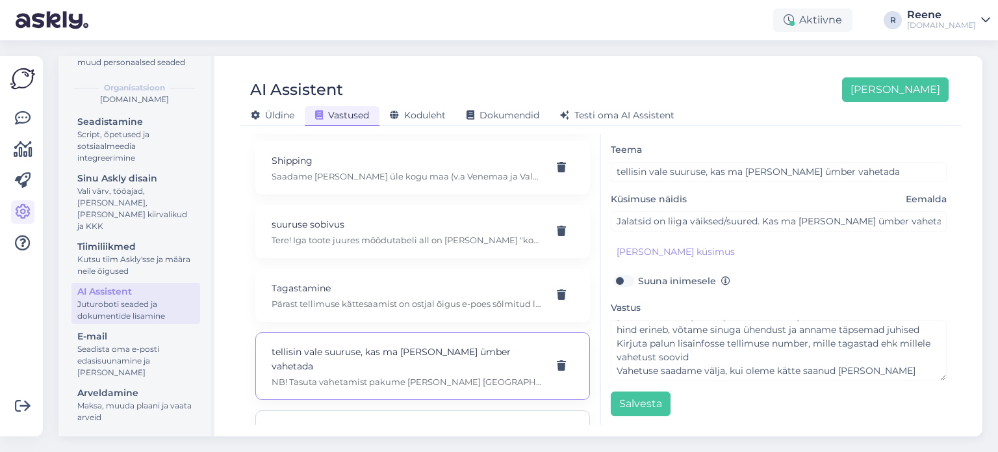
click at [338, 422] on div "Venipaki tagastussilt Tere! Peale kolimist ei ole meie lähedal ühtegi Venipaki …" at bounding box center [407, 436] width 271 height 29
type input "Venipaki tagastussilt"
type input "Vajan Venipak tagastussilti"
type textarea "Tere! Peale kolimist ei ole meie lähedal ühtegi Venipaki automaati ja seetõttu …"
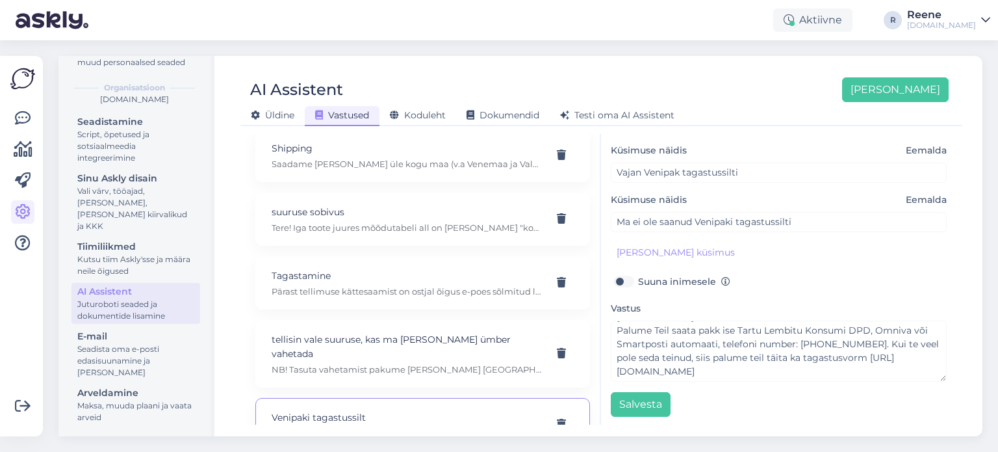
scroll to position [213, 0]
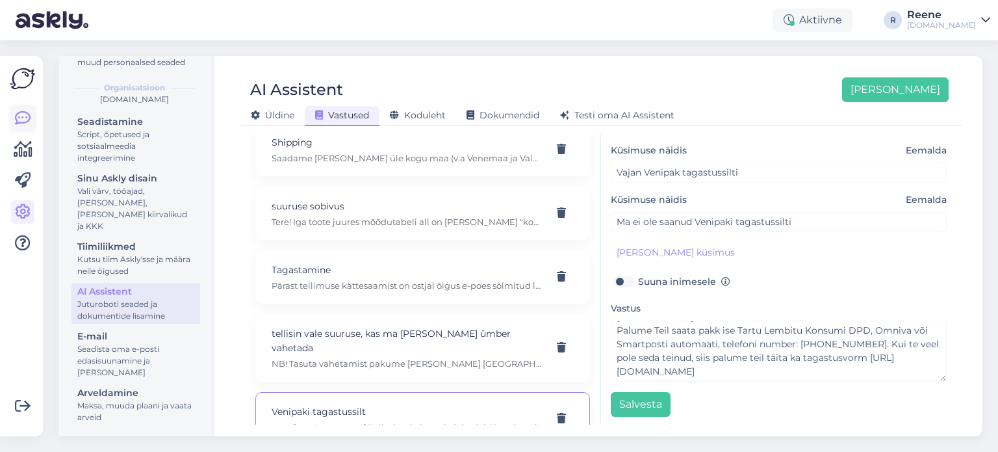
click at [24, 121] on icon at bounding box center [23, 118] width 16 height 16
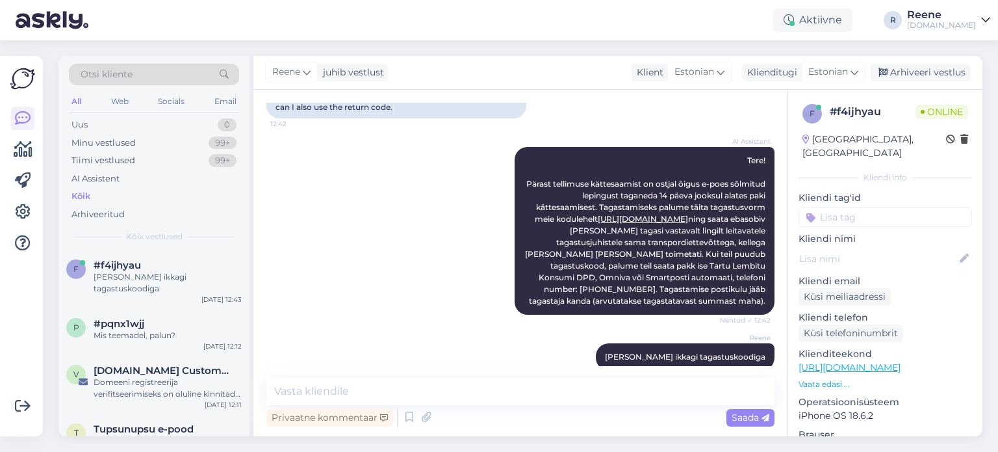
scroll to position [168, 0]
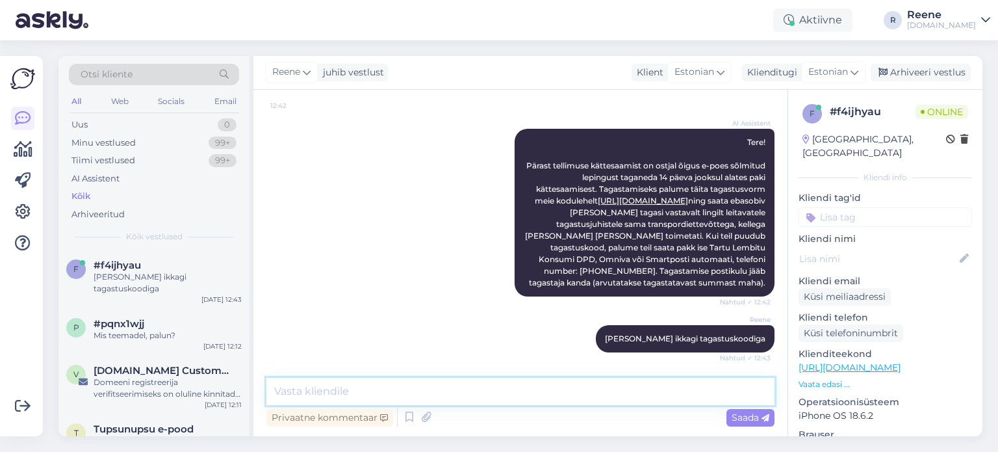
click at [362, 392] on textarea at bounding box center [520, 390] width 508 height 27
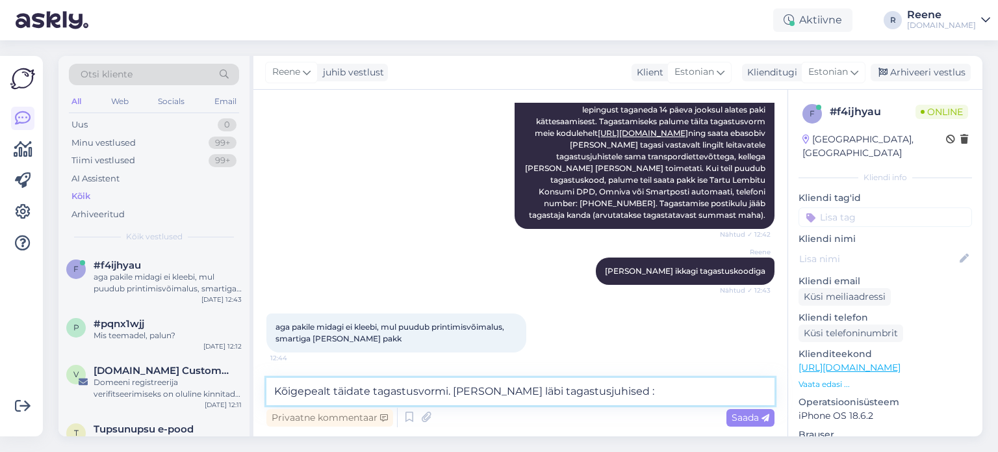
type textarea "Kõigepealt täidate tagastusvormi. Ja loete läbi tagastusjuhised :)"
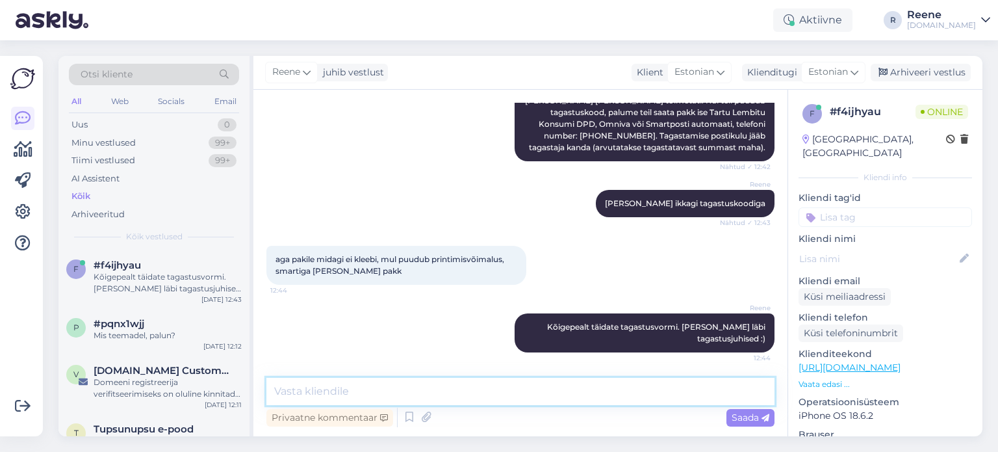
click at [369, 392] on textarea at bounding box center [520, 390] width 508 height 27
type textarea "Ei ole vaja midagi pakile peale panna."
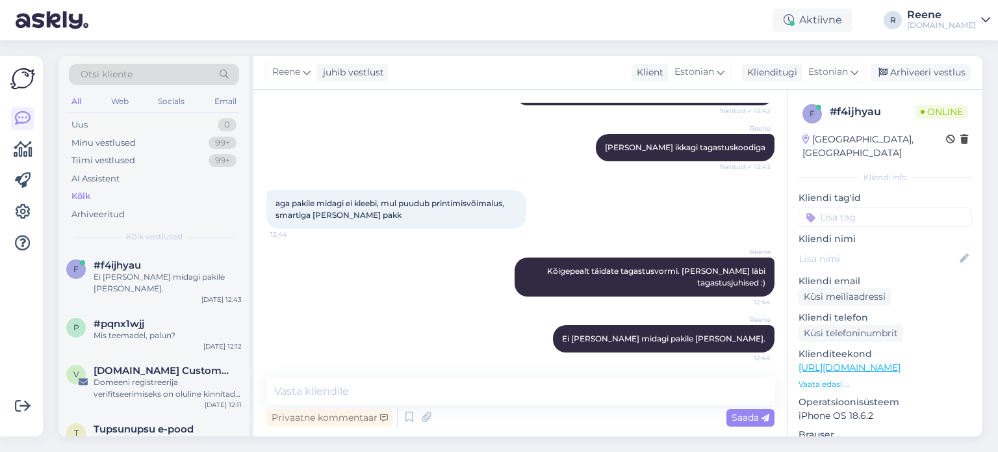
click at [873, 207] on input at bounding box center [885, 216] width 173 height 19
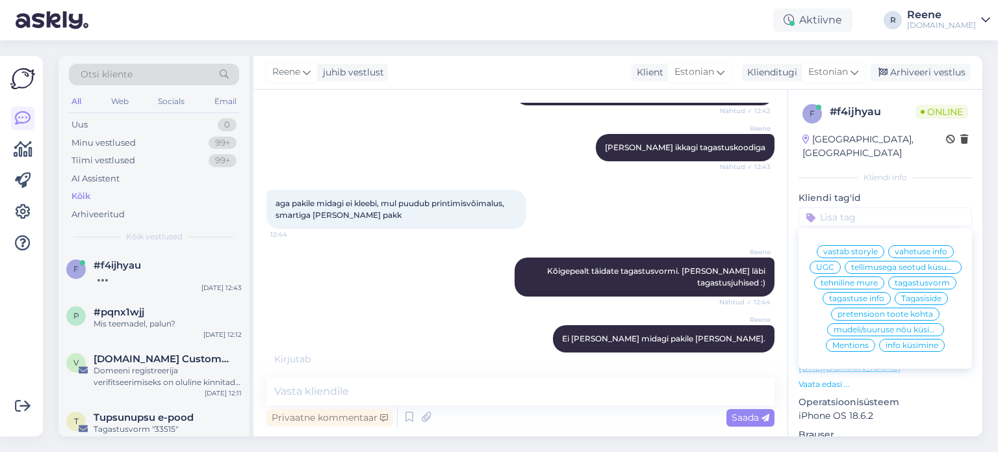
click at [861, 301] on span "tagastuse info" at bounding box center [856, 298] width 55 height 8
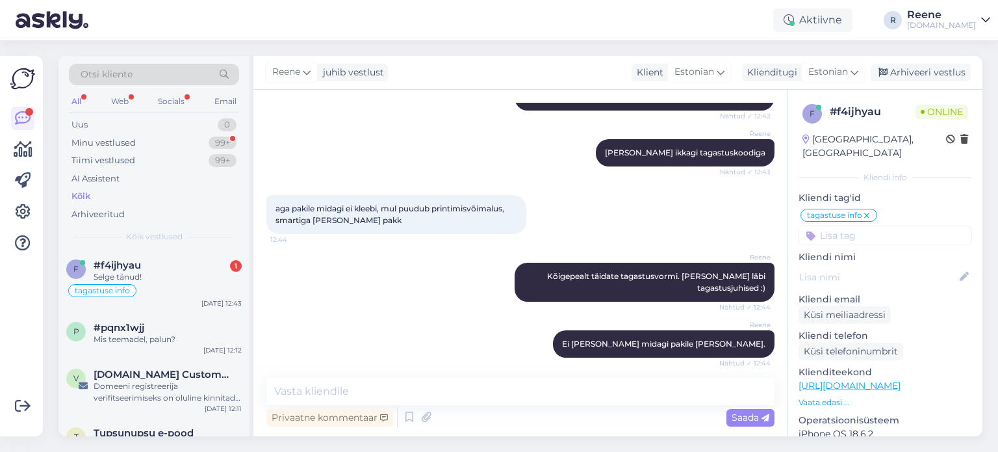
scroll to position [415, 0]
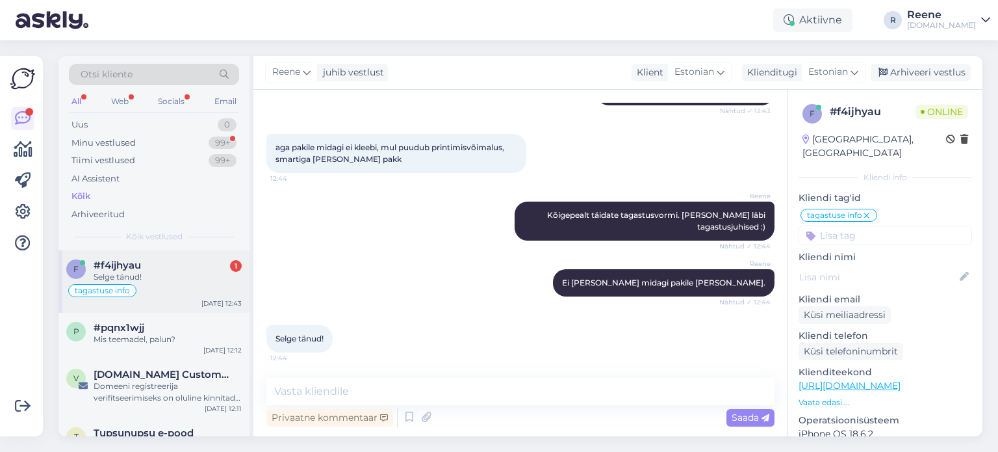
click at [127, 277] on div "Selge tänud!" at bounding box center [168, 277] width 148 height 12
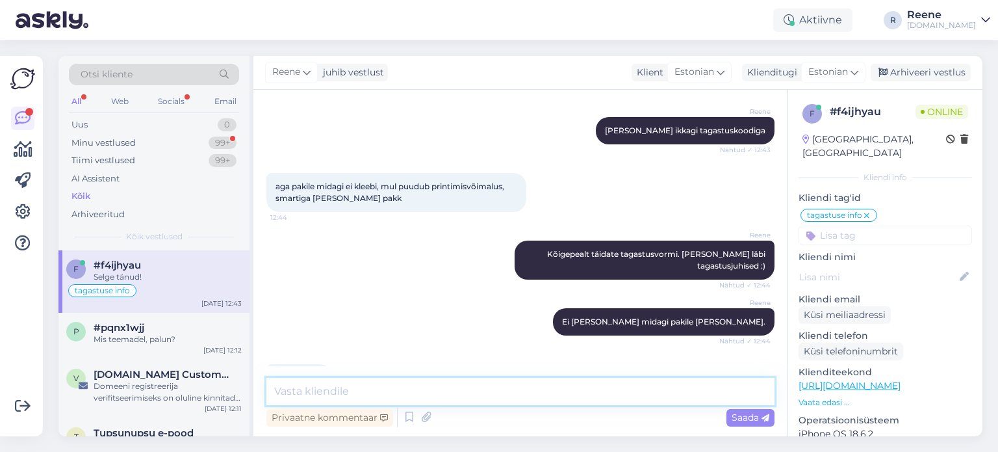
click at [520, 401] on textarea at bounding box center [520, 390] width 508 height 27
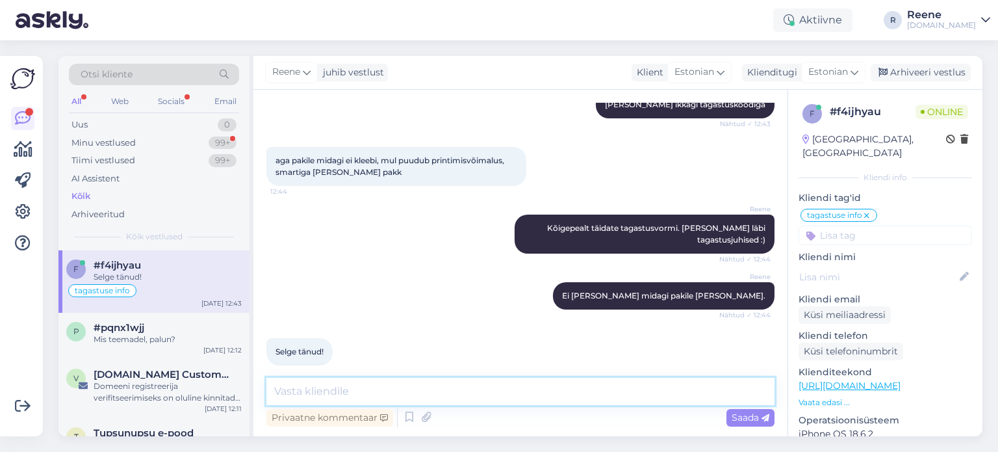
scroll to position [415, 0]
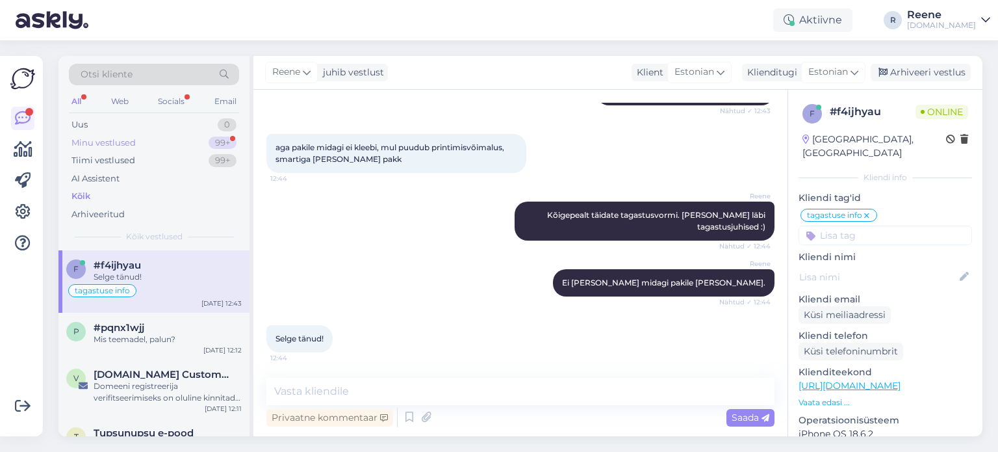
click at [134, 144] on div "Minu vestlused" at bounding box center [103, 142] width 64 height 13
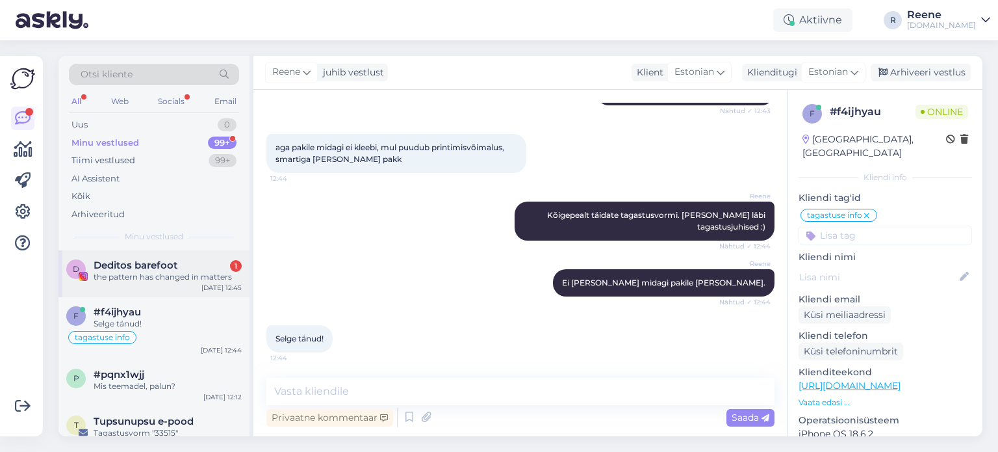
click at [138, 277] on div "the pattern has changed in matters" at bounding box center [168, 277] width 148 height 12
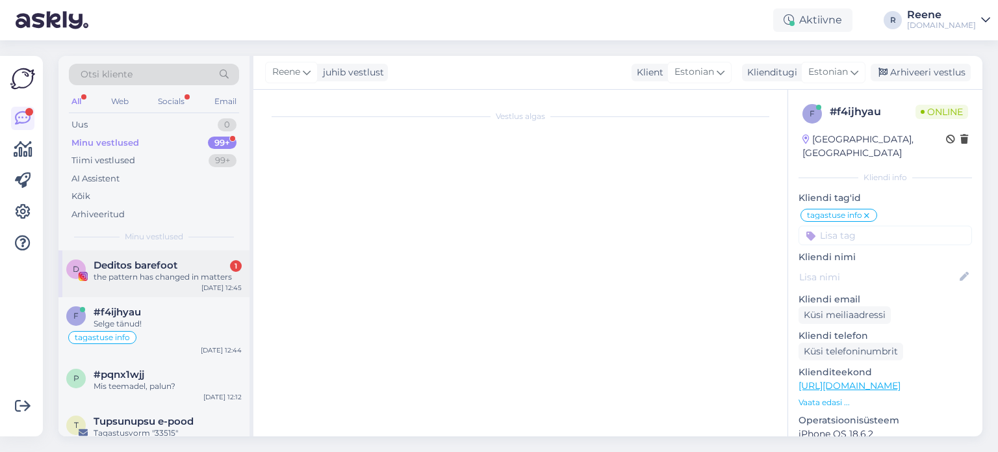
click at [138, 277] on div "the pattern has changed in matters" at bounding box center [168, 277] width 148 height 12
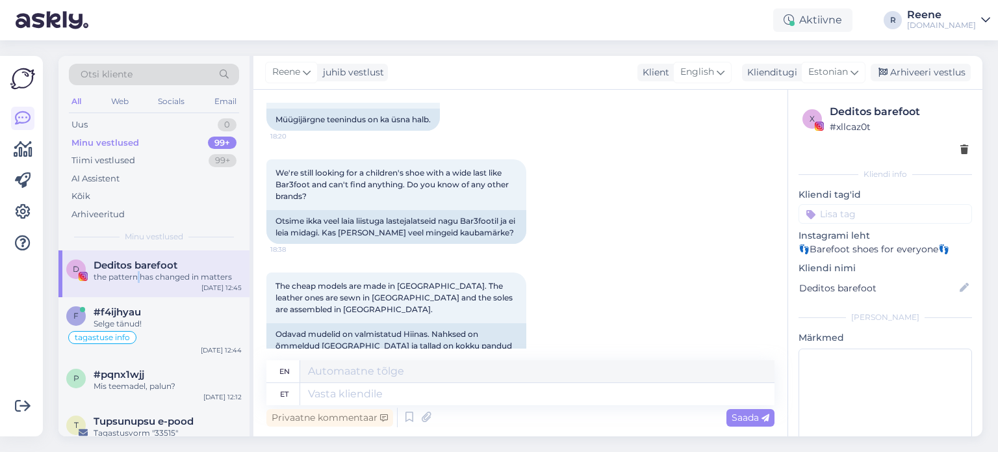
scroll to position [1433, 0]
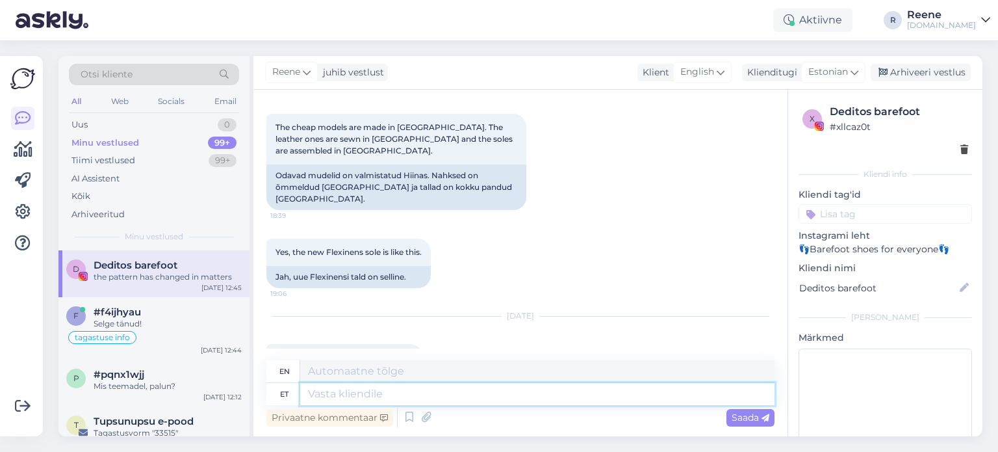
click at [365, 394] on textarea at bounding box center [537, 394] width 474 height 22
type textarea "Allright"
type textarea "Okay"
type textarea "Allright"
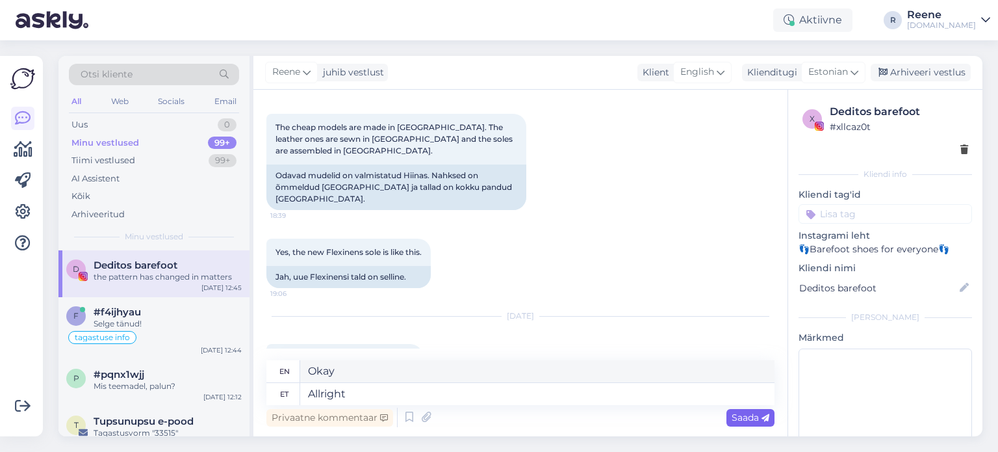
drag, startPoint x: 780, startPoint y: 417, endPoint x: 765, endPoint y: 420, distance: 14.5
click at [777, 418] on div "Vestlus algas Aug 6 2022 Congratulations!! I just saw your last video and what …" at bounding box center [520, 263] width 534 height 346
click at [760, 420] on span "Saada" at bounding box center [751, 417] width 38 height 12
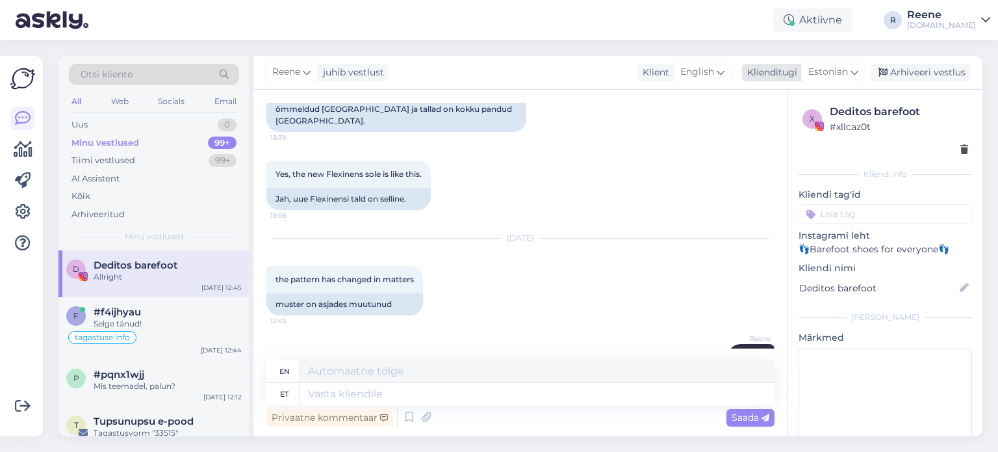
click at [849, 75] on div "Estonian" at bounding box center [833, 72] width 64 height 21
type input "en"
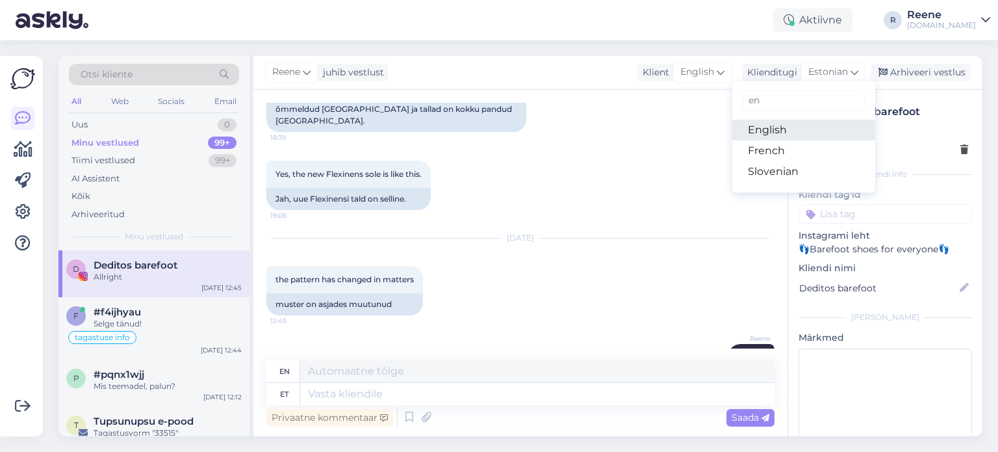
click at [791, 127] on link "English" at bounding box center [803, 130] width 143 height 21
